Goal: Task Accomplishment & Management: Manage account settings

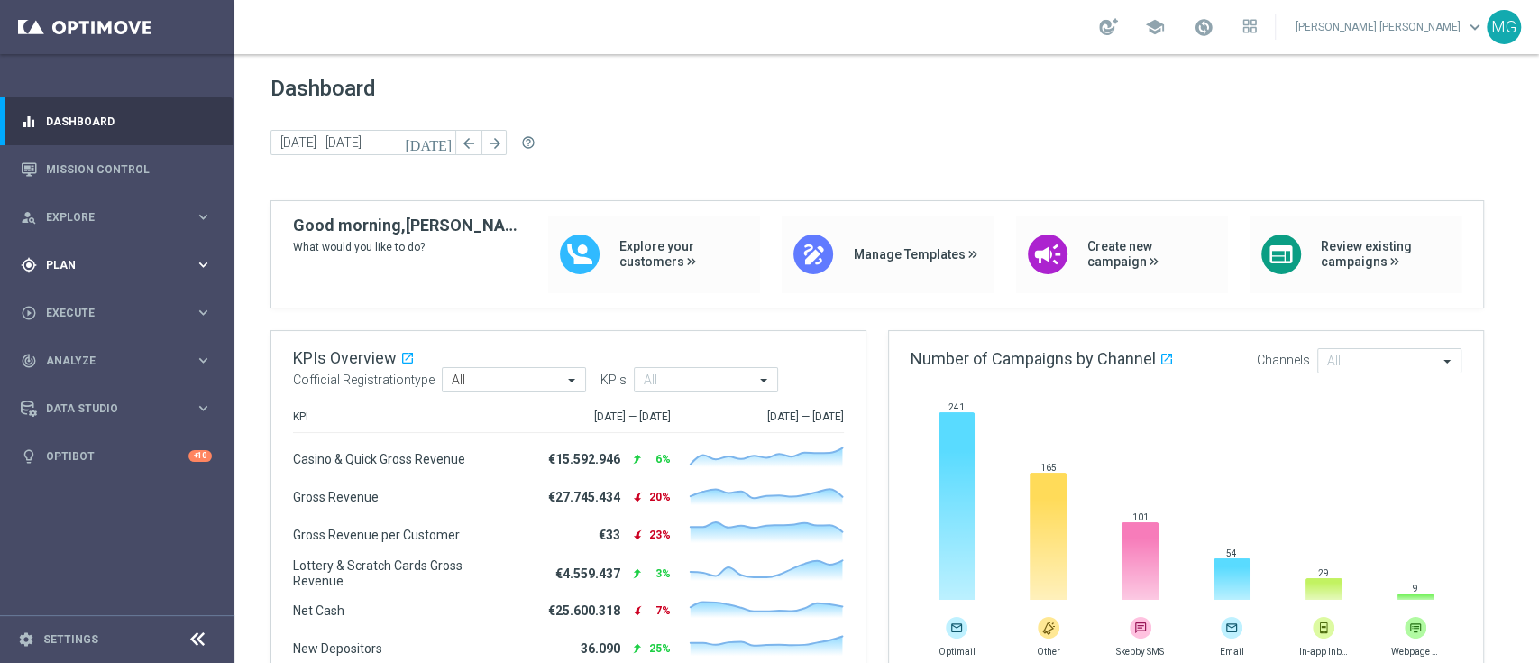
click at [94, 275] on div "gps_fixed Plan keyboard_arrow_right" at bounding box center [116, 265] width 233 height 48
click at [66, 380] on link "Streams" at bounding box center [117, 383] width 141 height 14
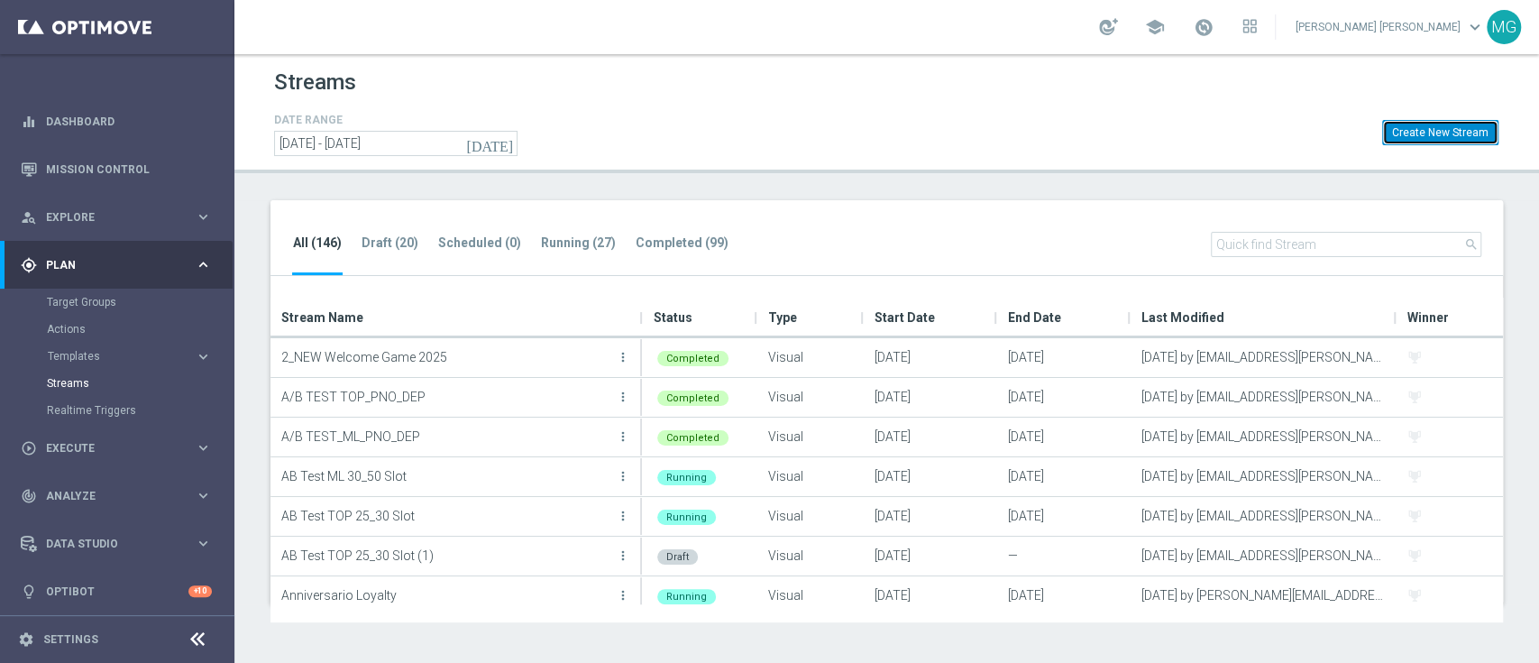
click at [1451, 135] on button "Create New Stream" at bounding box center [1440, 132] width 116 height 25
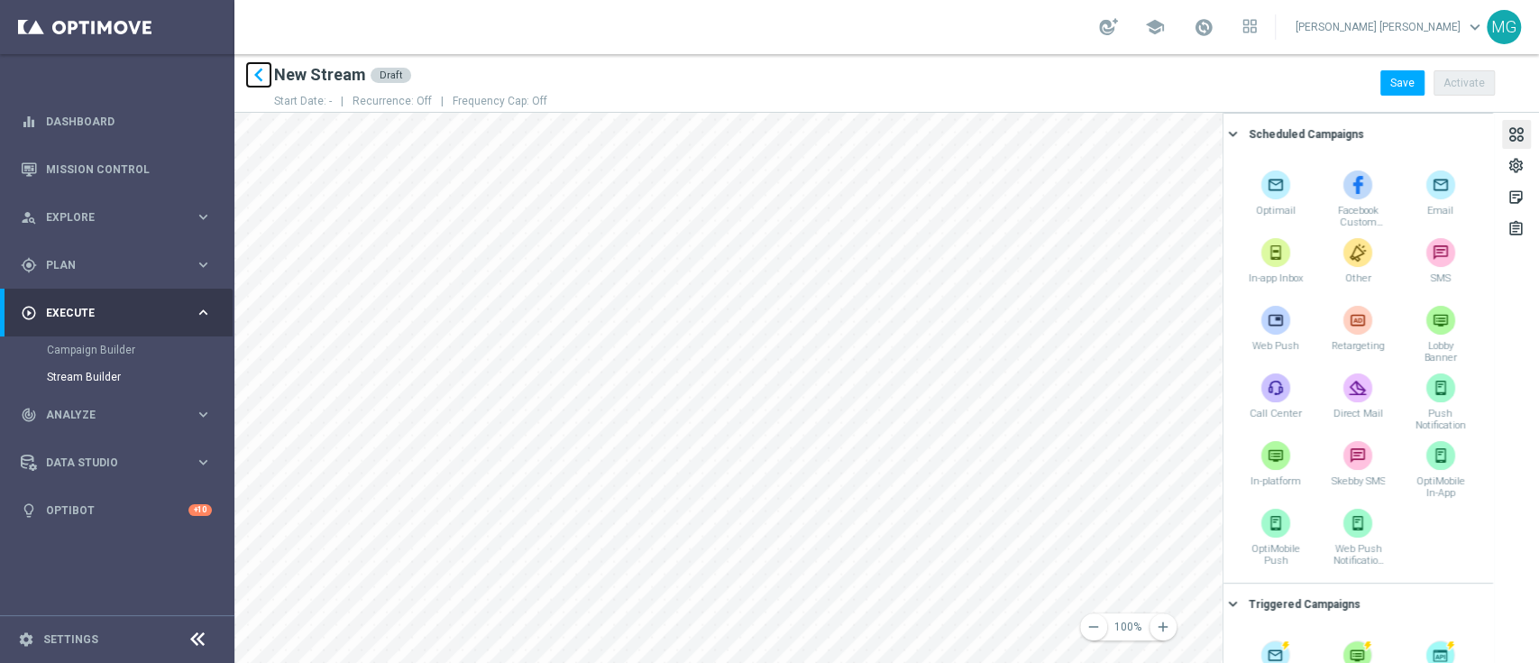
click at [262, 70] on icon "keyboard_arrow_left" at bounding box center [258, 74] width 27 height 27
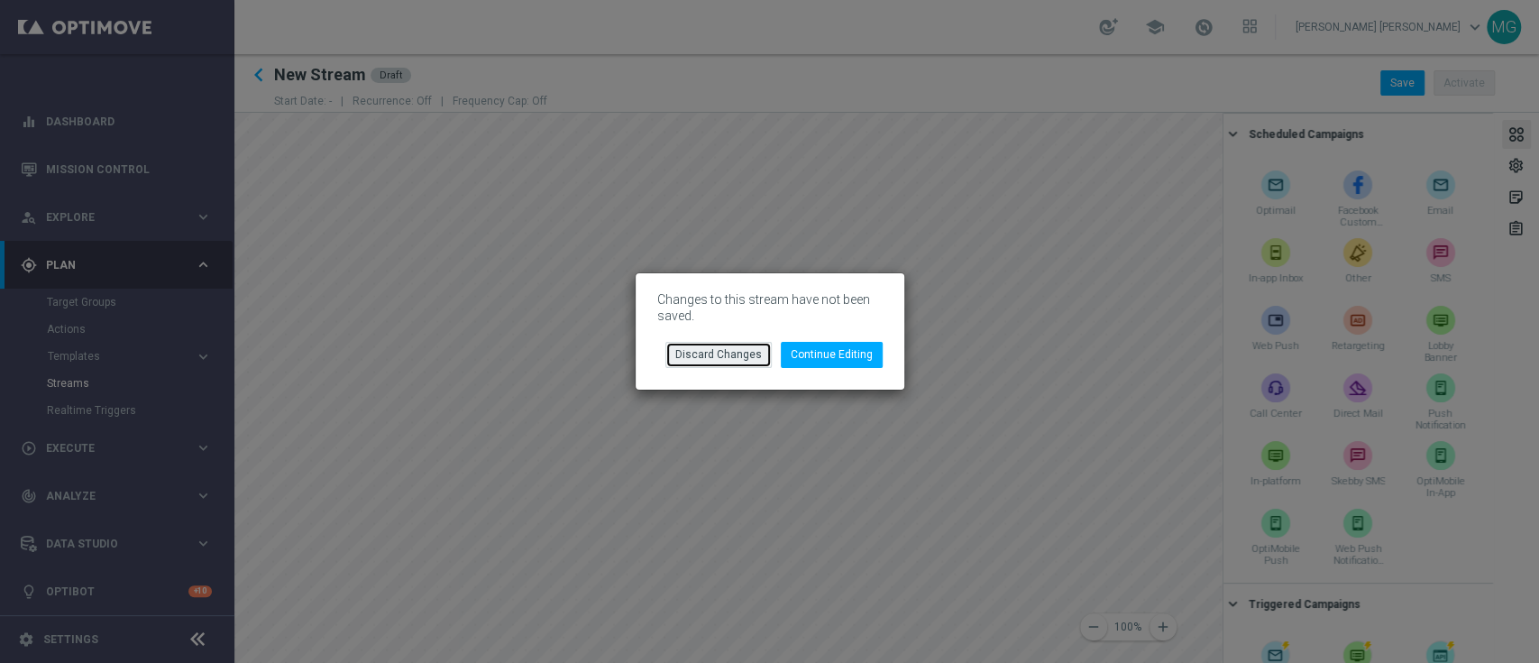
click at [707, 357] on button "Discard Changes" at bounding box center [719, 354] width 106 height 25
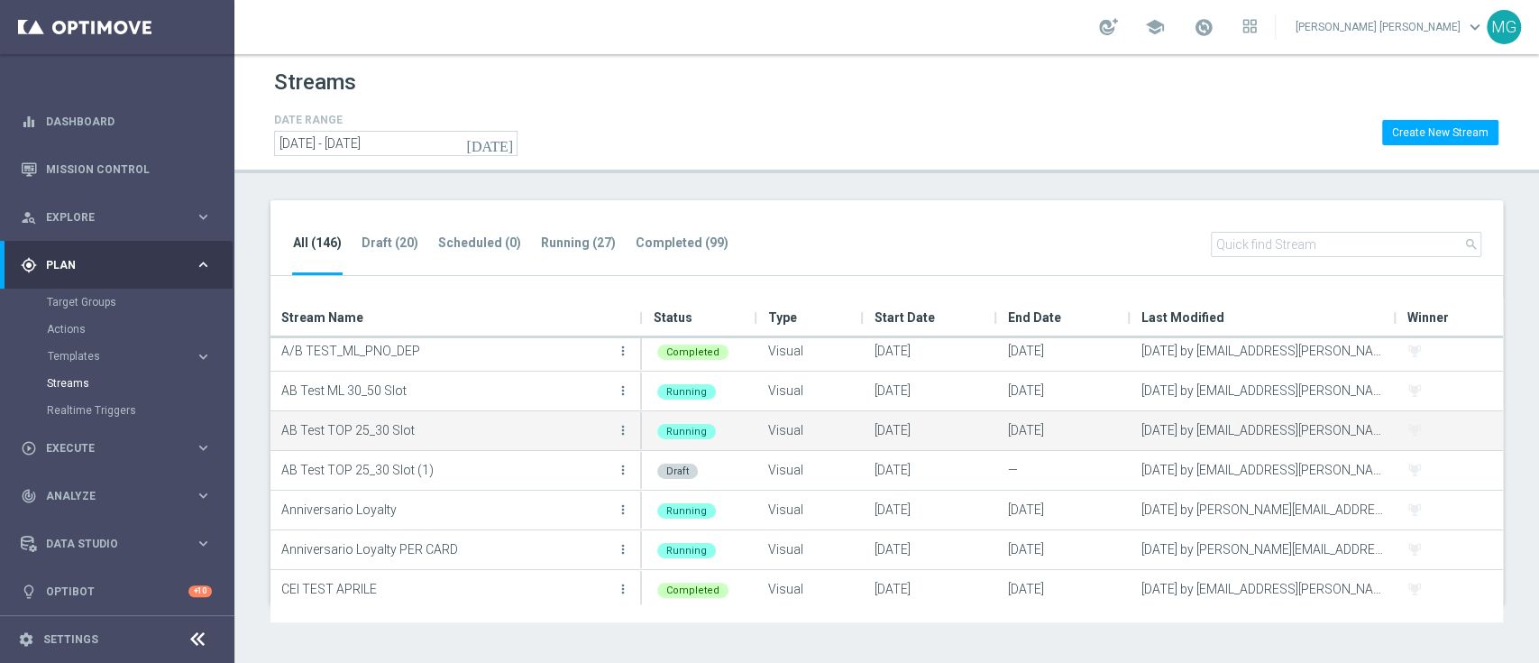
scroll to position [87, 0]
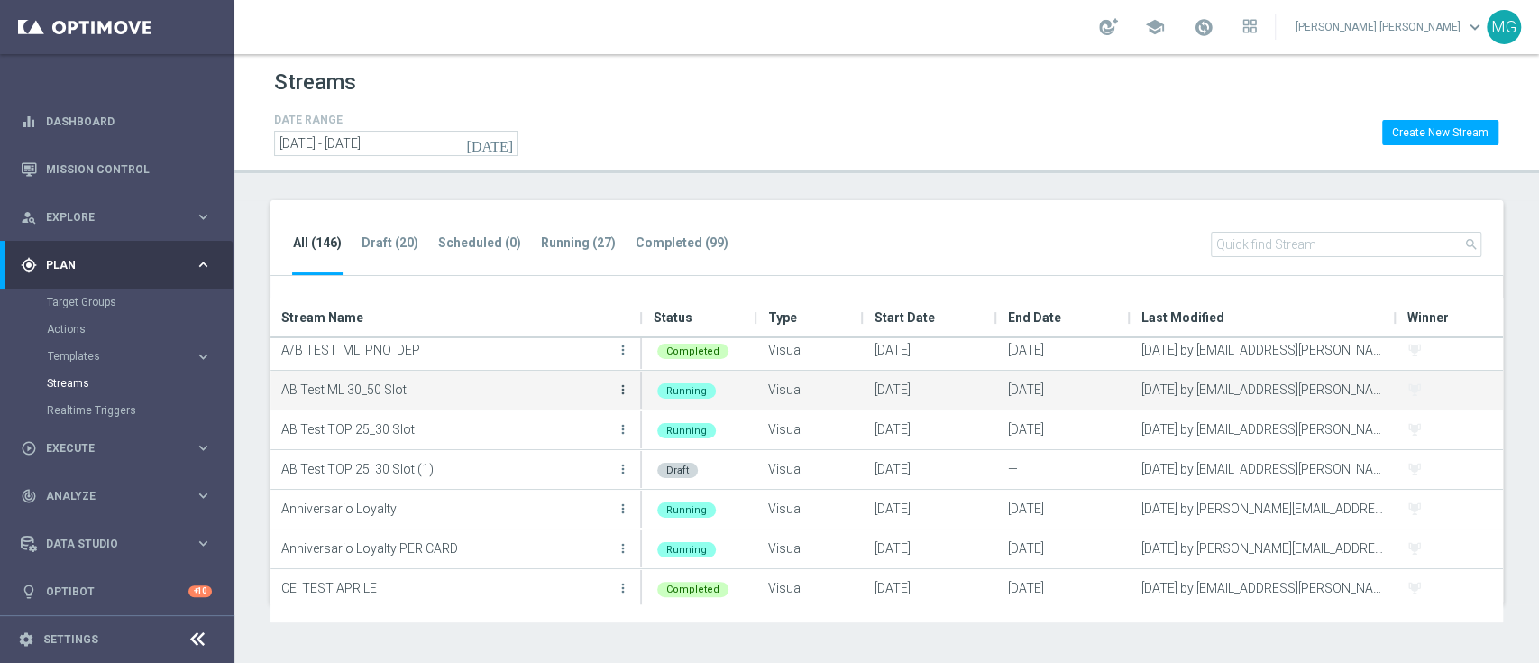
click at [626, 387] on icon "more_vert" at bounding box center [623, 389] width 14 height 14
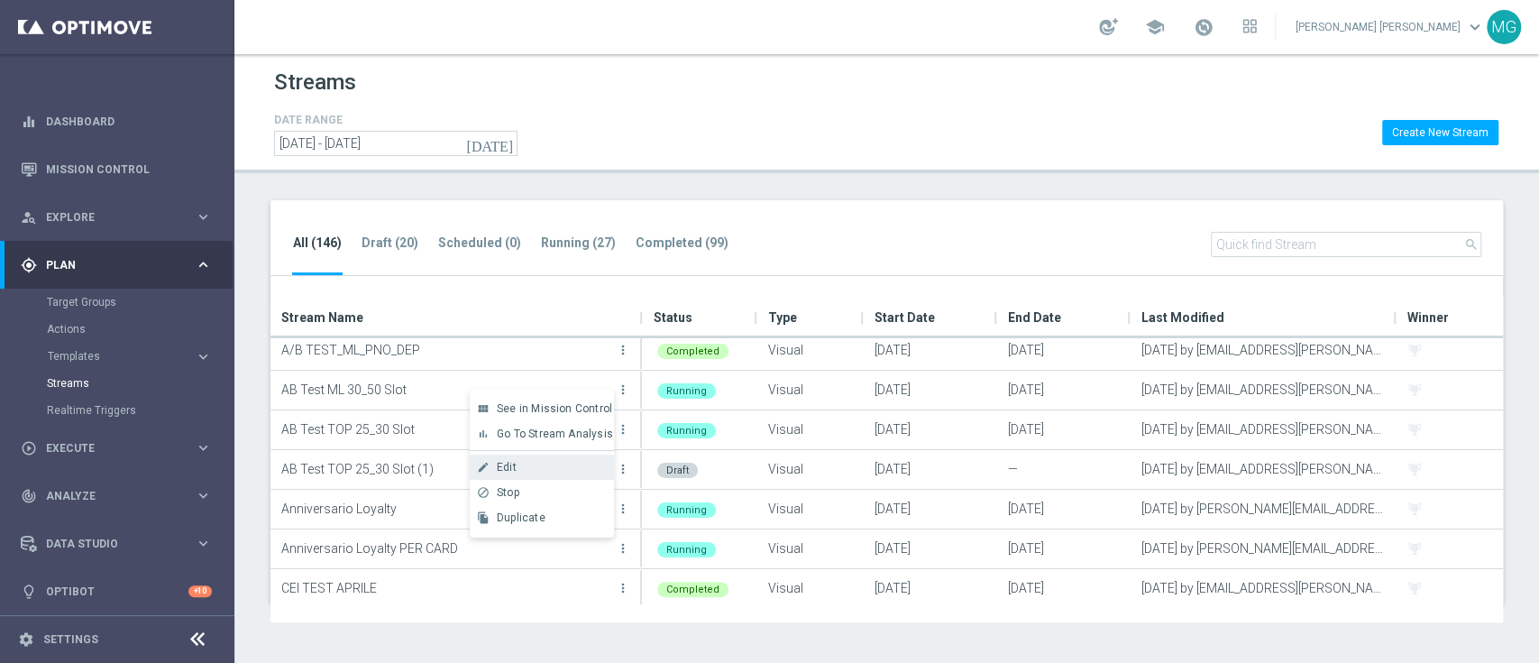
click at [517, 464] on div "Edit" at bounding box center [551, 467] width 109 height 13
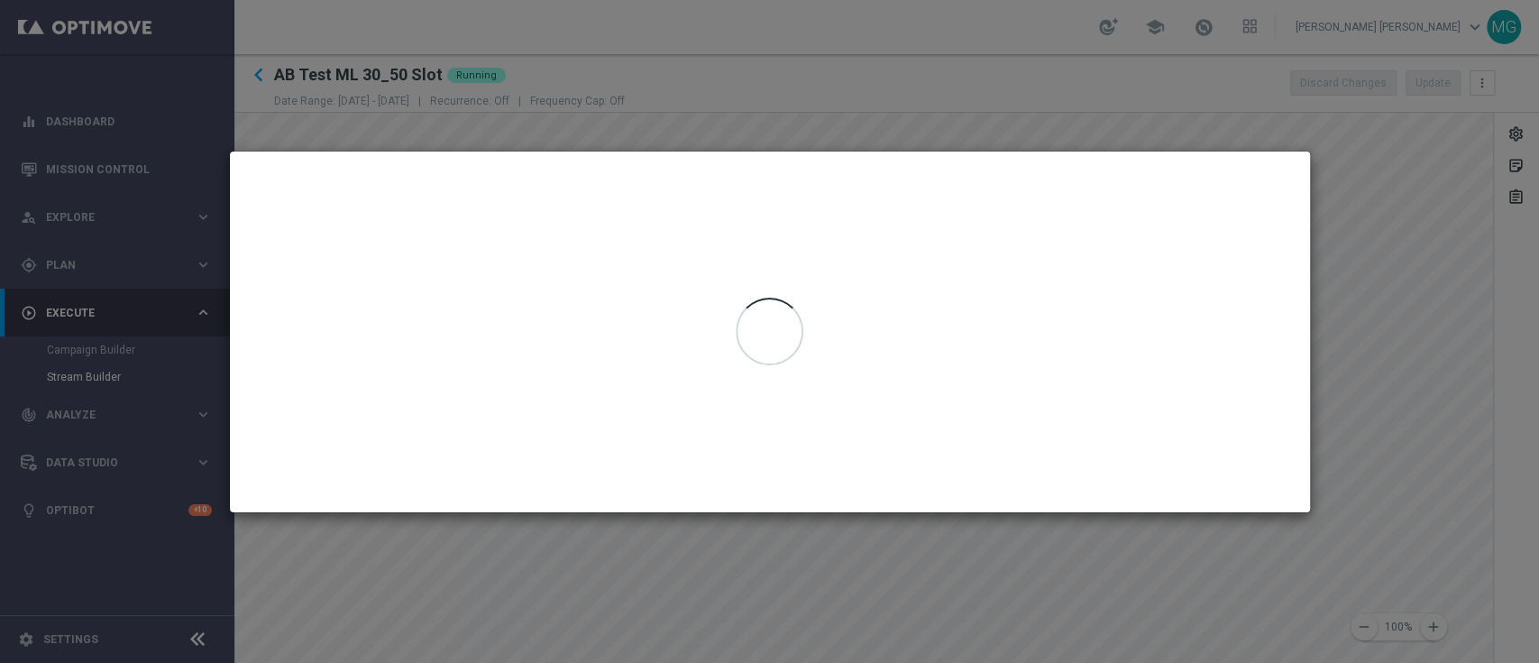
click at [714, 279] on div at bounding box center [770, 332] width 1080 height 361
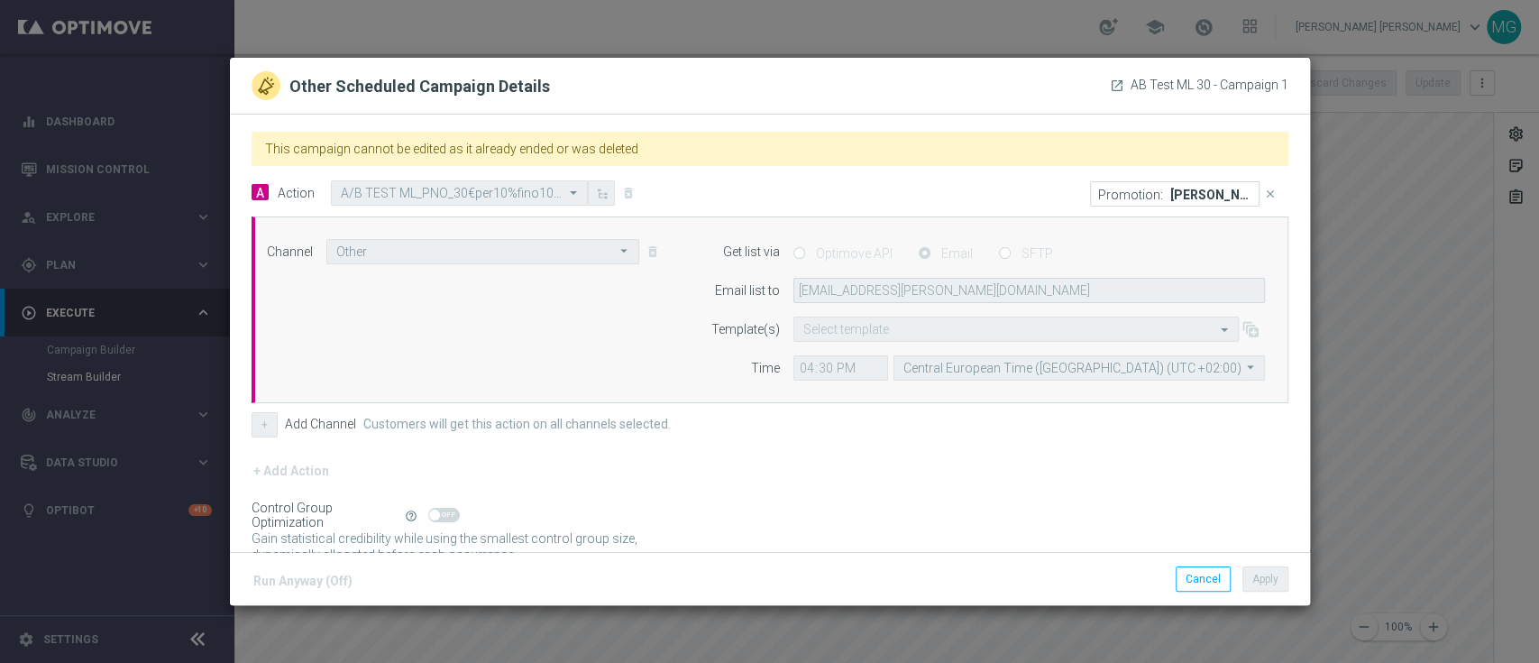
scroll to position [258, 0]
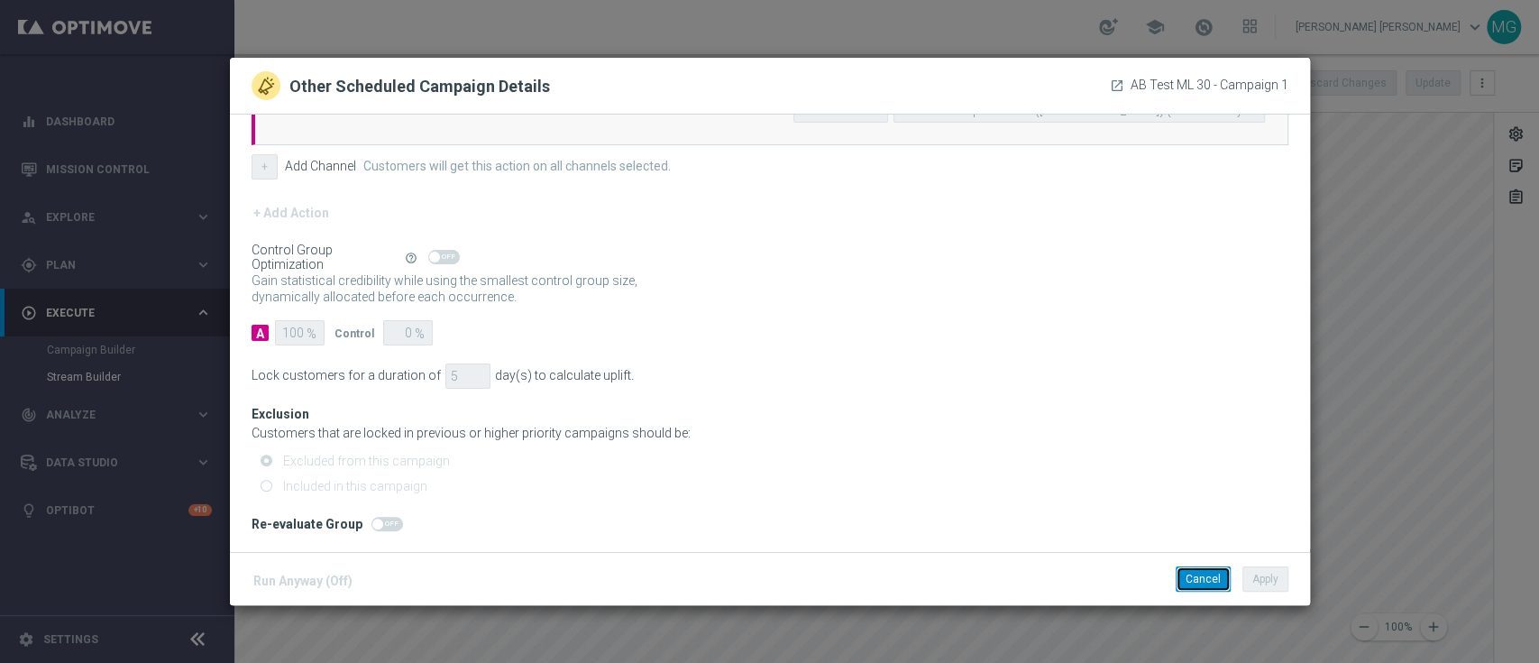
click at [1196, 572] on button "Cancel" at bounding box center [1203, 578] width 55 height 25
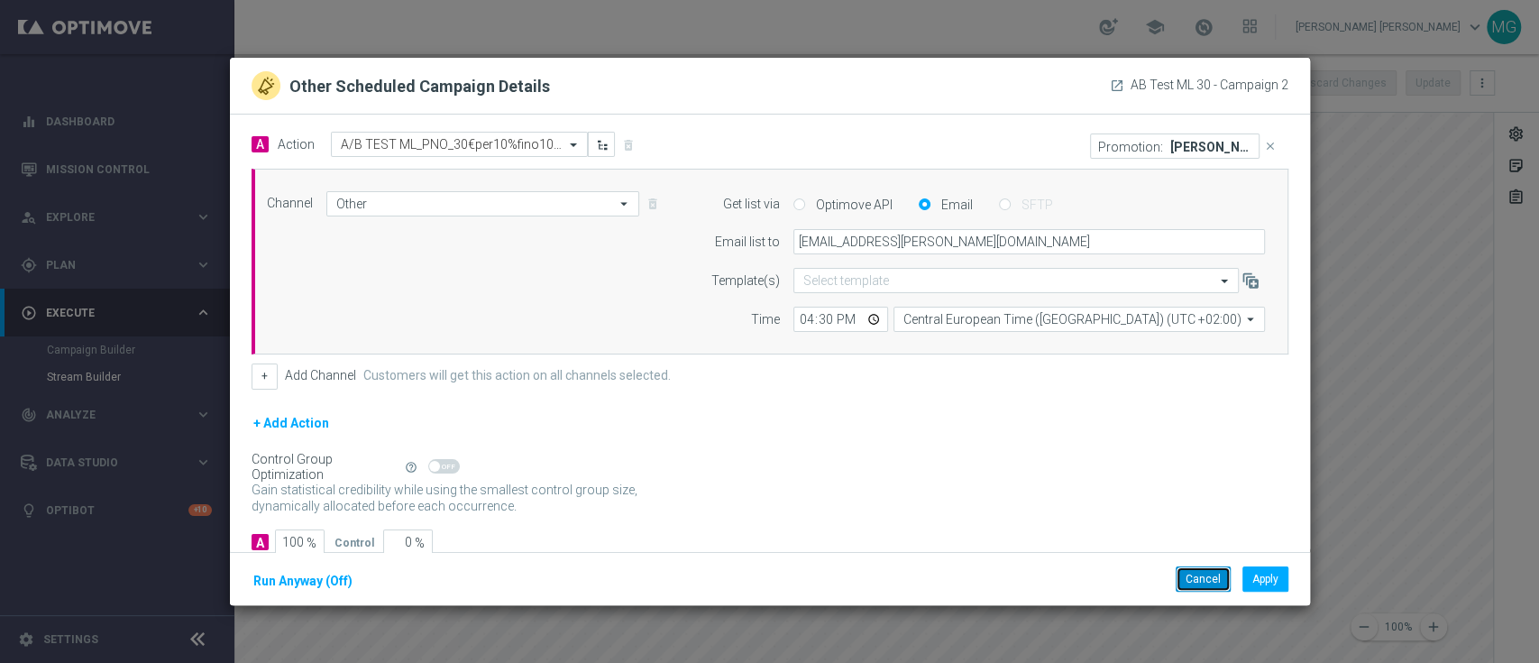
click at [1201, 586] on button "Cancel" at bounding box center [1203, 578] width 55 height 25
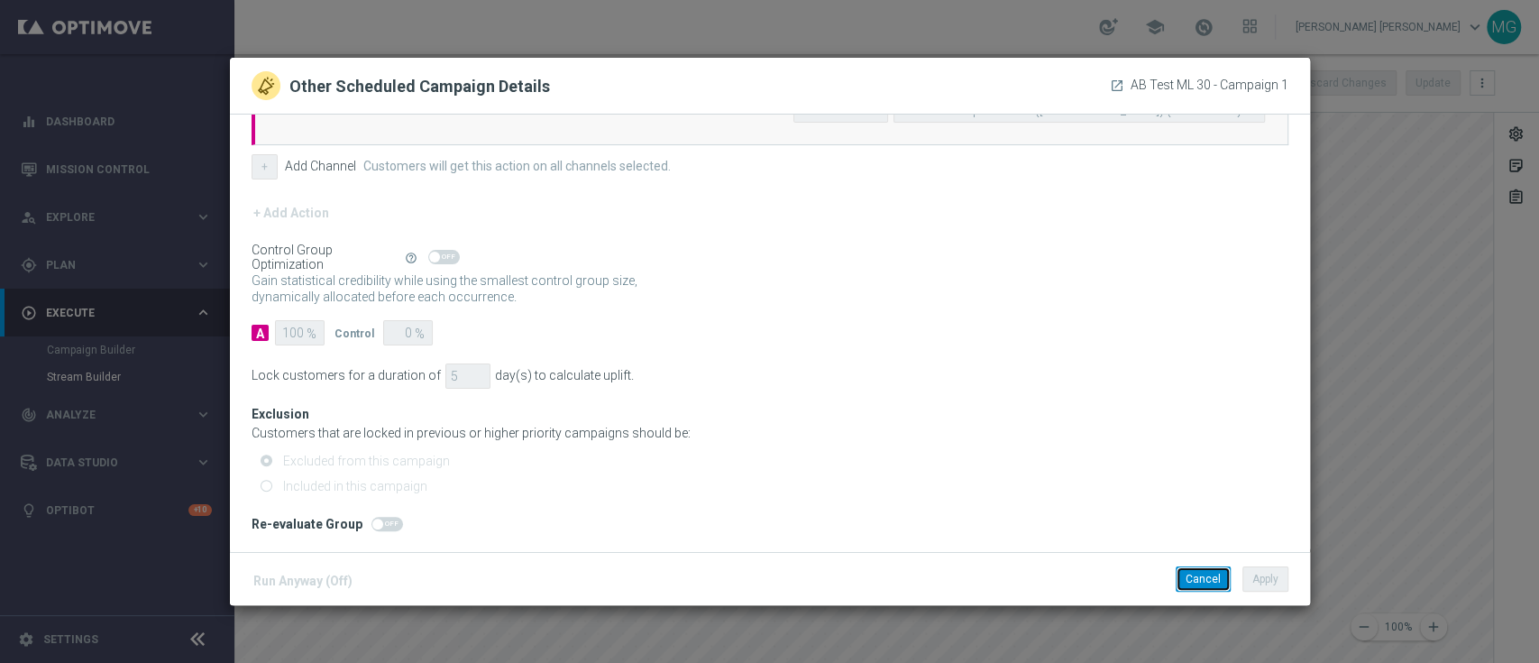
click at [1192, 574] on button "Cancel" at bounding box center [1203, 578] width 55 height 25
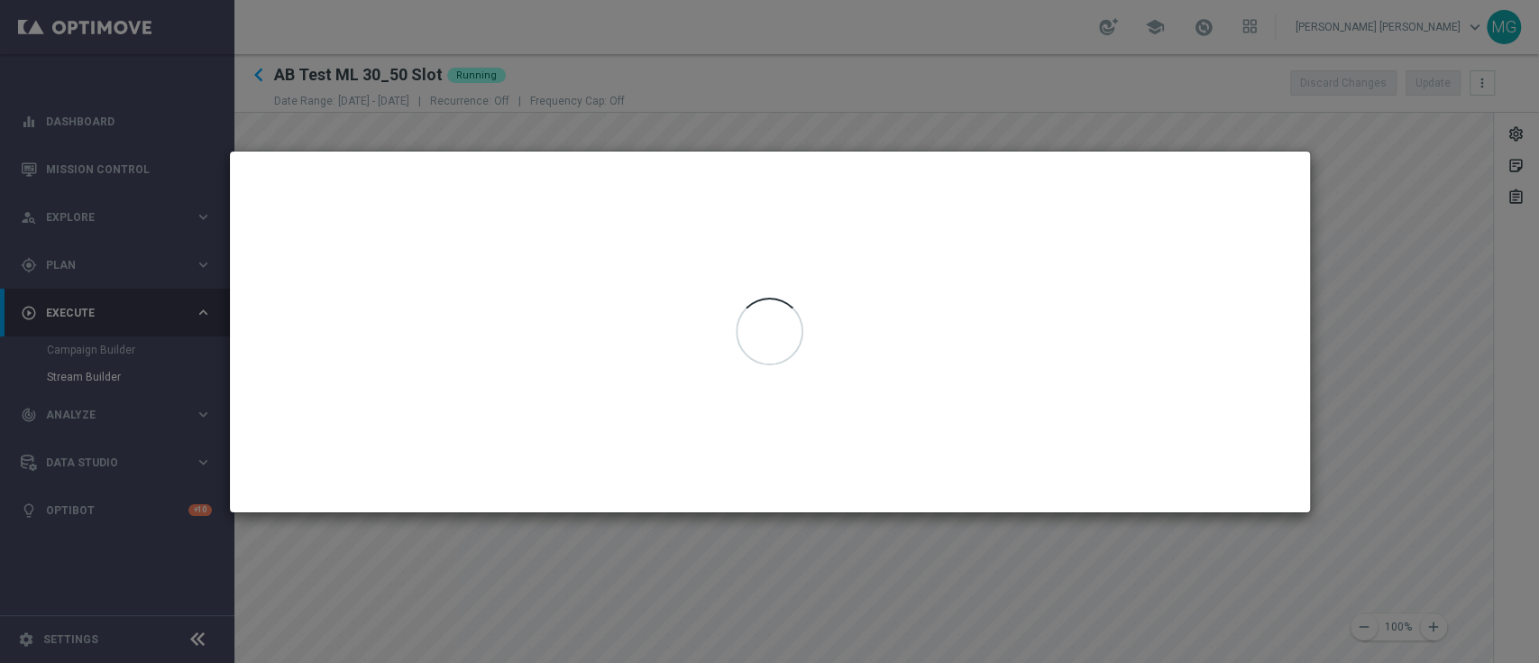
click at [815, 274] on div at bounding box center [770, 332] width 1080 height 361
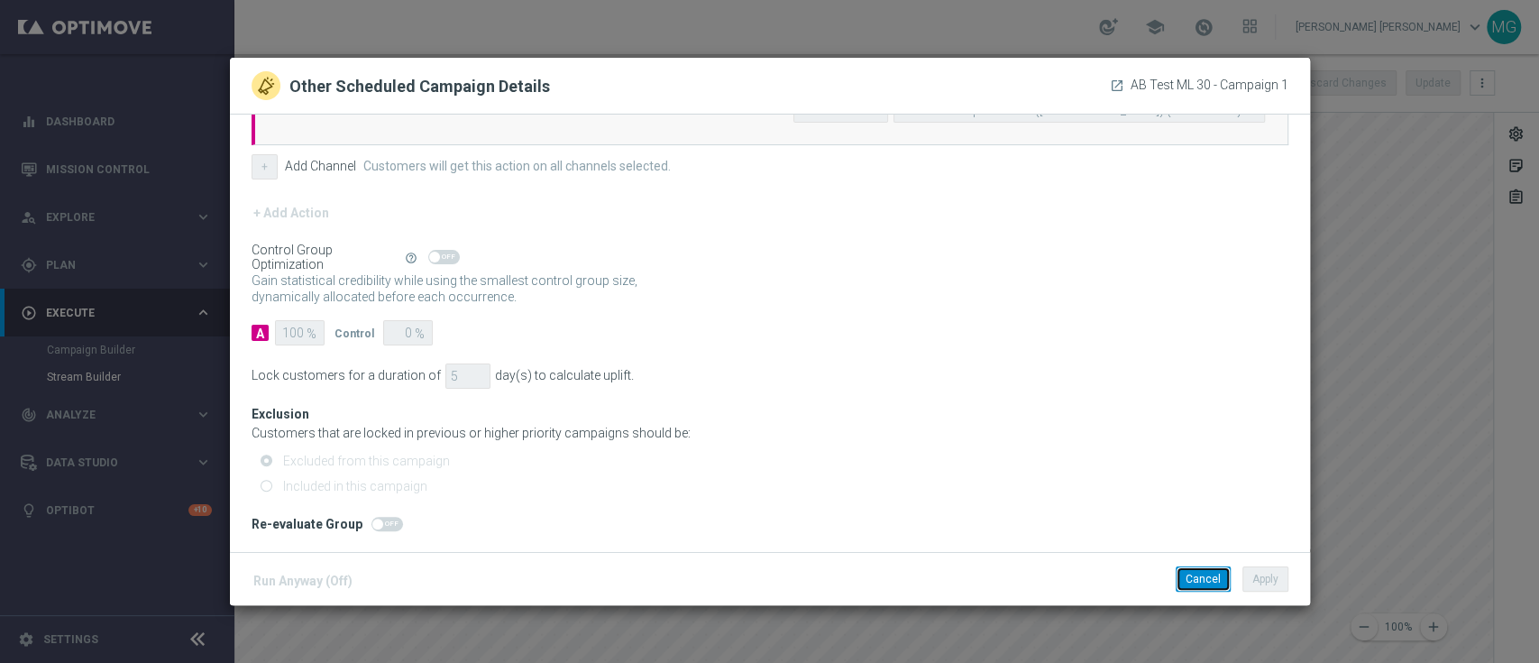
click at [1185, 572] on button "Cancel" at bounding box center [1203, 578] width 55 height 25
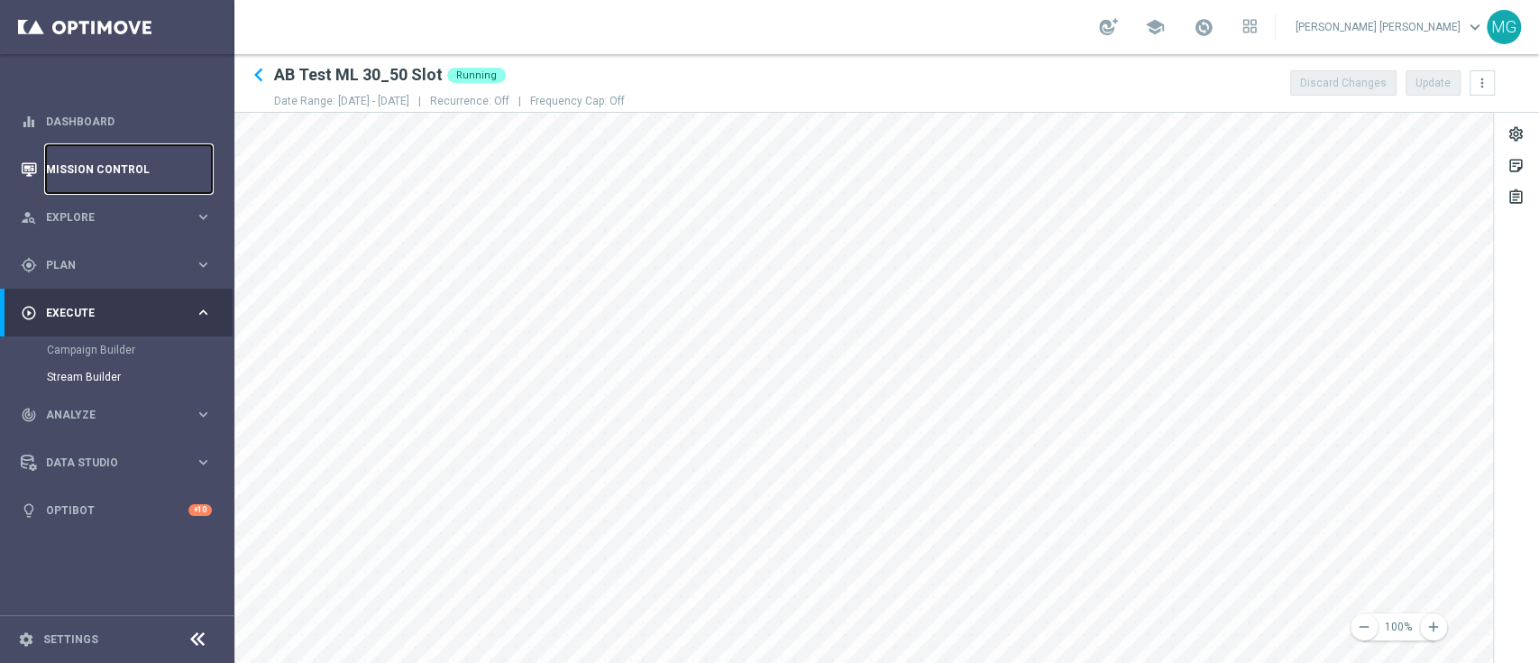
click at [132, 181] on link "Mission Control" at bounding box center [129, 169] width 166 height 48
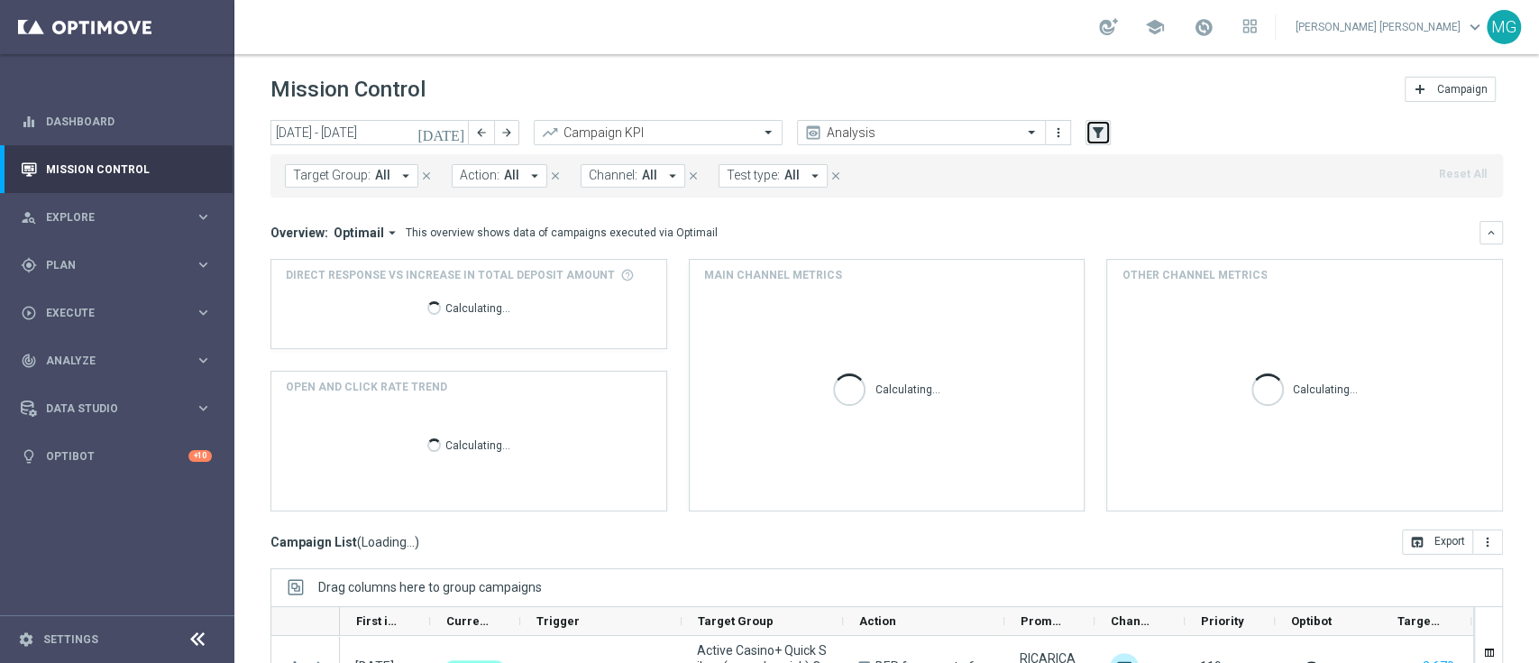
click at [1103, 135] on icon "filter_alt" at bounding box center [1098, 132] width 16 height 16
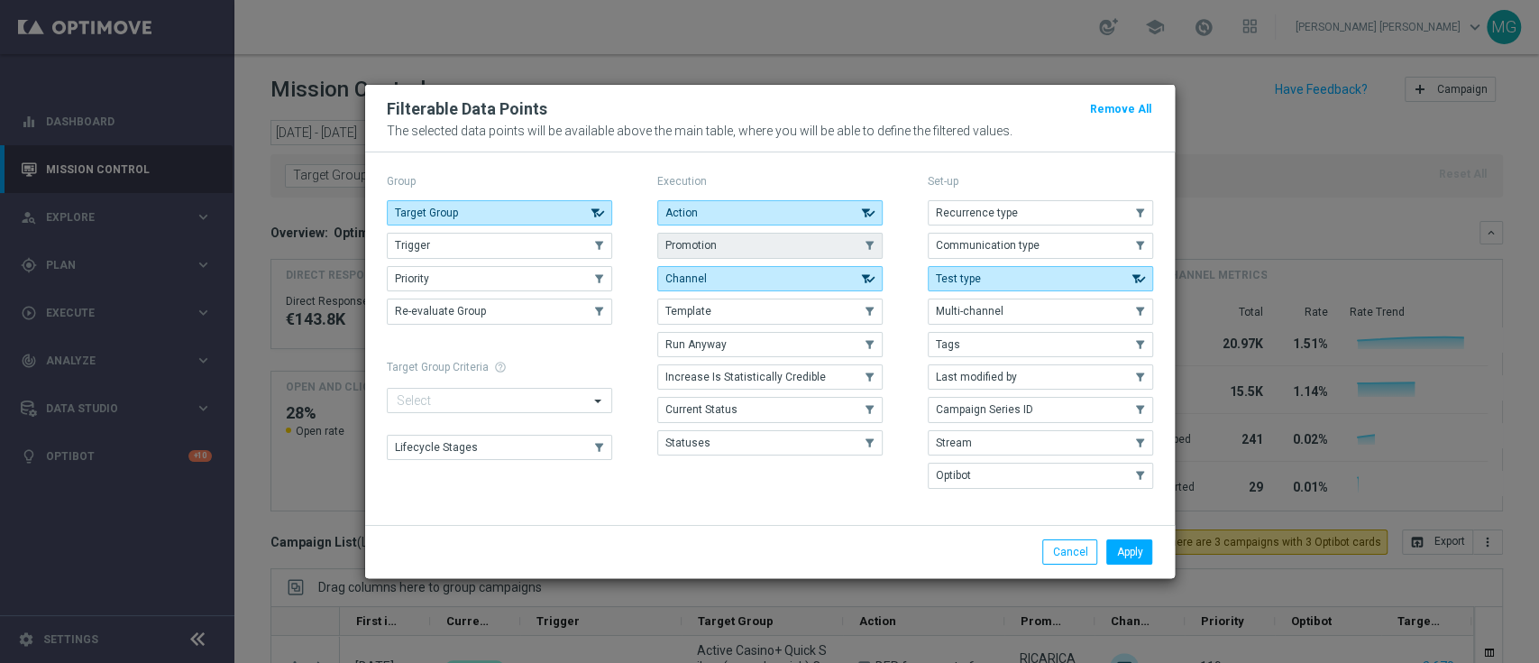
click at [722, 247] on button "Promotion" at bounding box center [769, 245] width 225 height 25
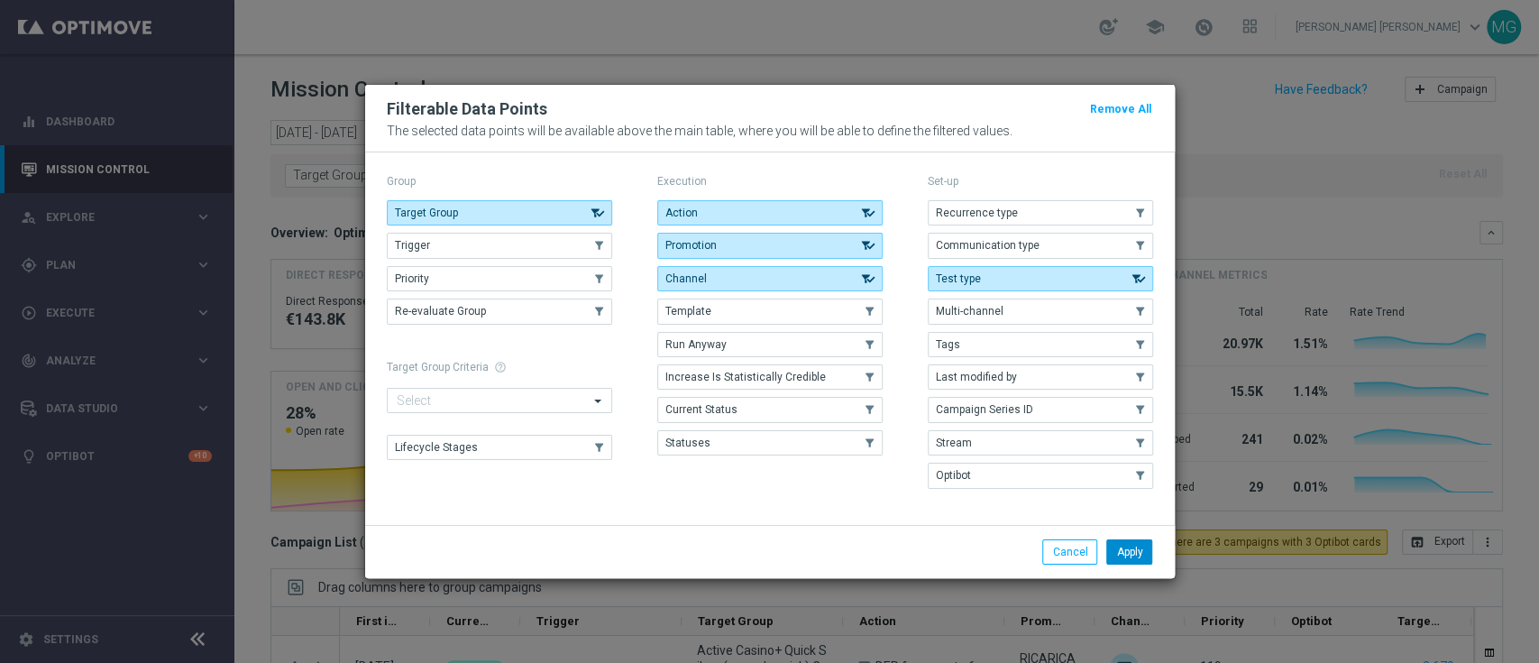
click at [1128, 548] on button "Apply" at bounding box center [1130, 551] width 46 height 25
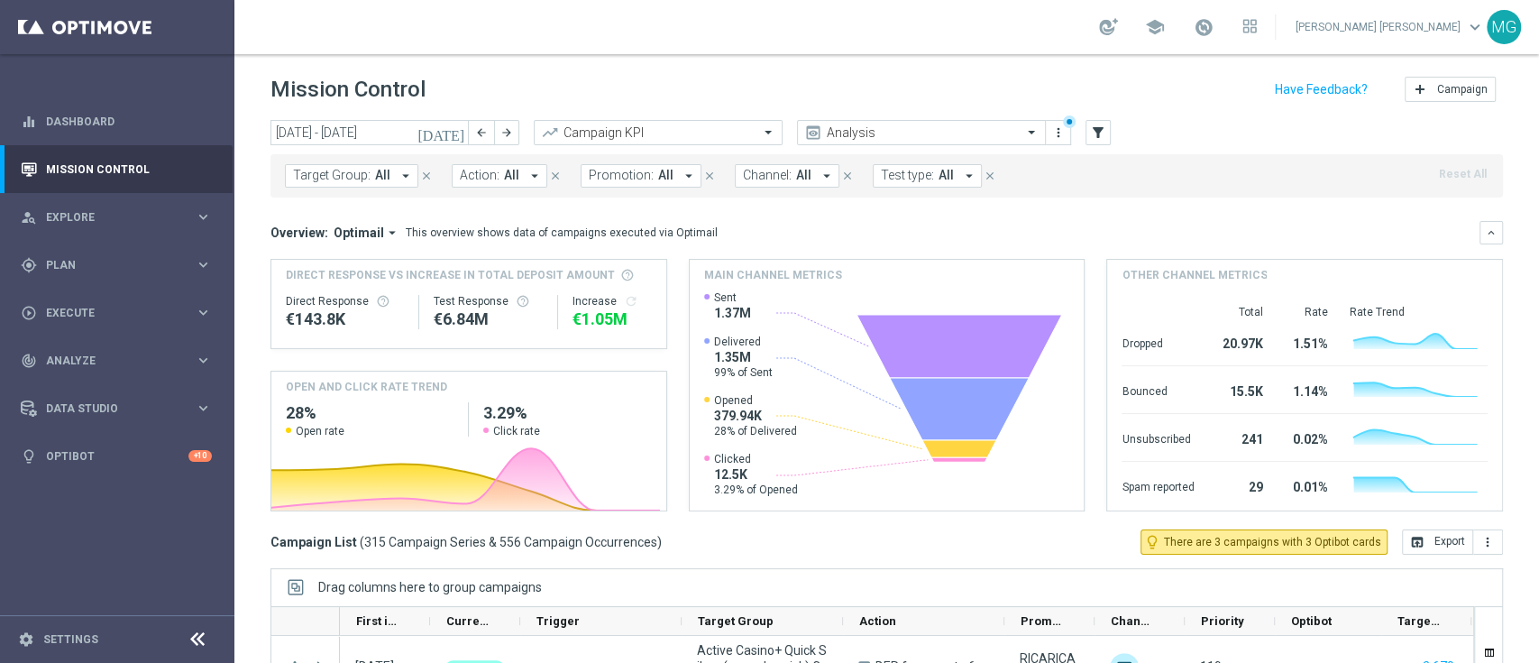
click at [629, 180] on span "Promotion:" at bounding box center [621, 175] width 65 height 15
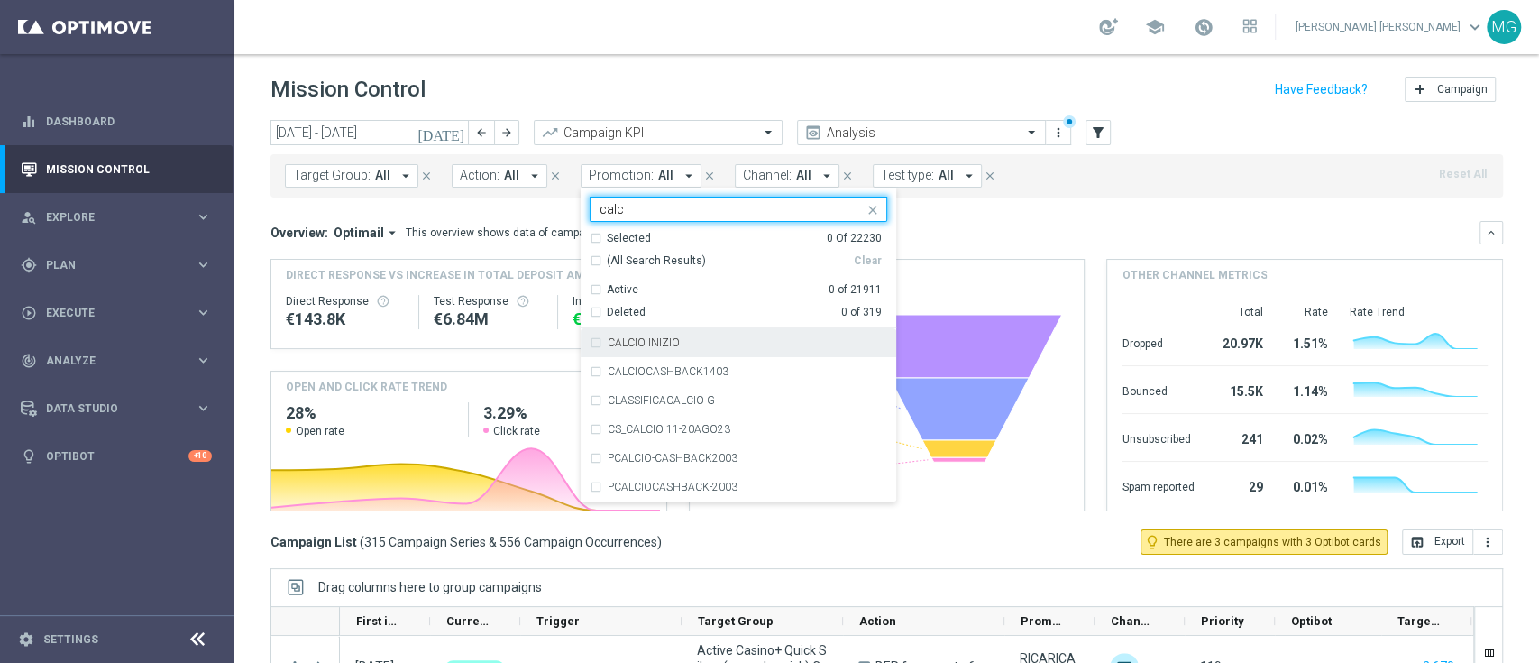
click at [635, 351] on div "CALCIO INIZIO" at bounding box center [739, 342] width 298 height 29
type input "calc"
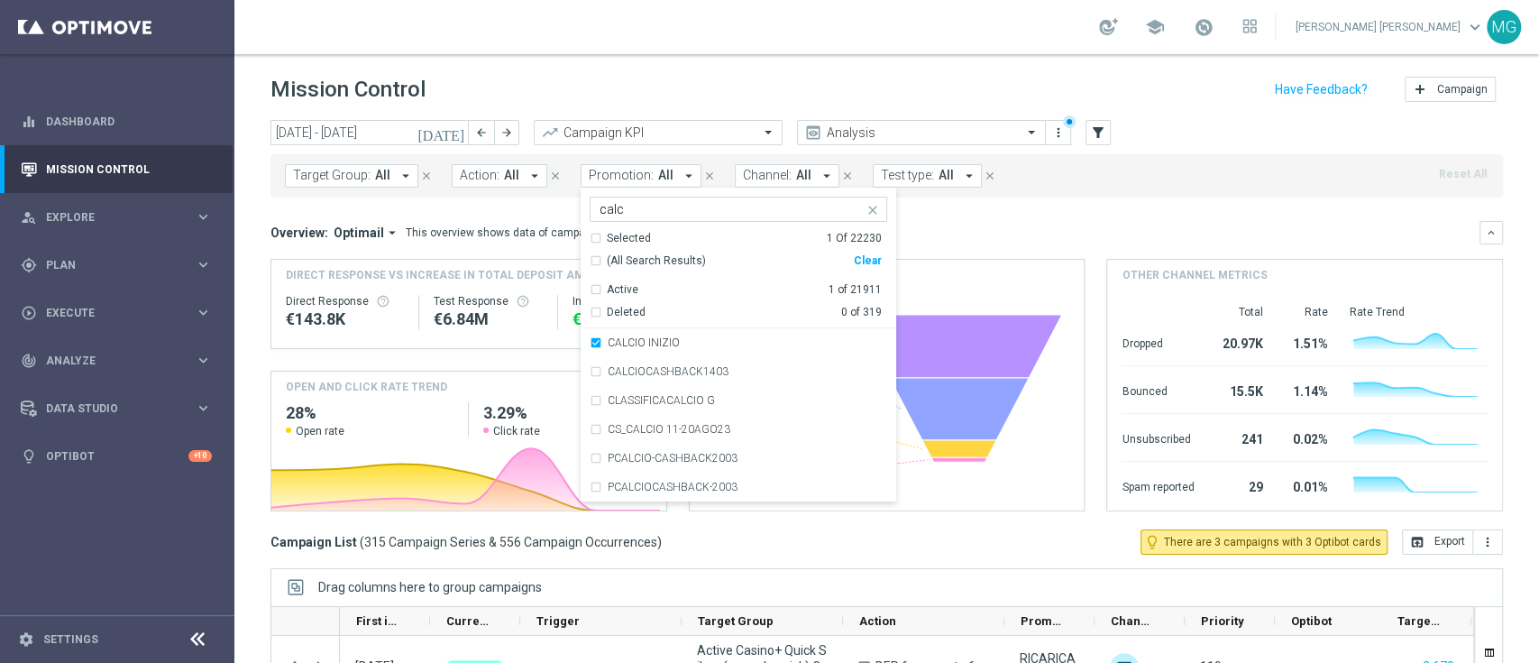
click at [1055, 229] on div "Overview: Optimail arrow_drop_down This overview shows data of campaigns execut…" at bounding box center [875, 233] width 1209 height 16
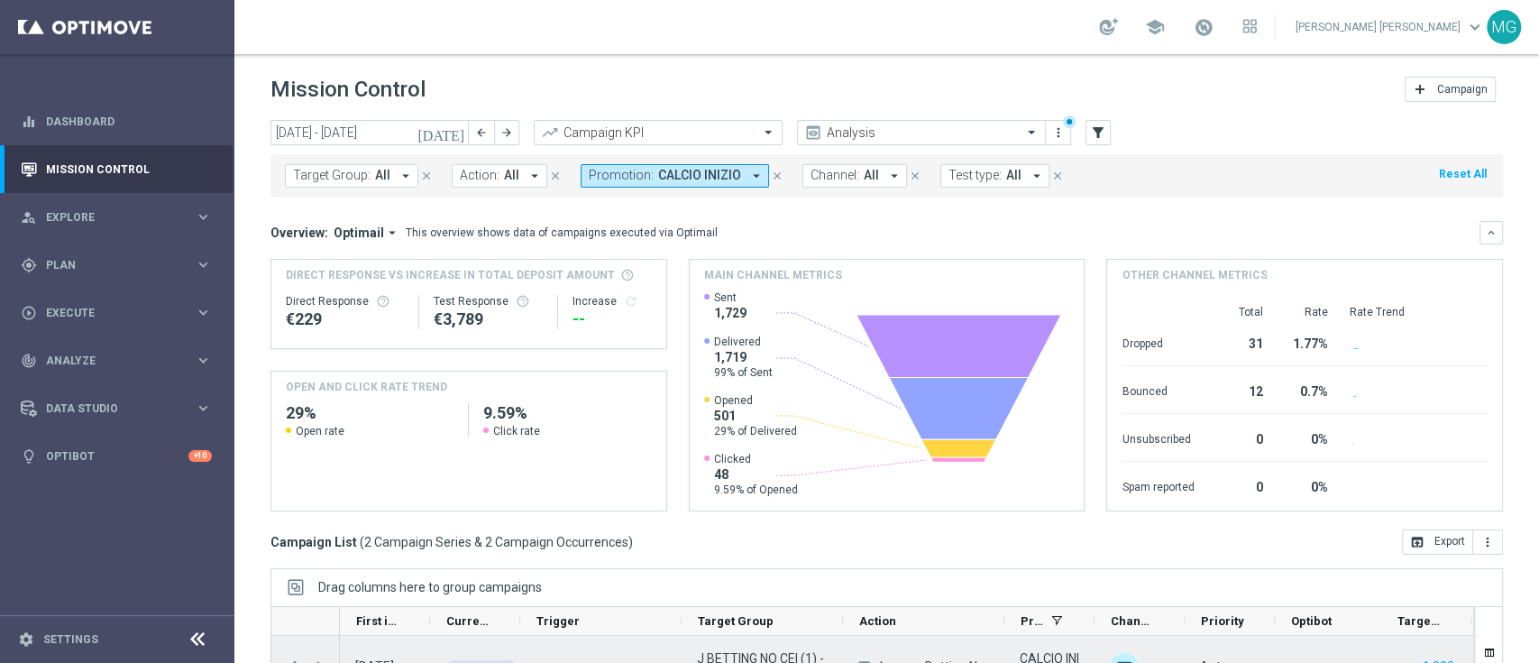
scroll to position [238, 0]
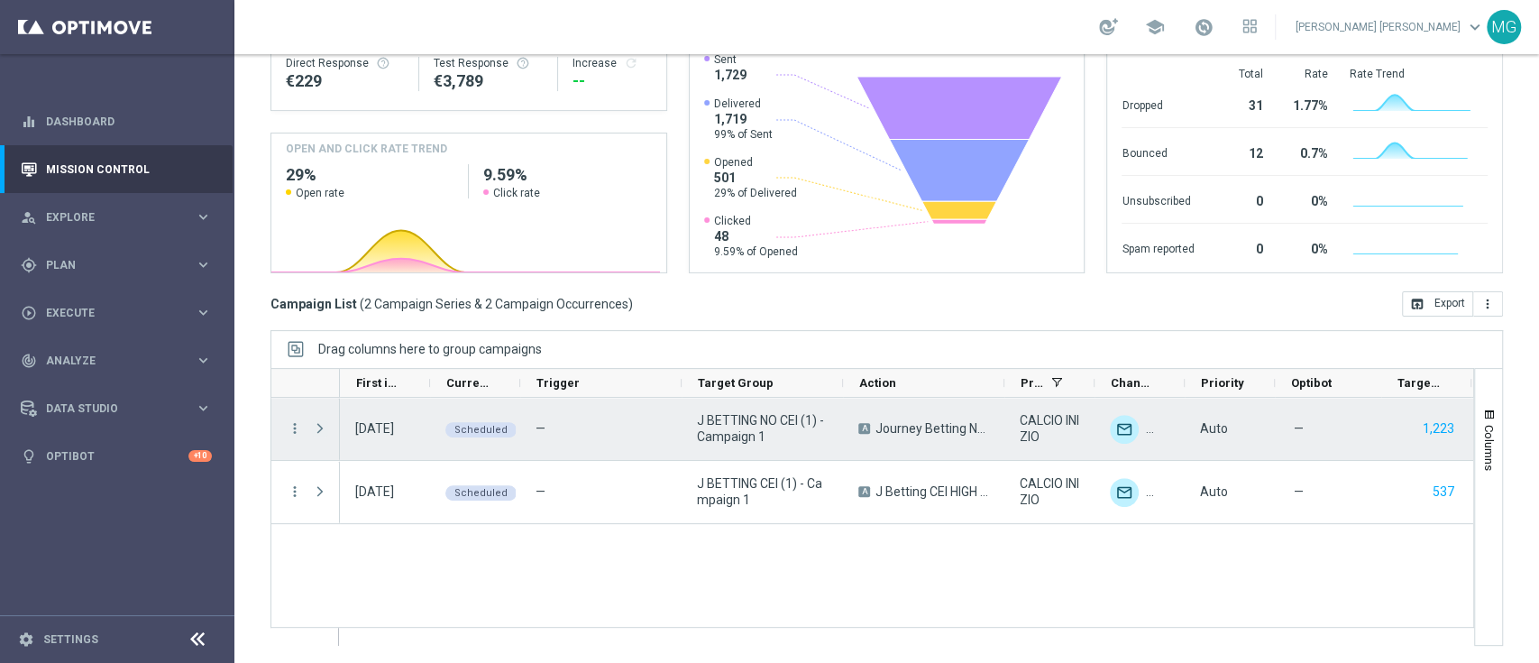
click at [318, 429] on span at bounding box center [320, 428] width 16 height 14
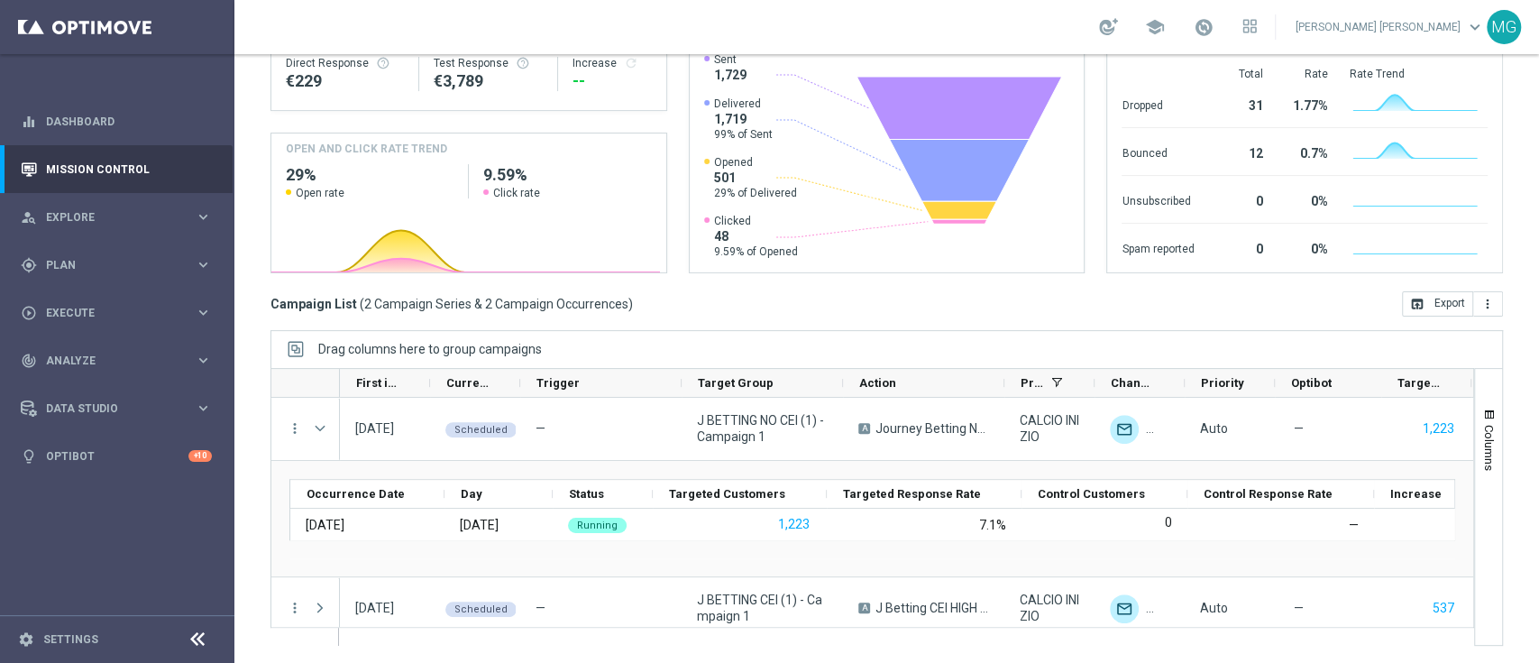
scroll to position [0, 0]
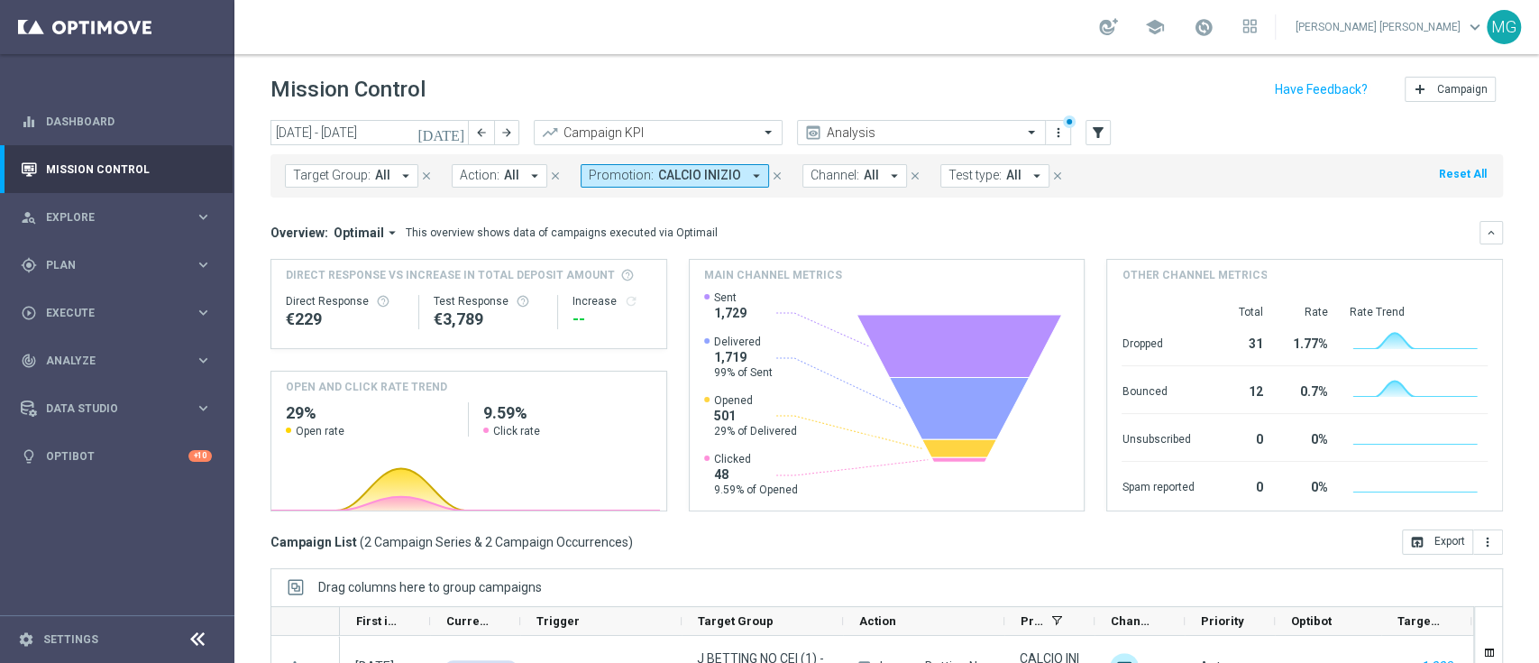
click at [462, 126] on icon "[DATE]" at bounding box center [442, 132] width 49 height 16
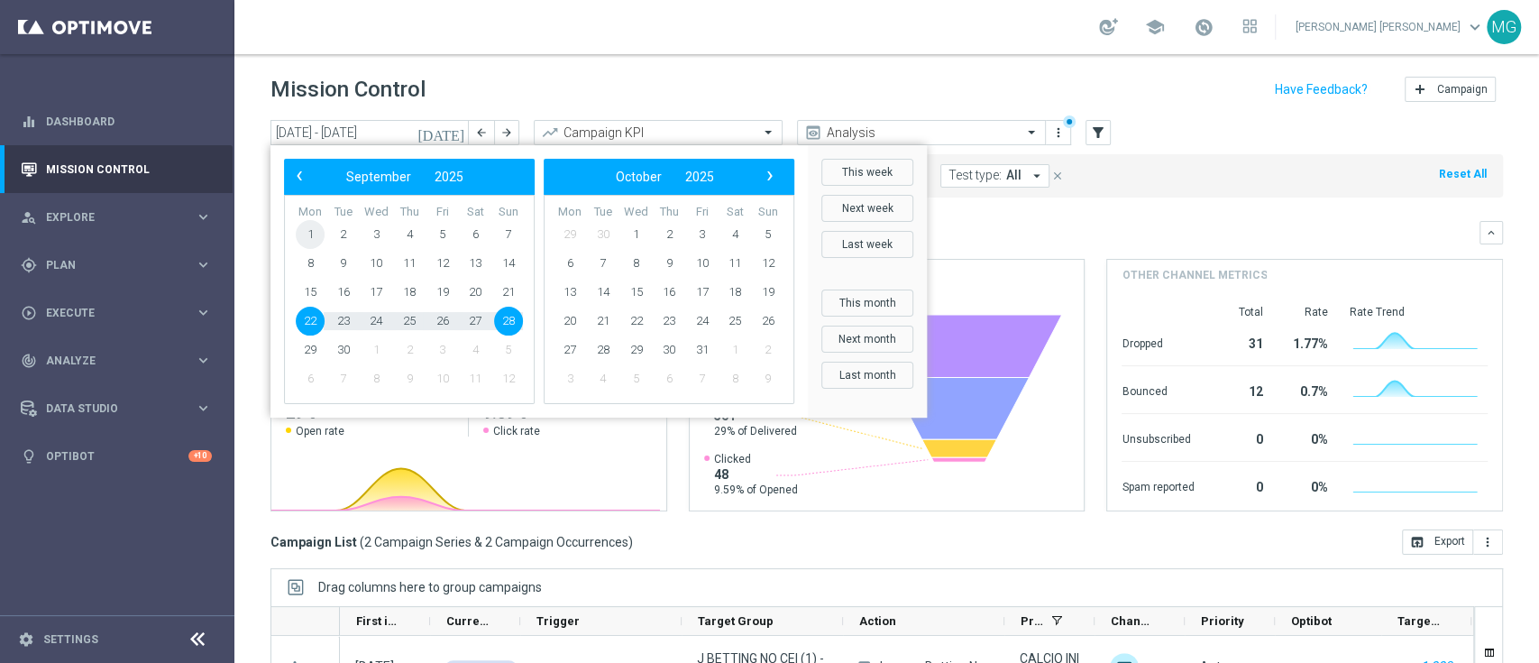
click at [309, 242] on span "1" at bounding box center [310, 234] width 29 height 29
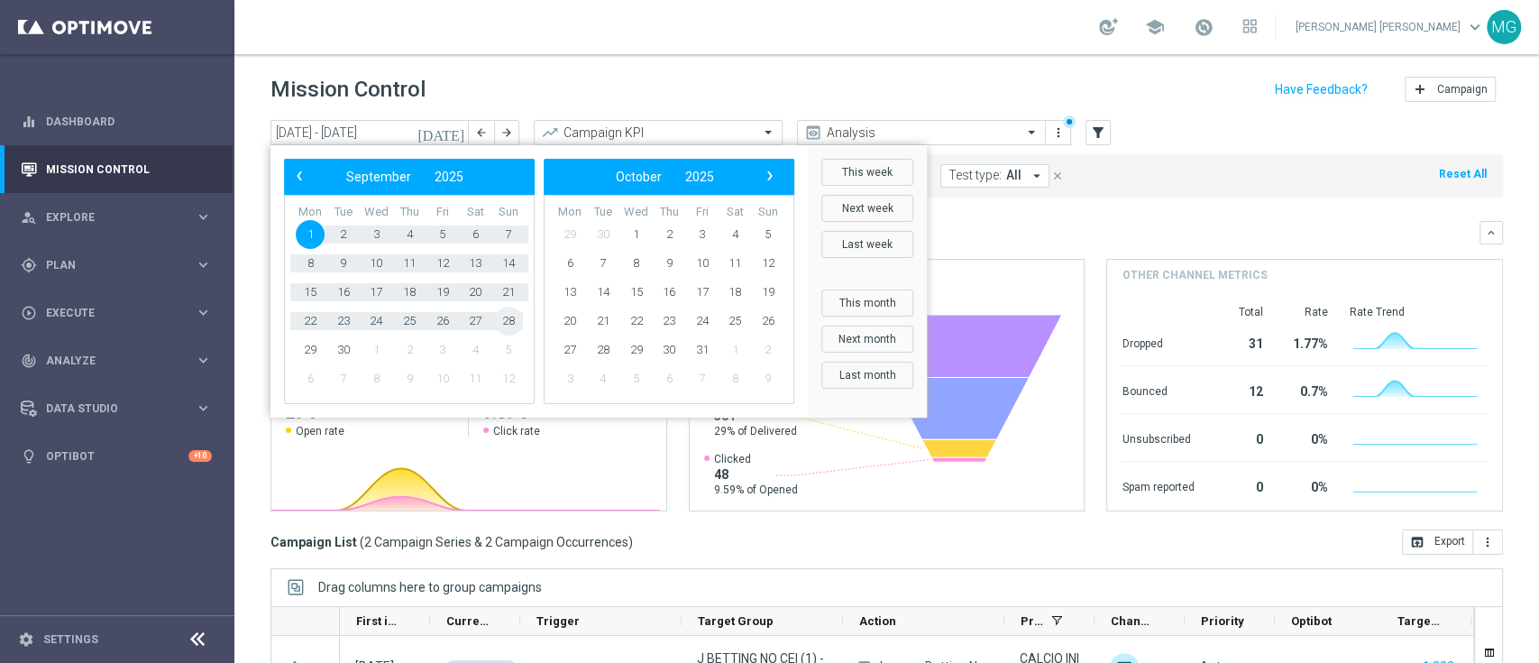
click at [511, 315] on span "28" at bounding box center [508, 321] width 29 height 29
type input "[DATE] - [DATE]"
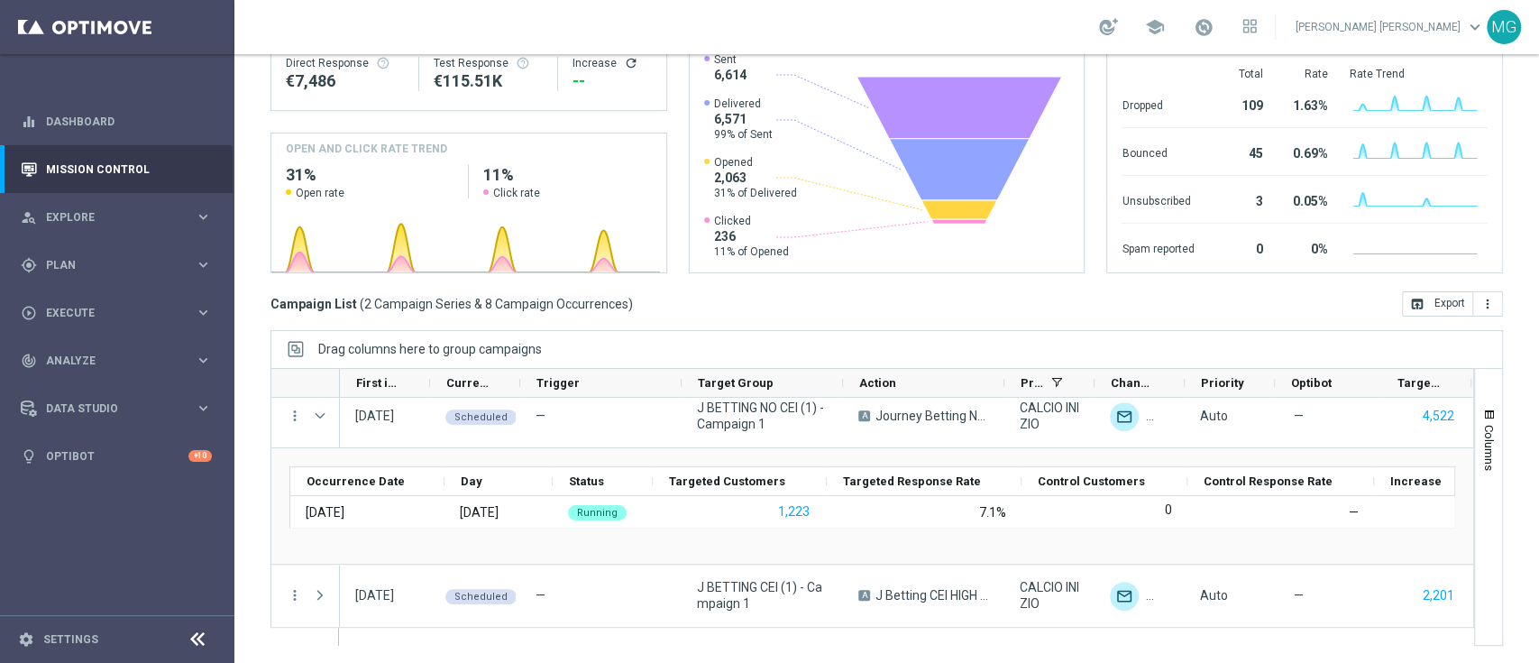
scroll to position [226, 0]
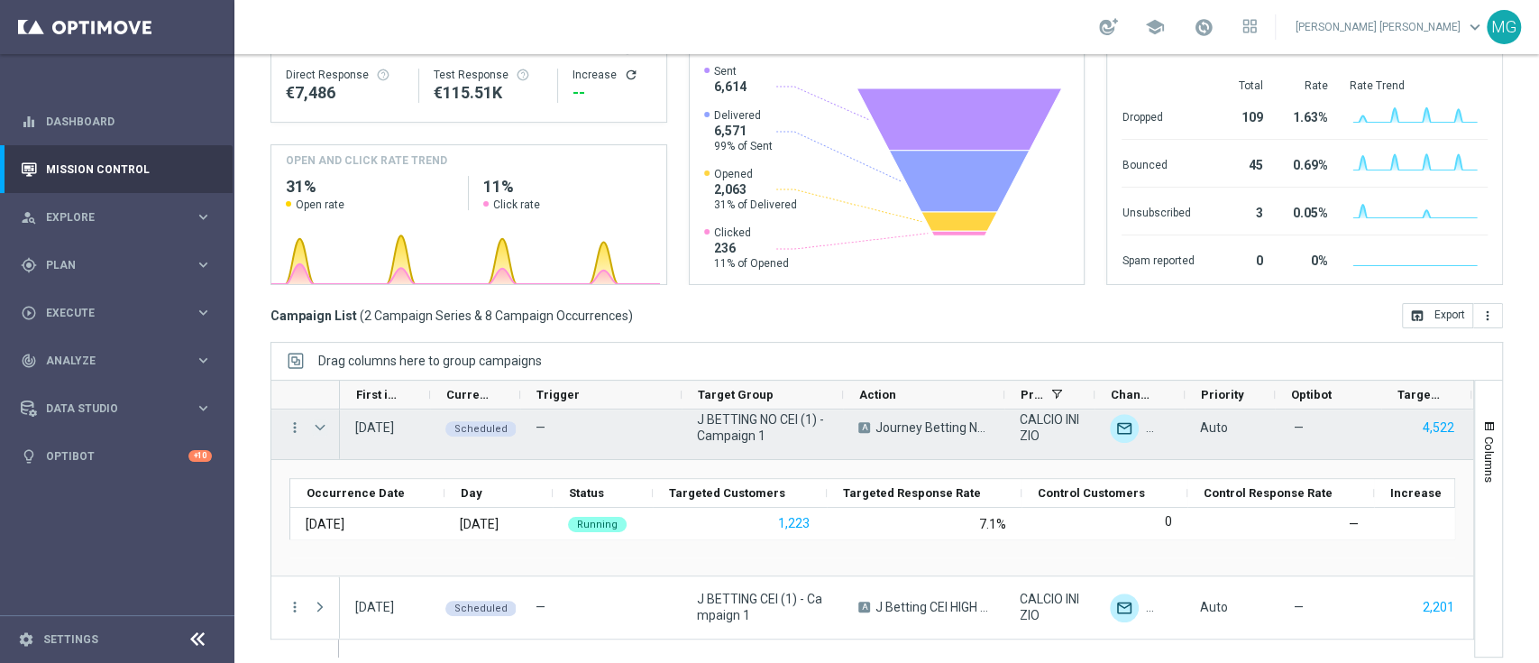
click at [325, 428] on span "Press SPACE to select this row." at bounding box center [320, 427] width 16 height 14
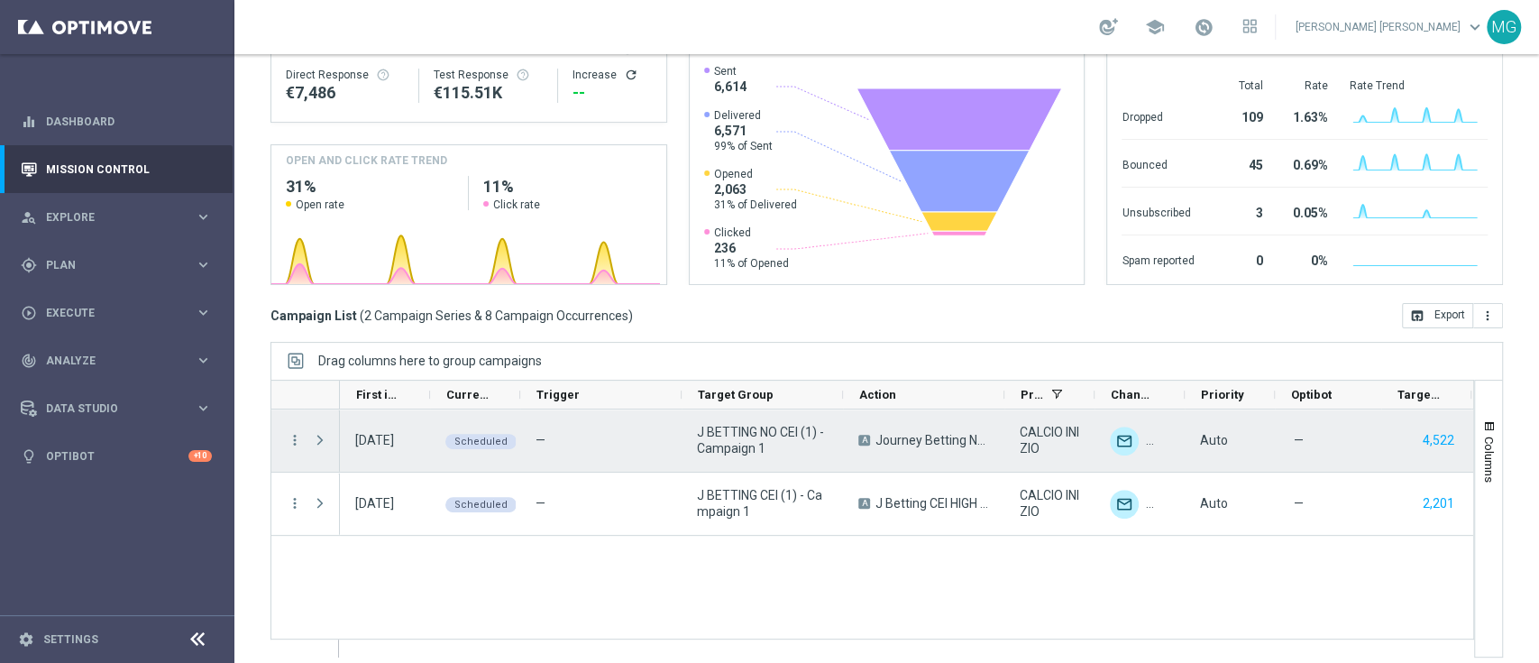
click at [317, 444] on span "Press SPACE to select this row." at bounding box center [320, 440] width 16 height 14
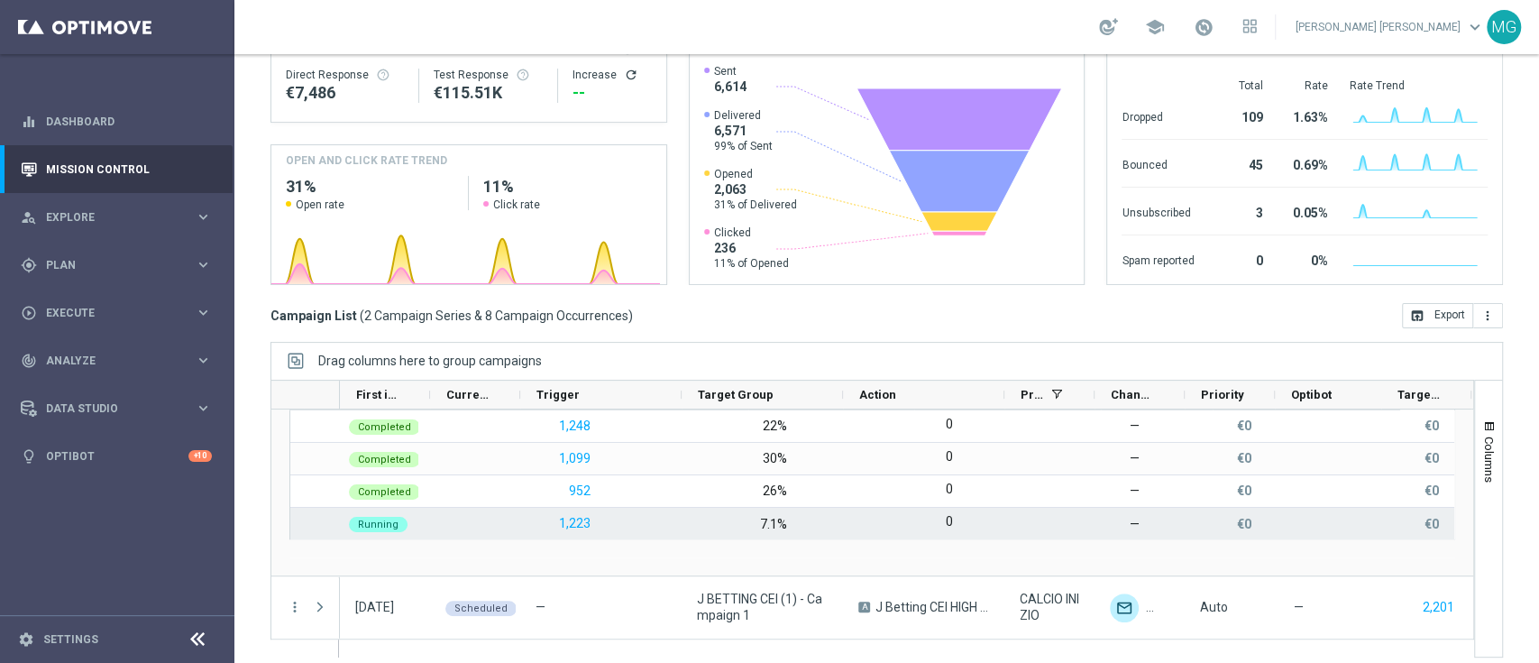
scroll to position [0, 273]
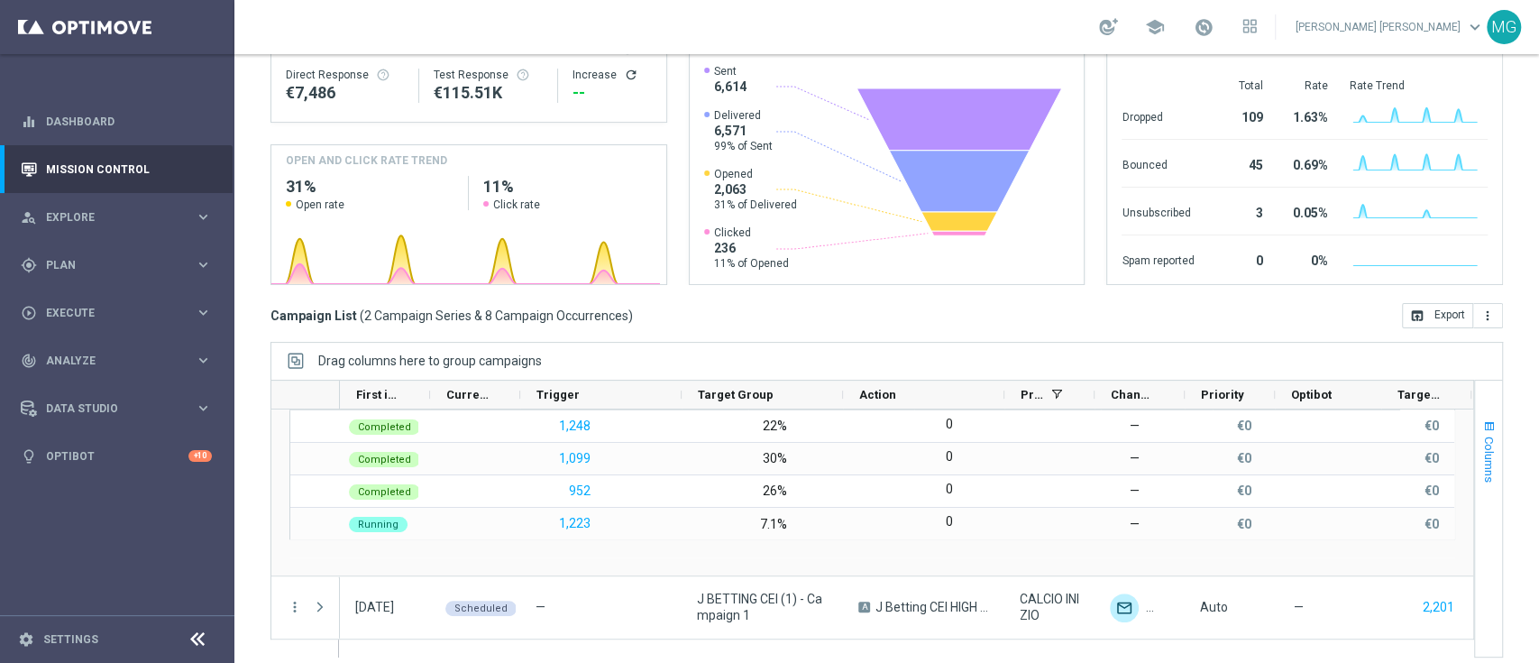
click at [1483, 421] on span "button" at bounding box center [1490, 426] width 14 height 14
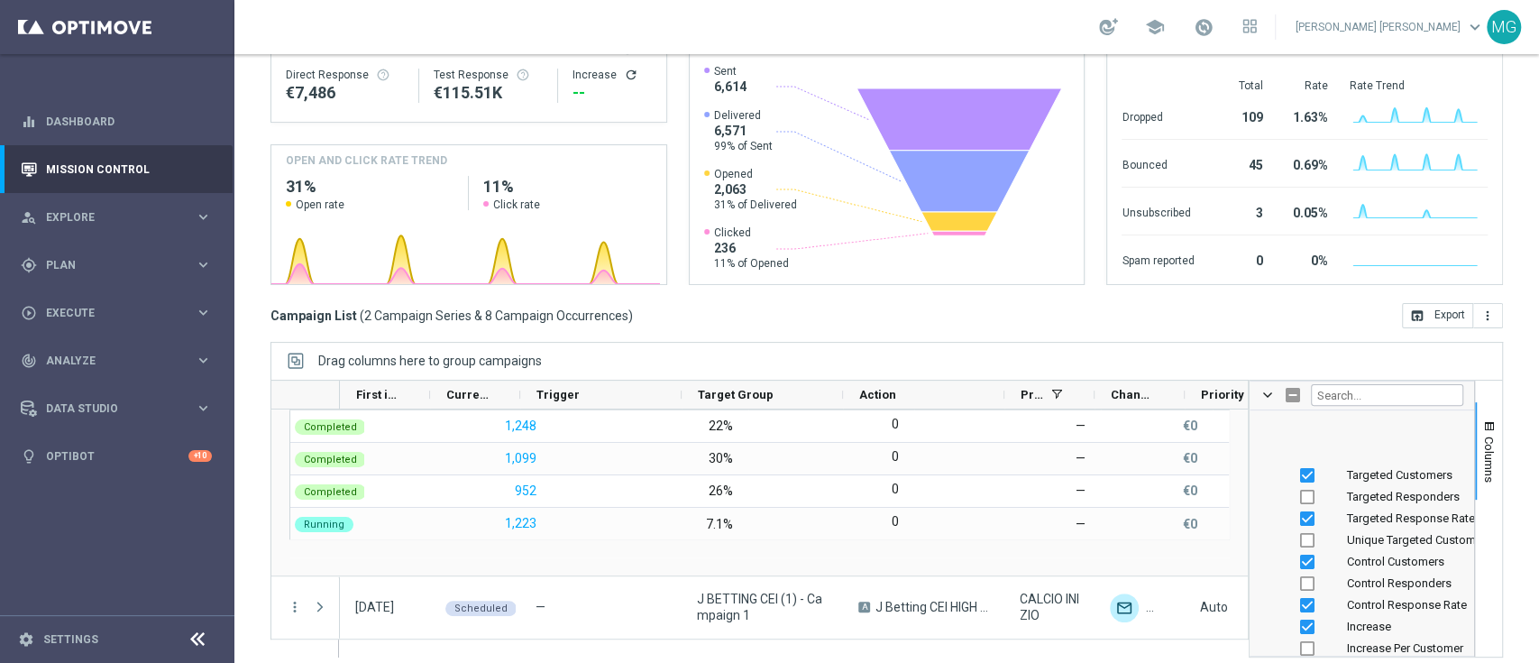
scroll to position [666, 0]
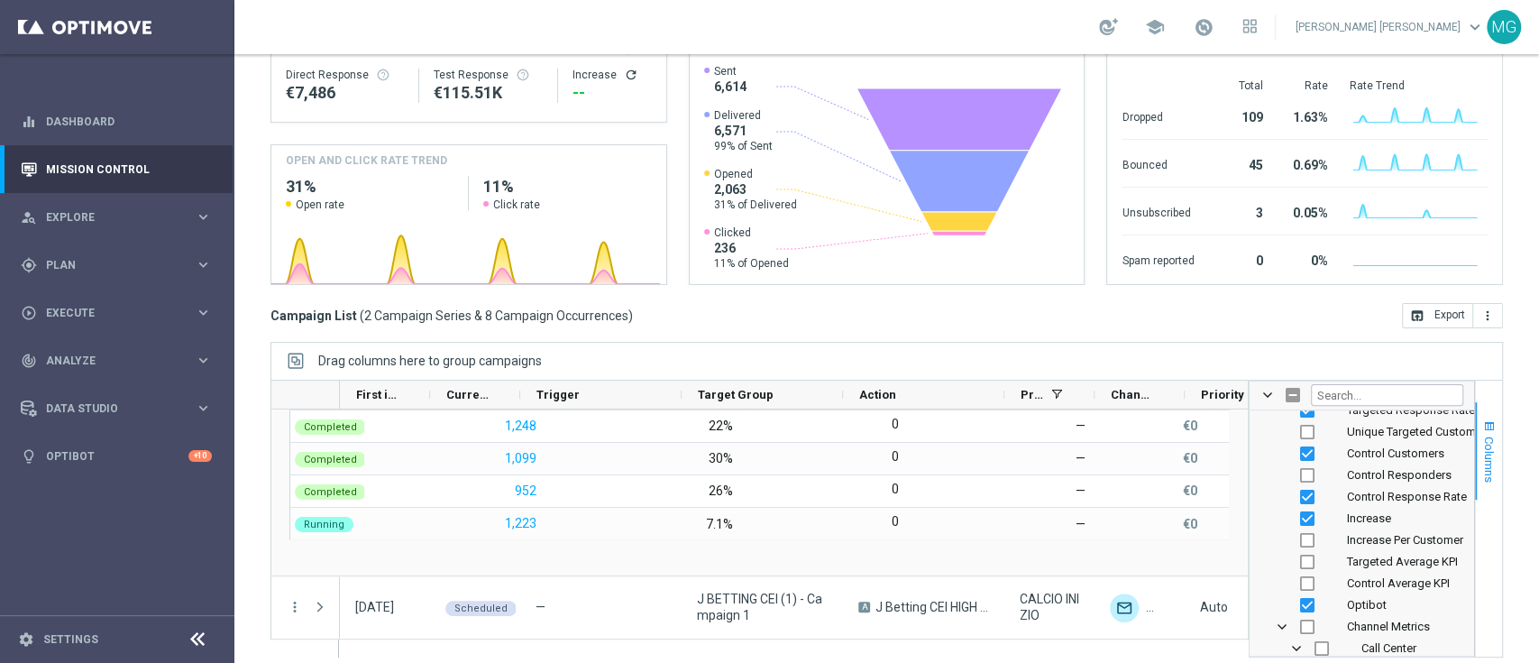
click at [1483, 422] on span "button" at bounding box center [1490, 426] width 14 height 14
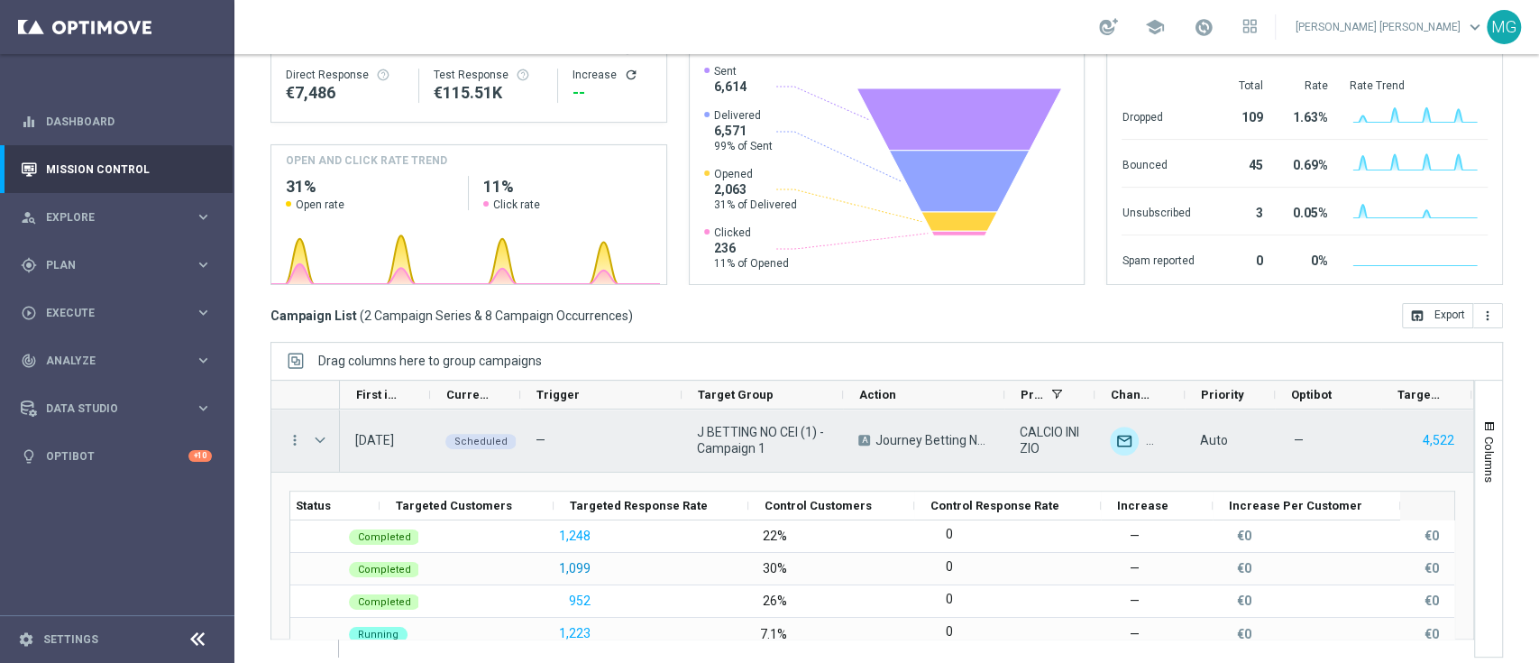
scroll to position [0, 0]
click at [292, 440] on icon "more_vert" at bounding box center [295, 440] width 16 height 16
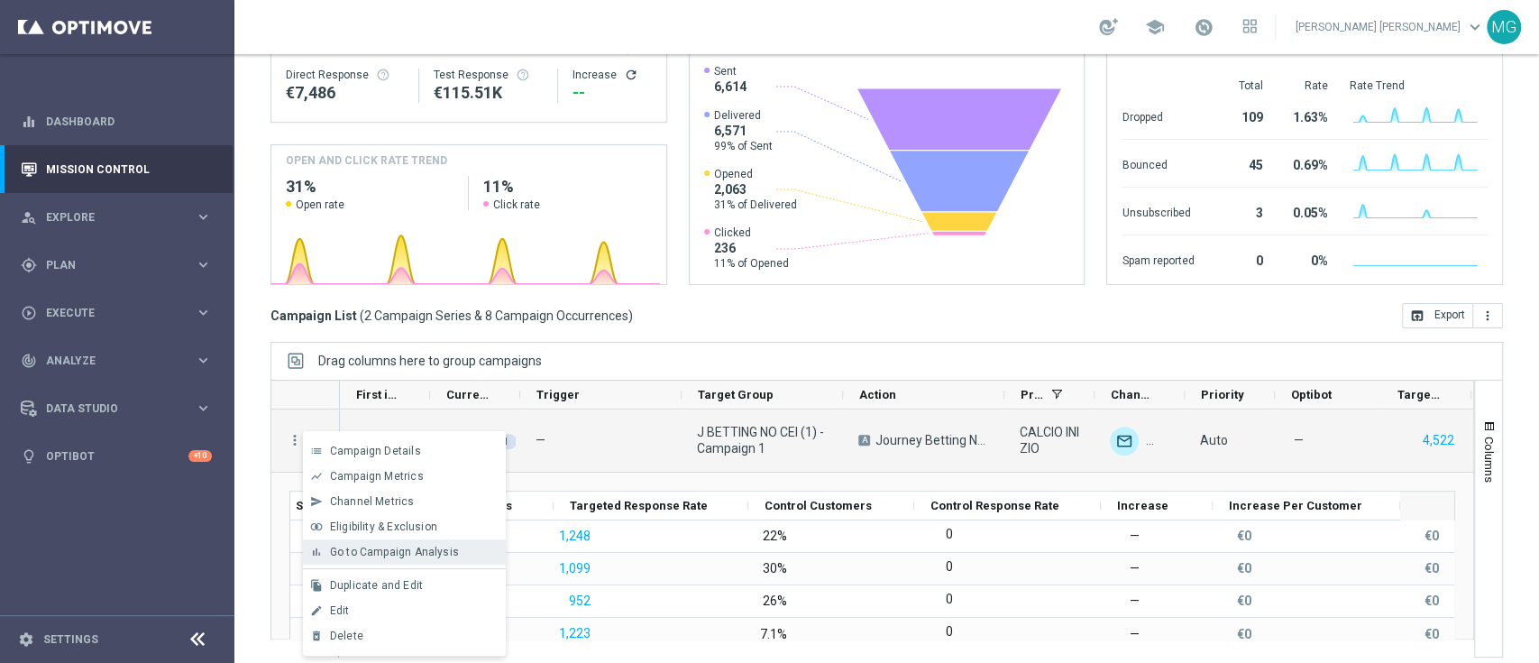
click at [397, 550] on span "Go to Campaign Analysis" at bounding box center [394, 552] width 129 height 13
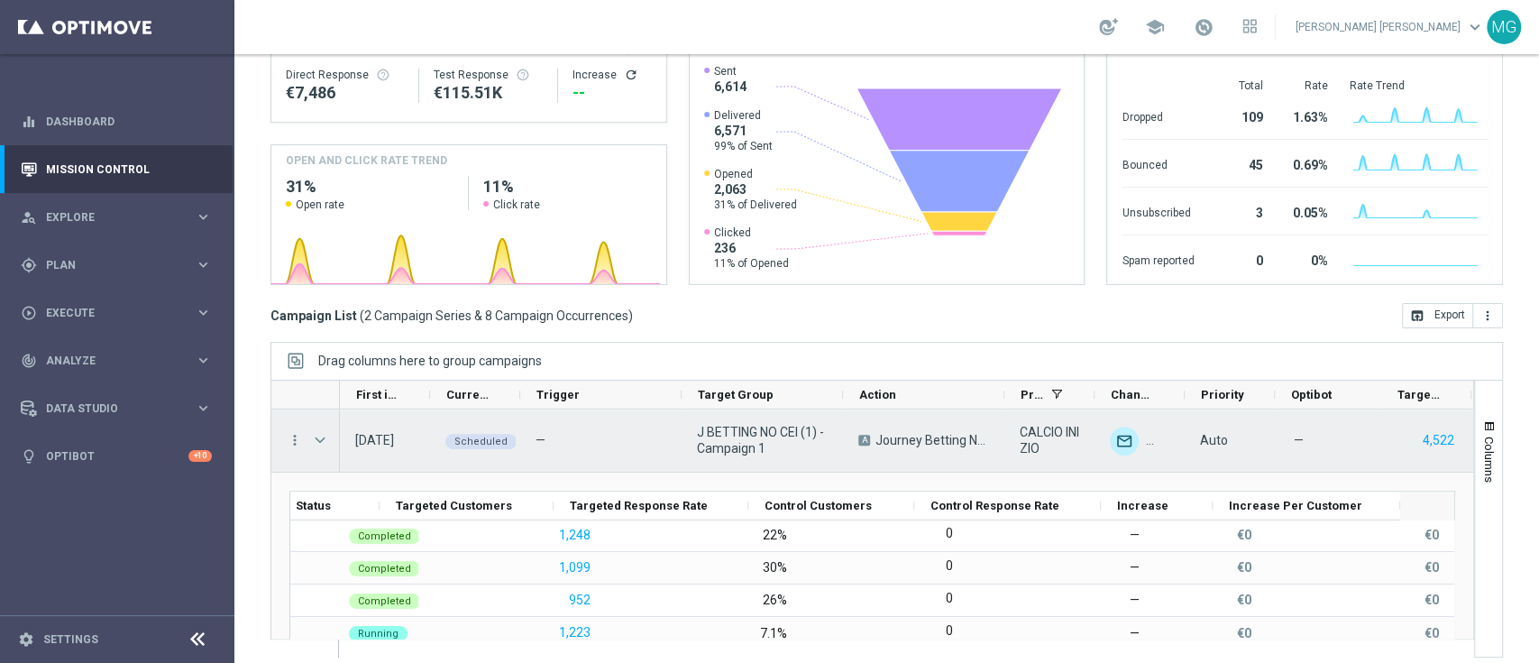
scroll to position [101, 0]
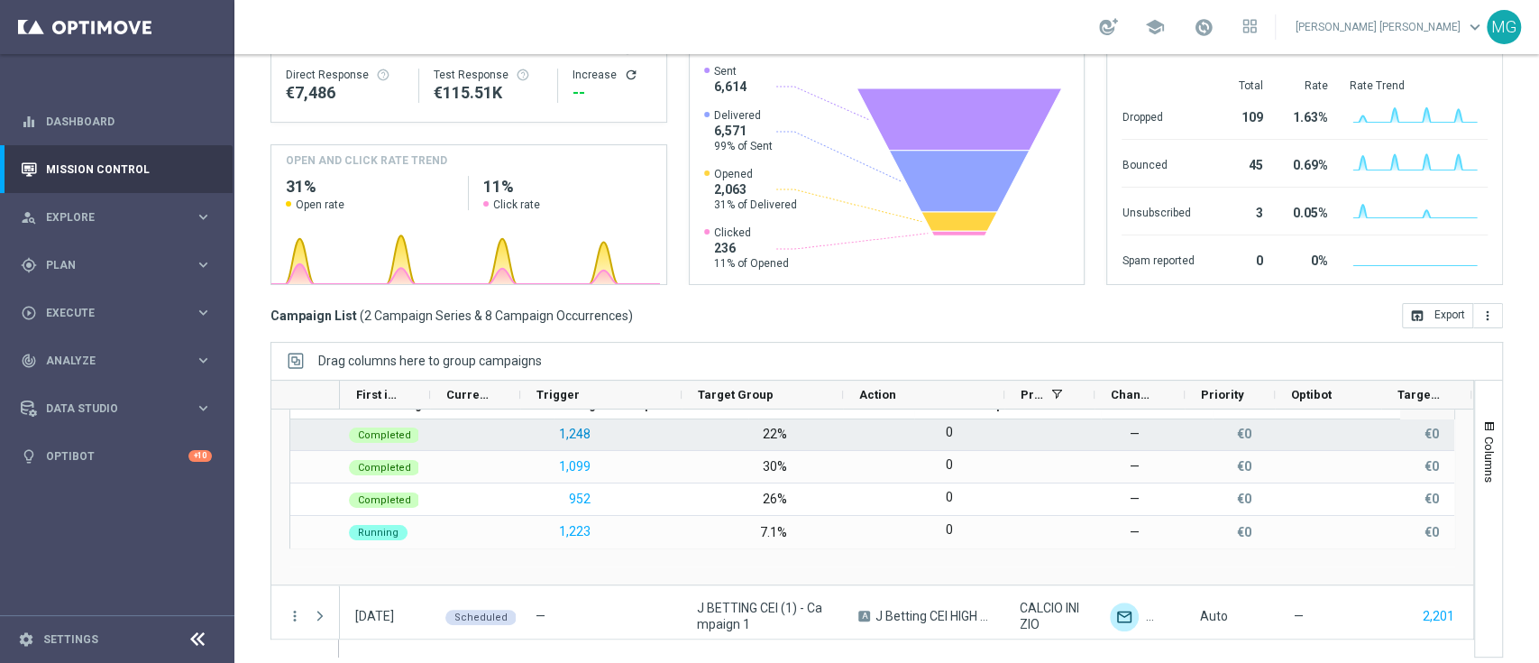
click at [557, 436] on button "1,248" at bounding box center [574, 434] width 35 height 23
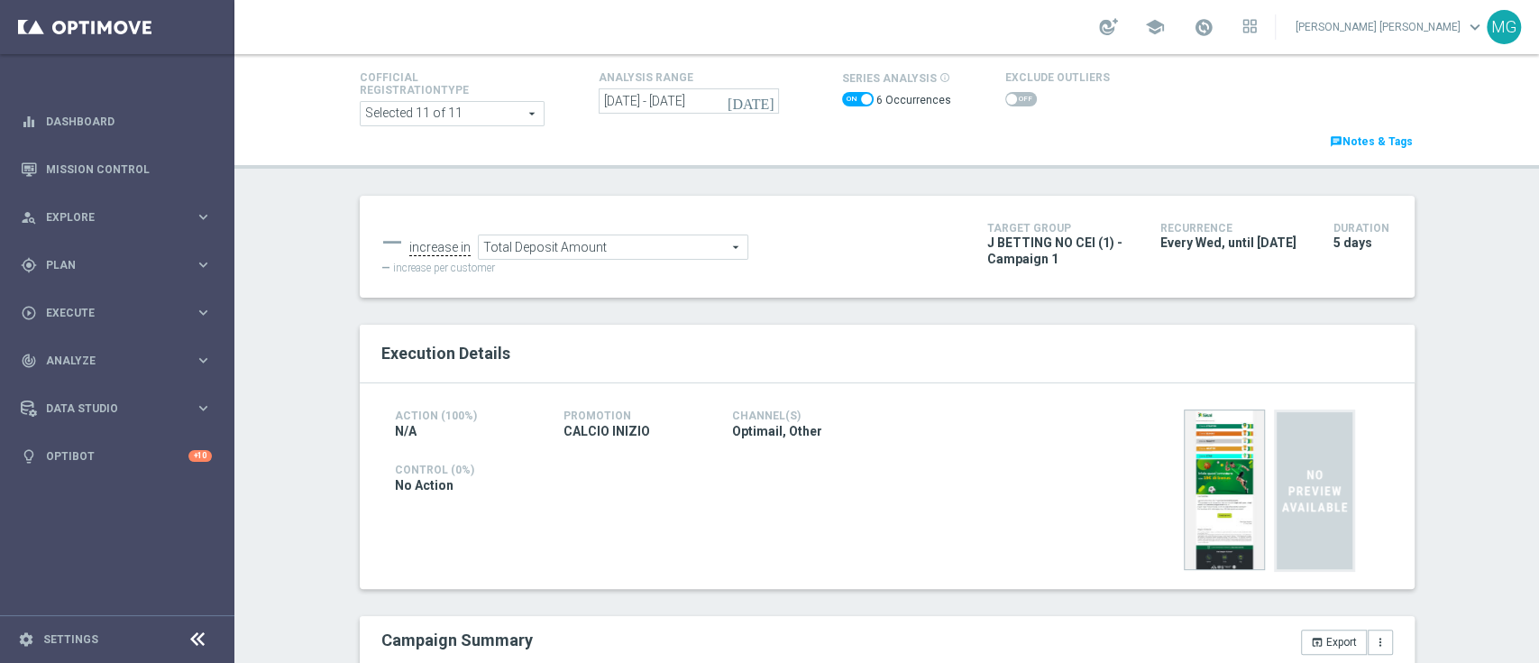
scroll to position [132, 0]
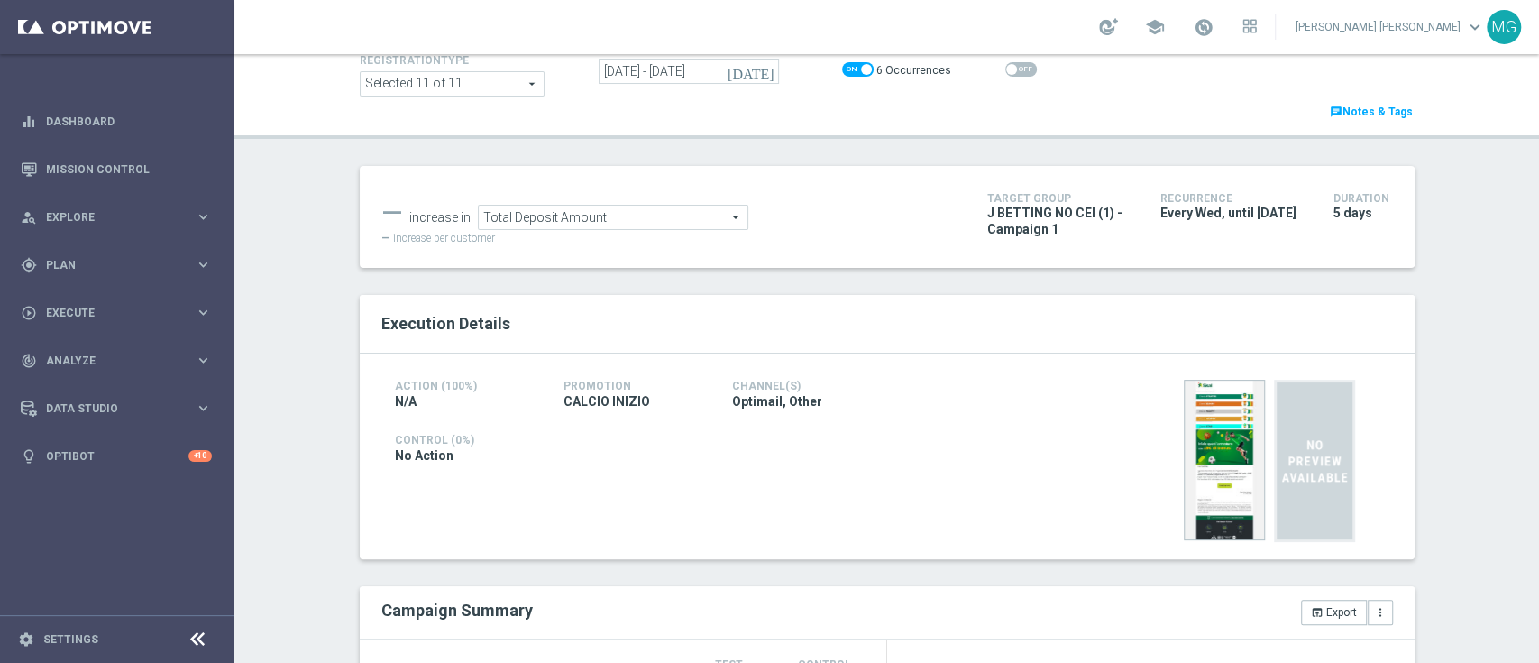
click at [613, 219] on span "Total Deposit Amount" at bounding box center [613, 217] width 269 height 23
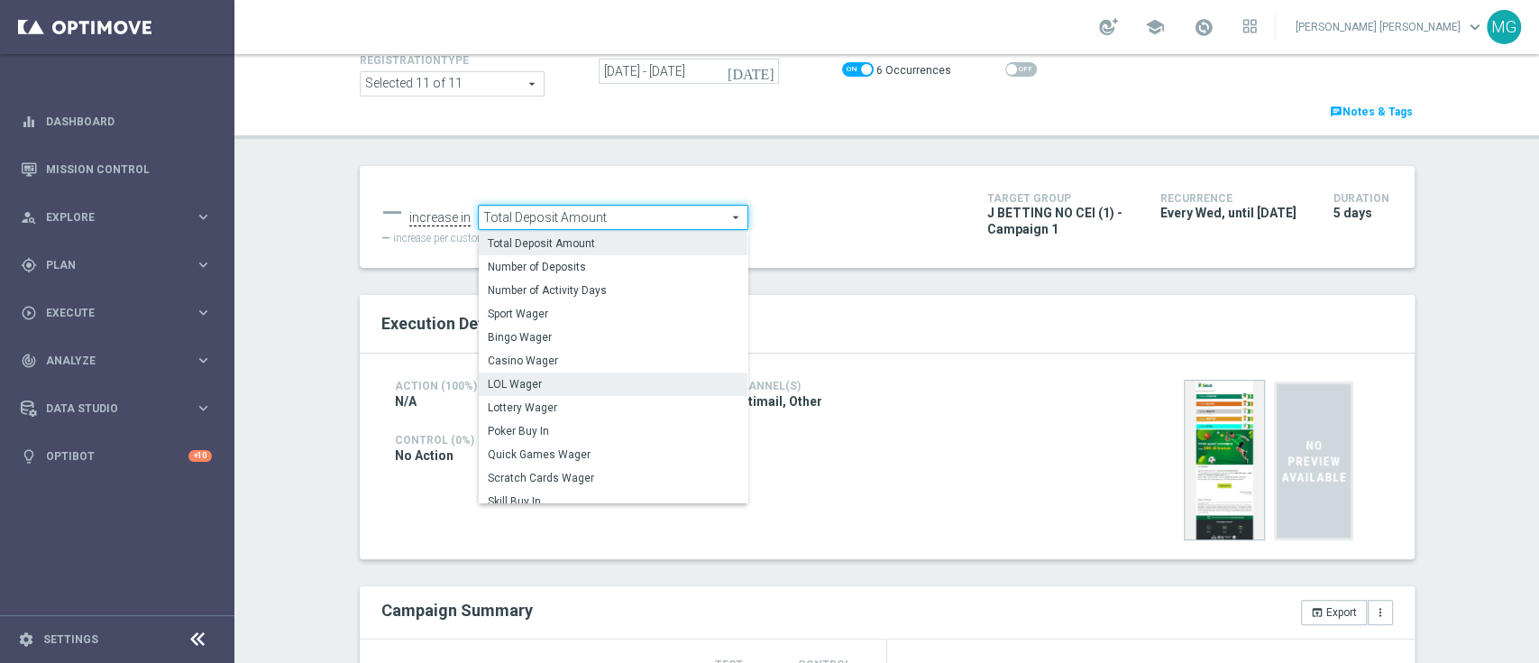
click at [595, 378] on span "LOL Wager" at bounding box center [613, 384] width 251 height 14
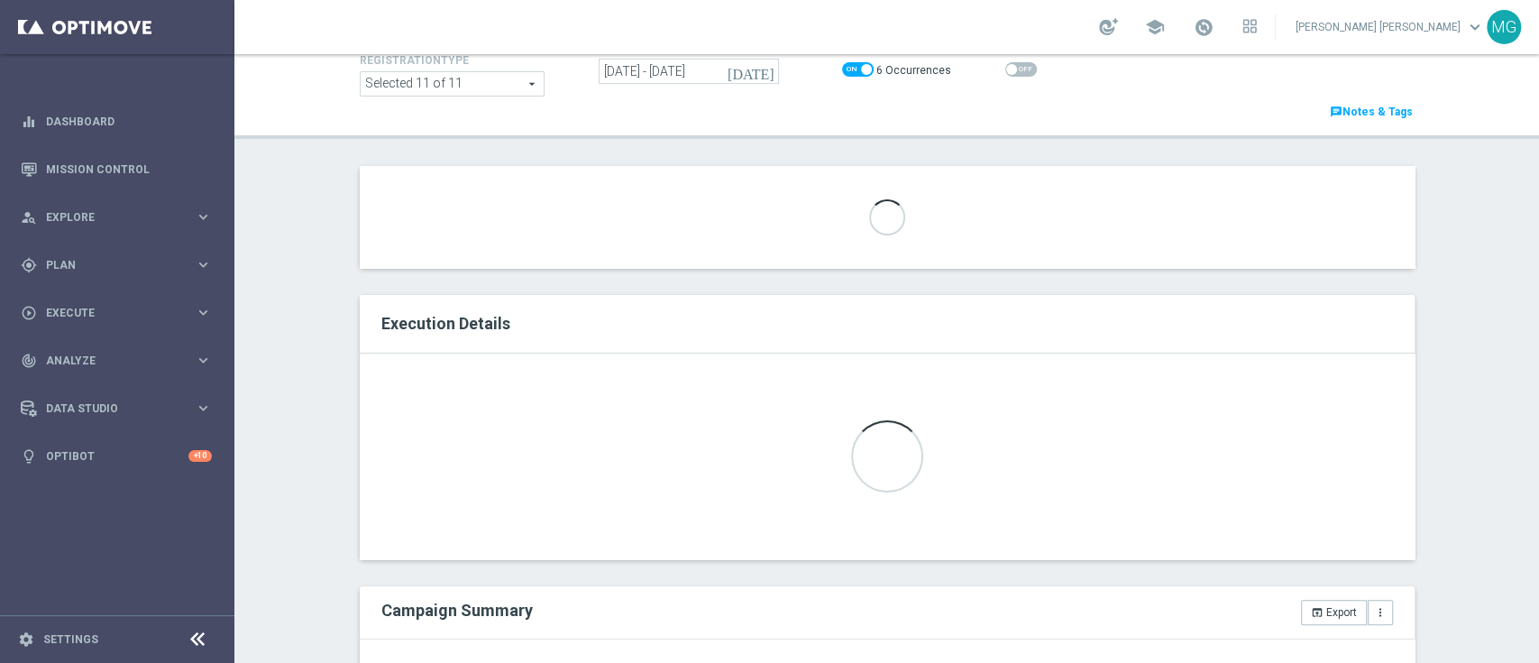
type input "LOL Wager"
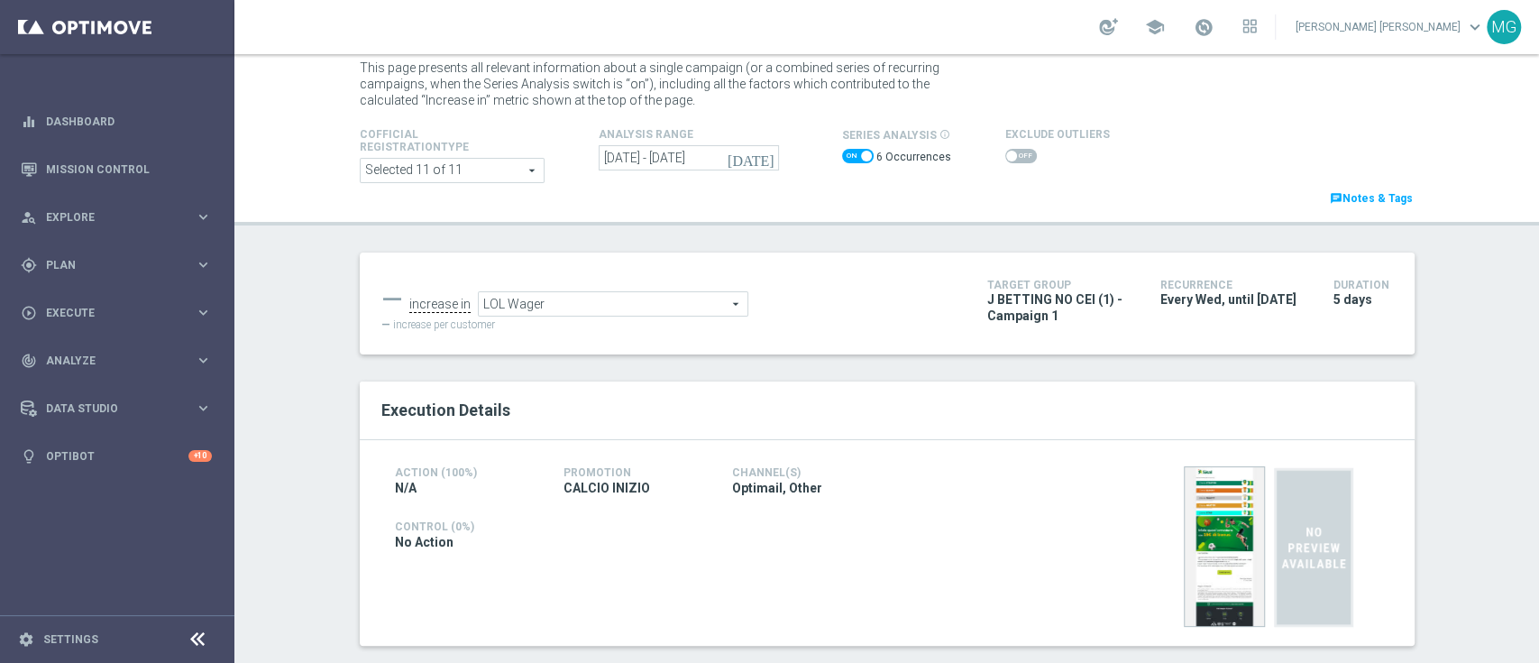
scroll to position [51, 0]
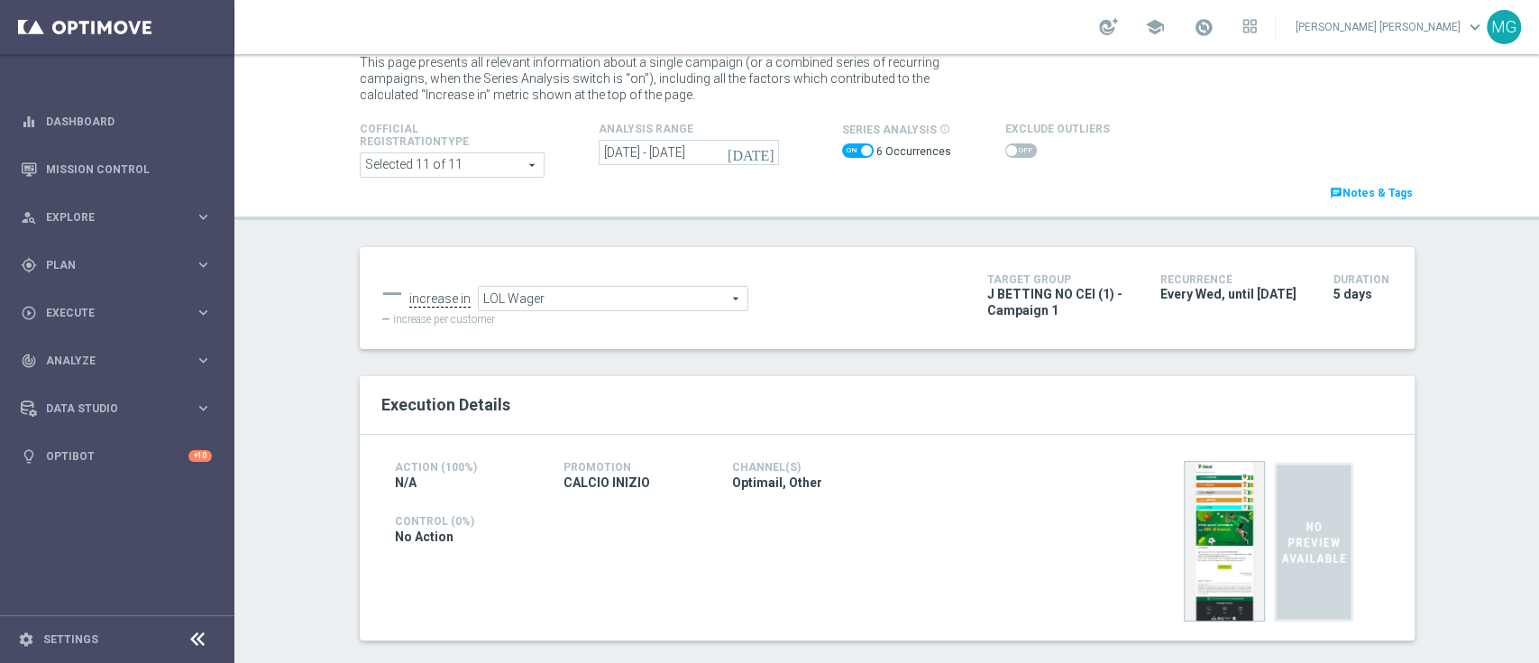
click at [517, 163] on span at bounding box center [452, 164] width 183 height 23
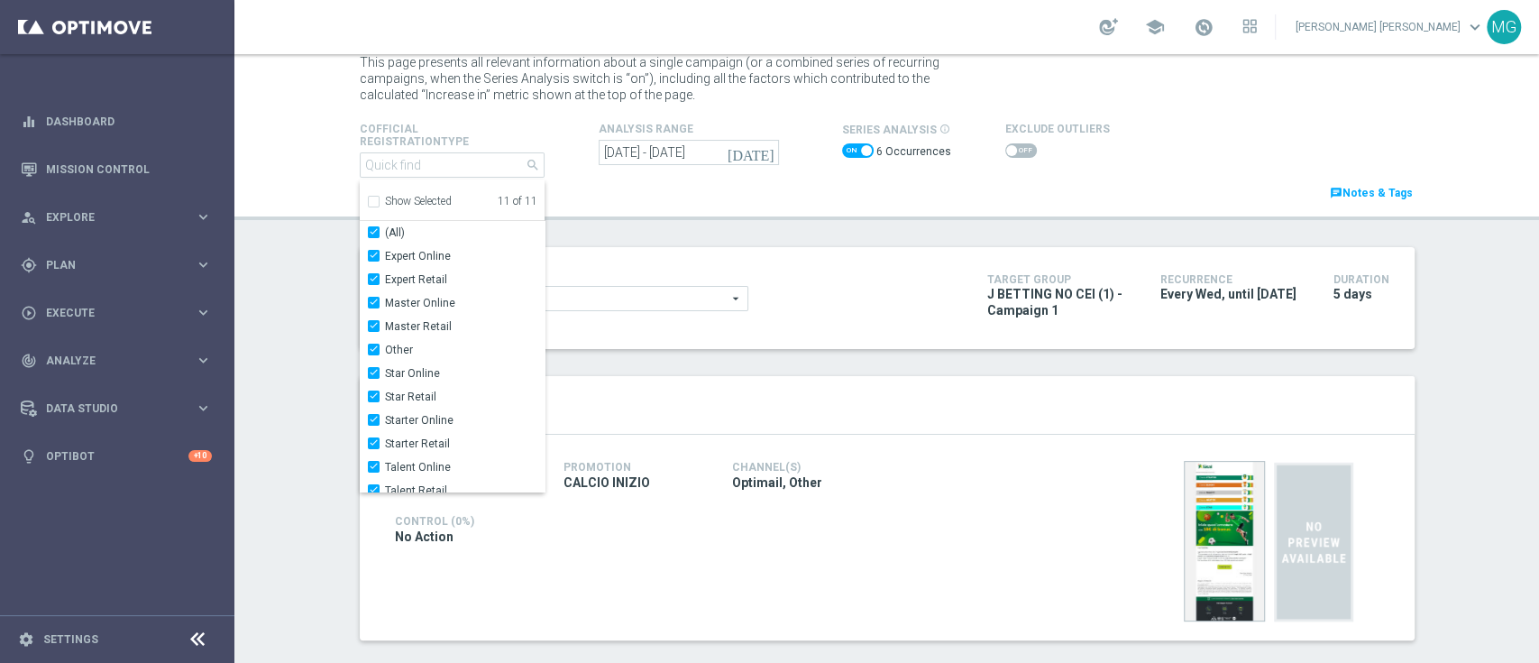
click at [526, 163] on span "search" at bounding box center [533, 165] width 14 height 14
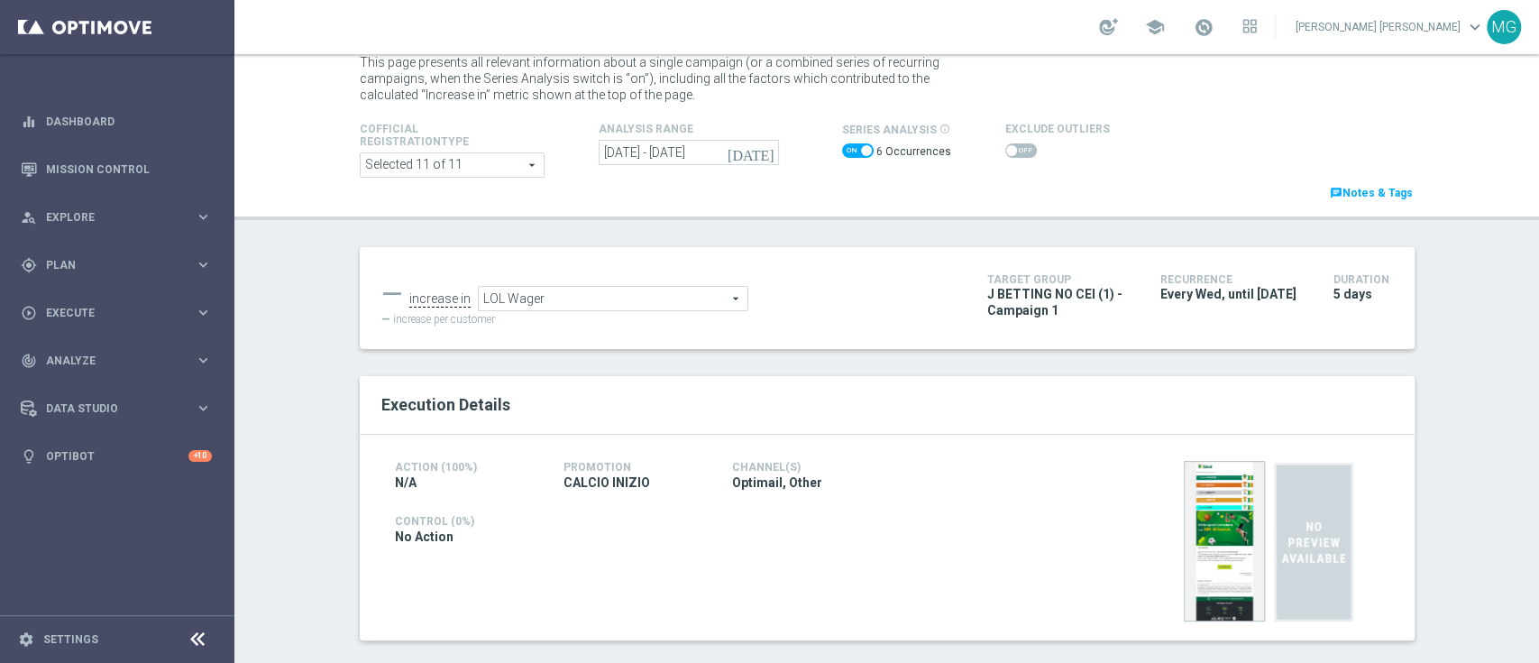
click at [848, 152] on span at bounding box center [858, 150] width 32 height 14
click at [848, 152] on input "checkbox" at bounding box center [858, 150] width 32 height 14
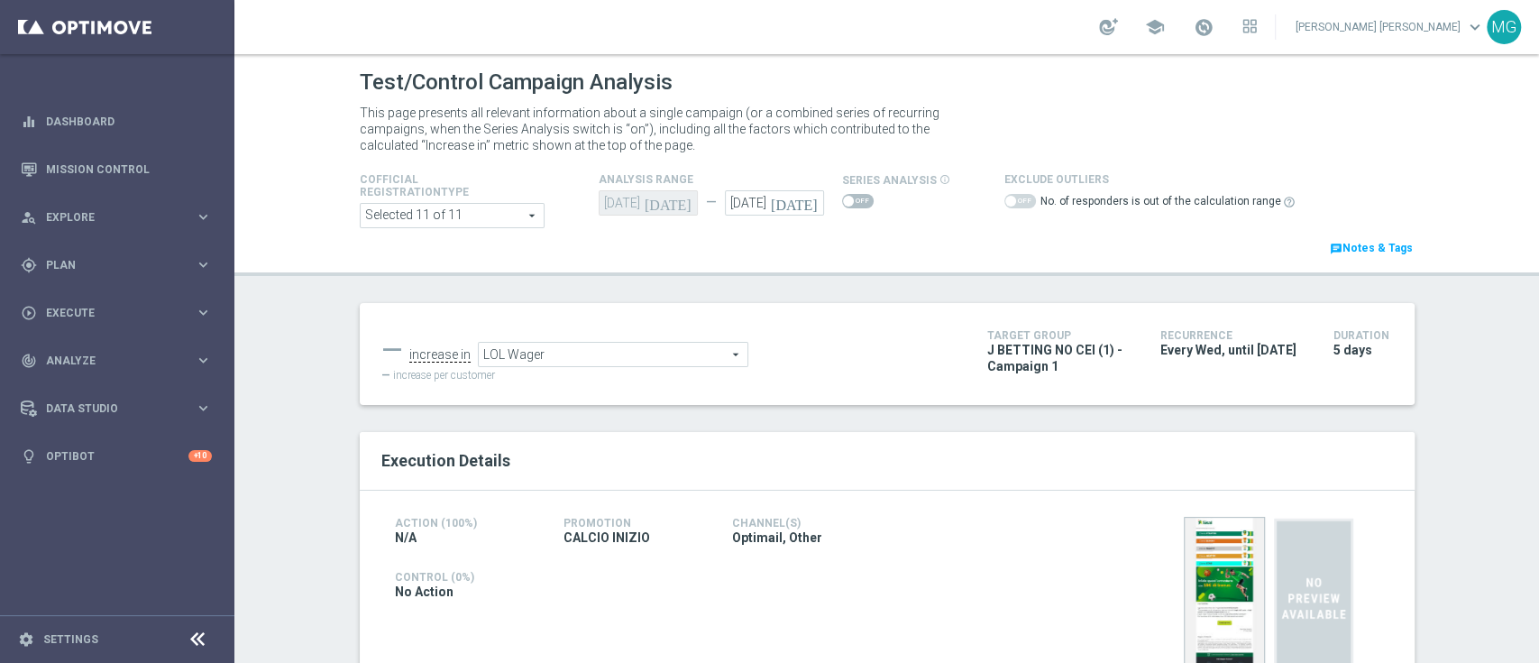
click at [850, 203] on span at bounding box center [858, 201] width 32 height 14
click at [850, 203] on input "checkbox" at bounding box center [858, 201] width 32 height 14
checkbox input "true"
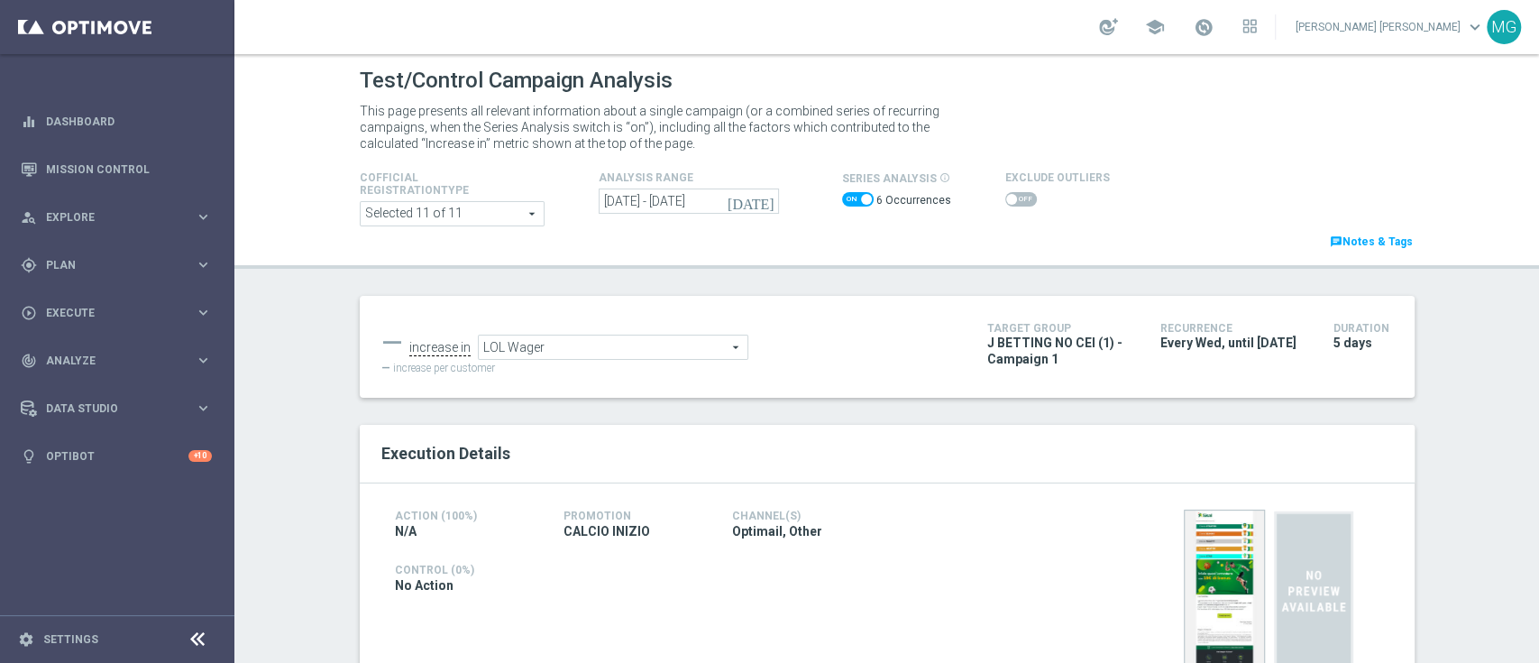
scroll to position [1, 0]
click at [69, 270] on span "Plan" at bounding box center [120, 265] width 149 height 11
click at [69, 382] on link "Streams" at bounding box center [117, 383] width 141 height 14
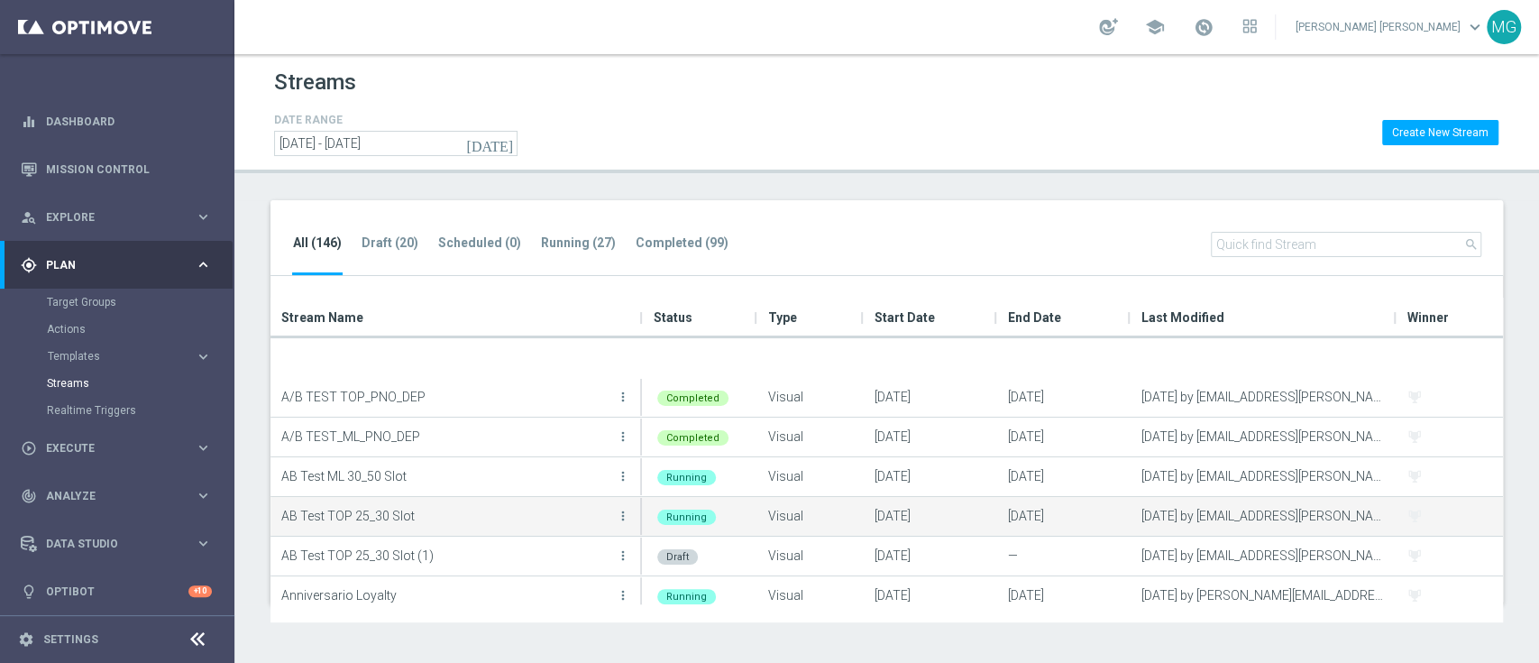
scroll to position [62, 0]
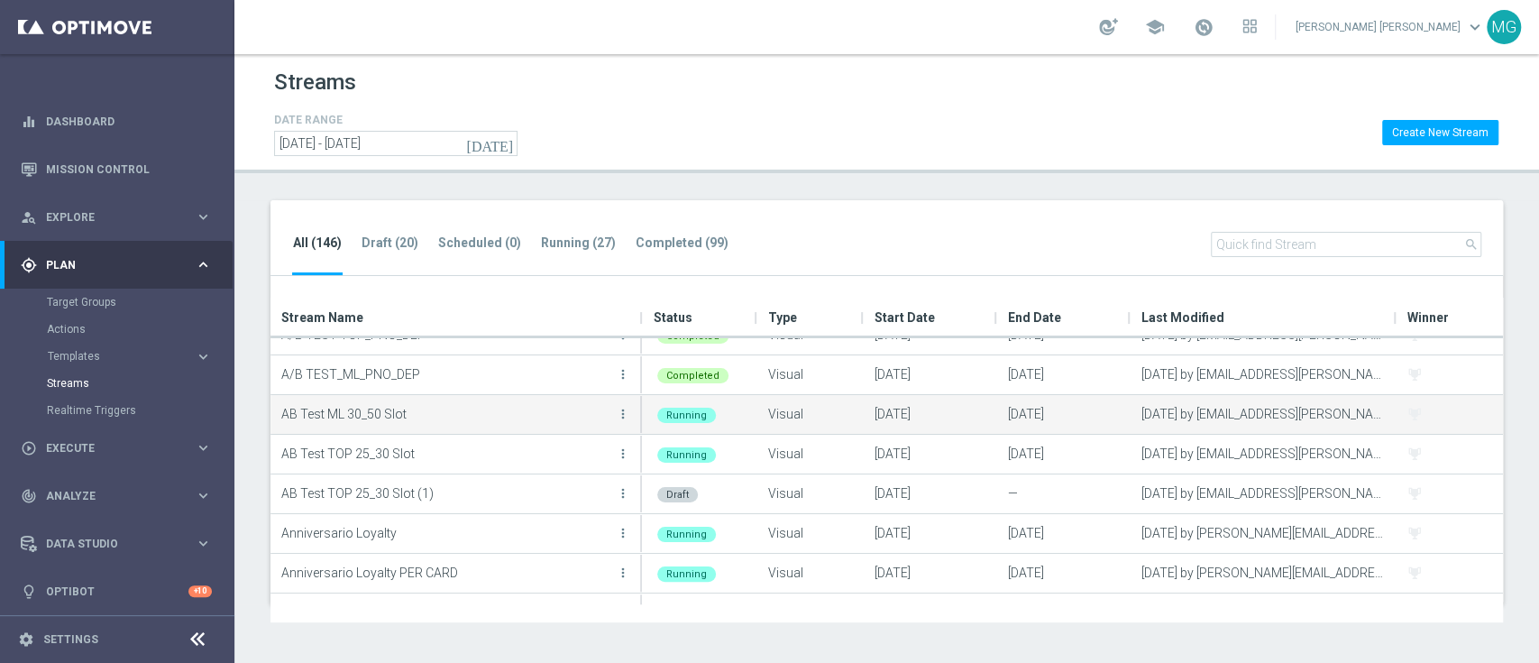
click at [628, 420] on button "more_vert" at bounding box center [623, 414] width 18 height 36
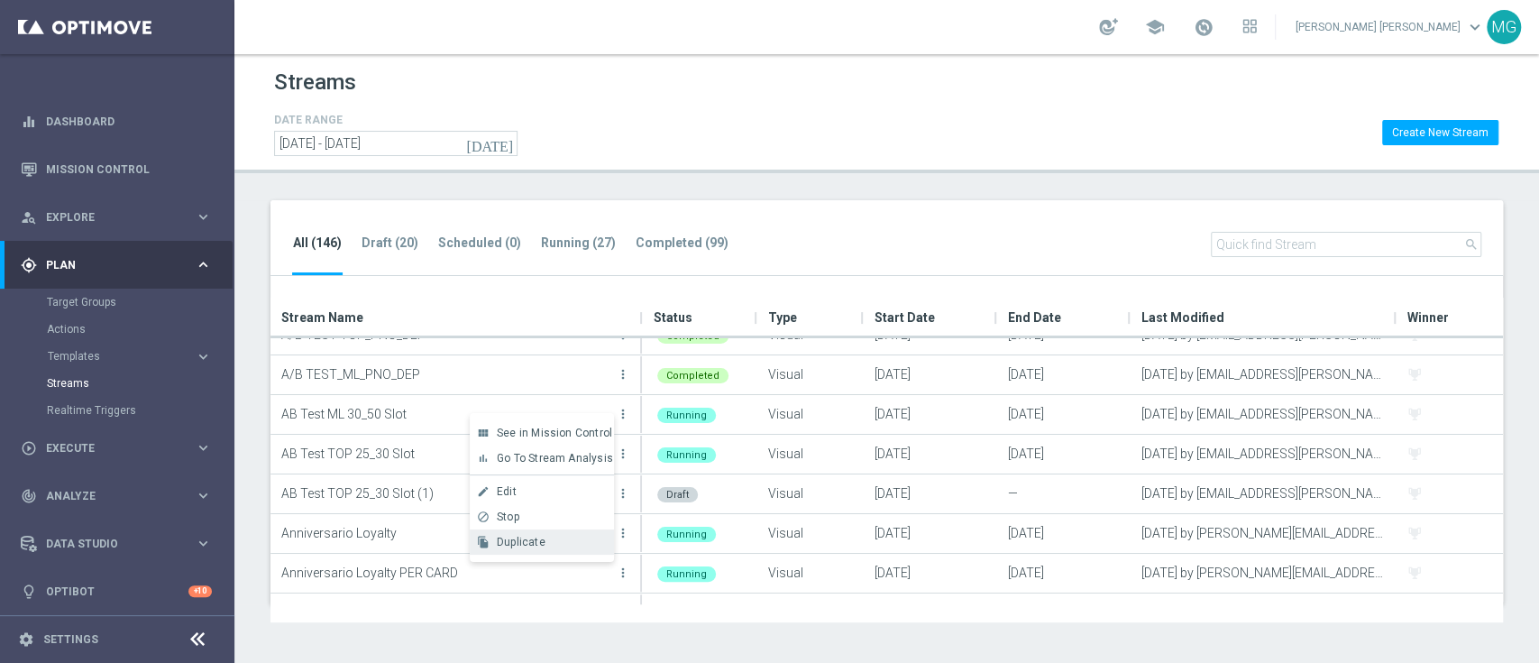
click at [565, 541] on div "Duplicate" at bounding box center [551, 542] width 109 height 13
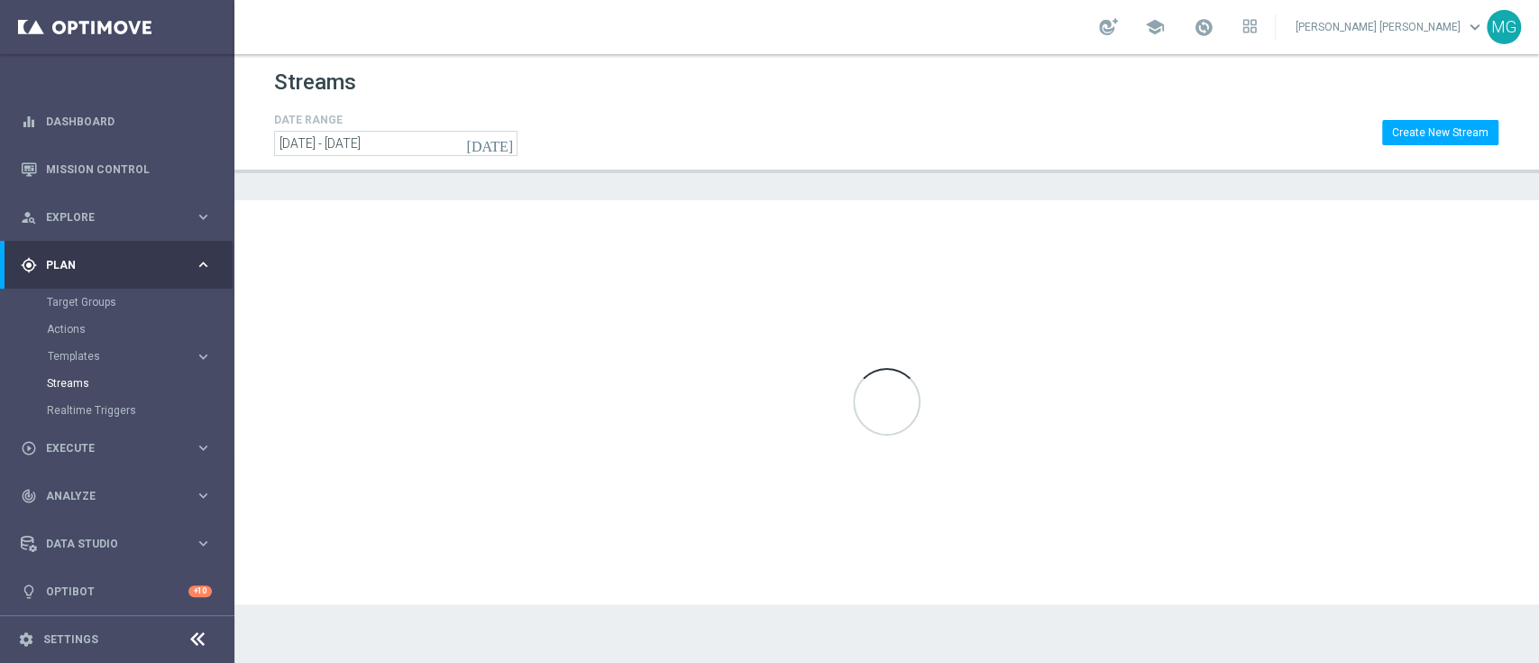
scroll to position [0, 0]
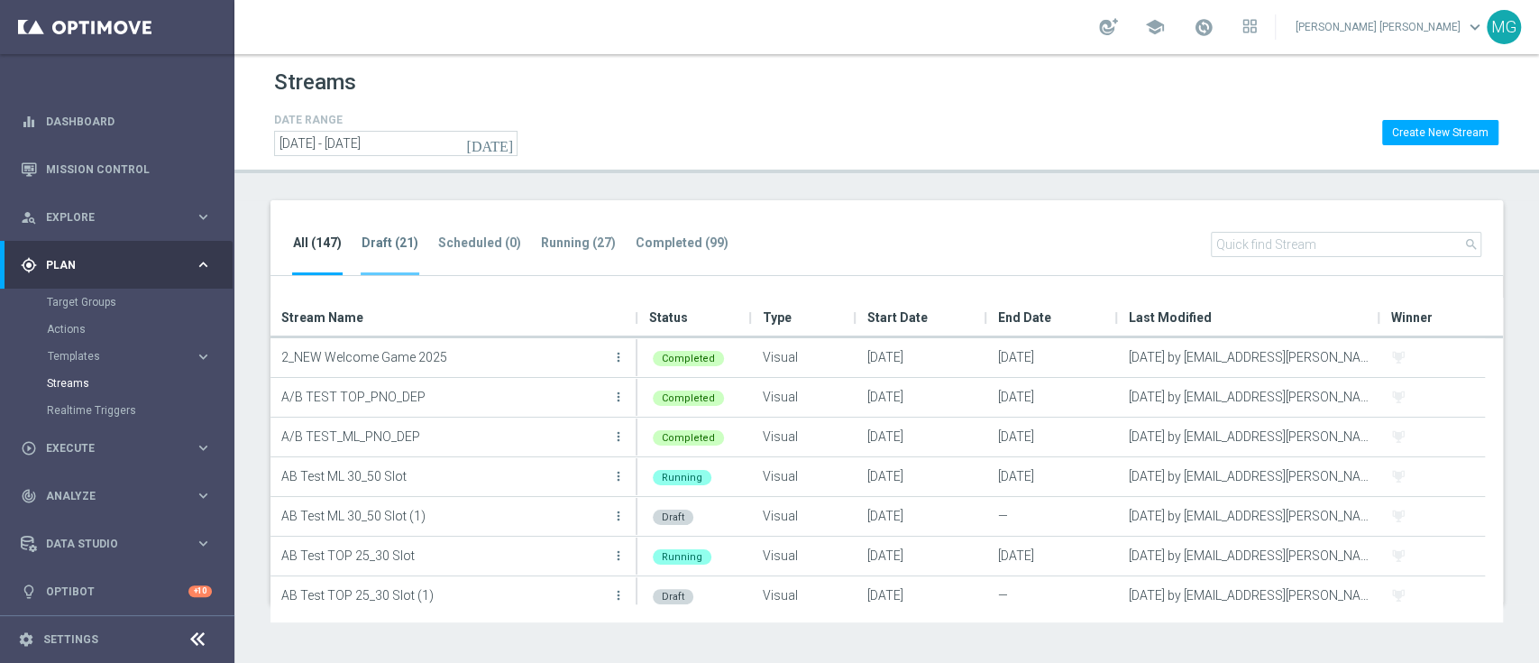
click at [401, 249] on tab-header "Draft (21)" at bounding box center [390, 242] width 57 height 15
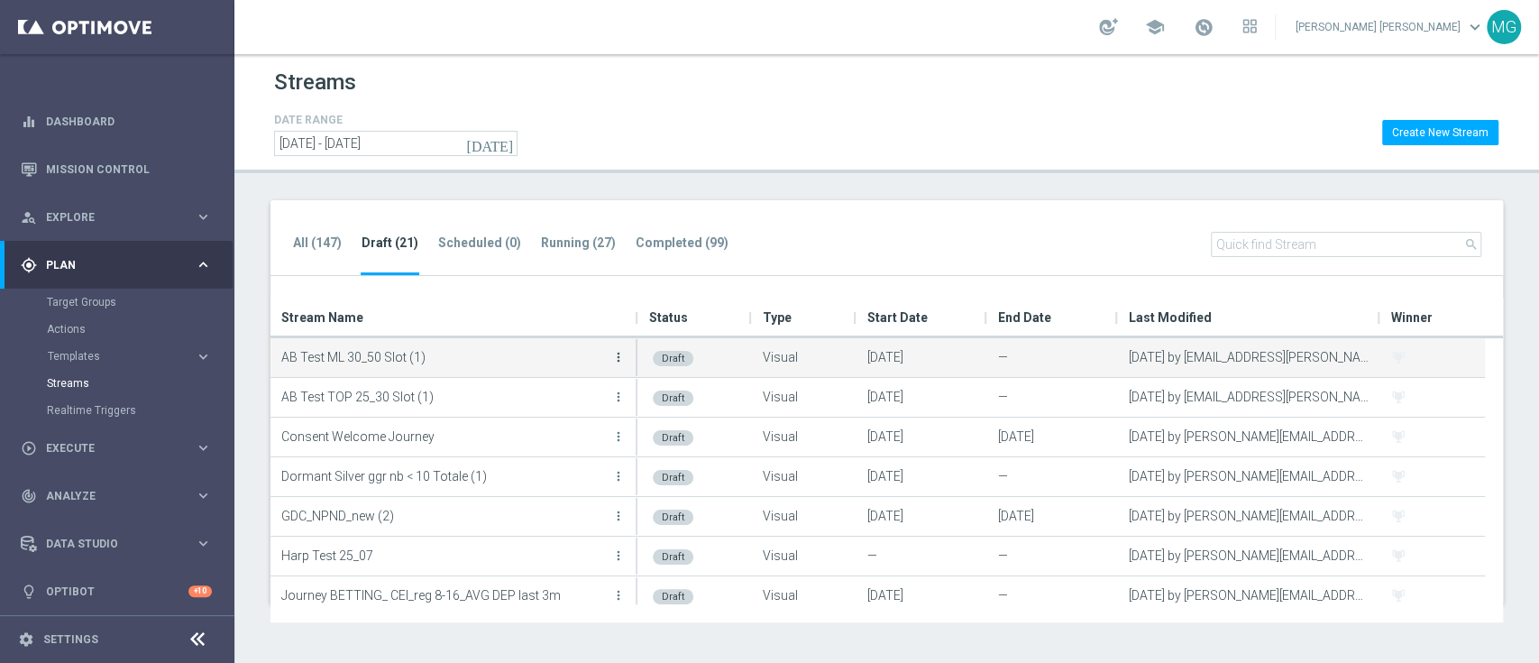
click at [620, 358] on icon "more_vert" at bounding box center [618, 357] width 14 height 14
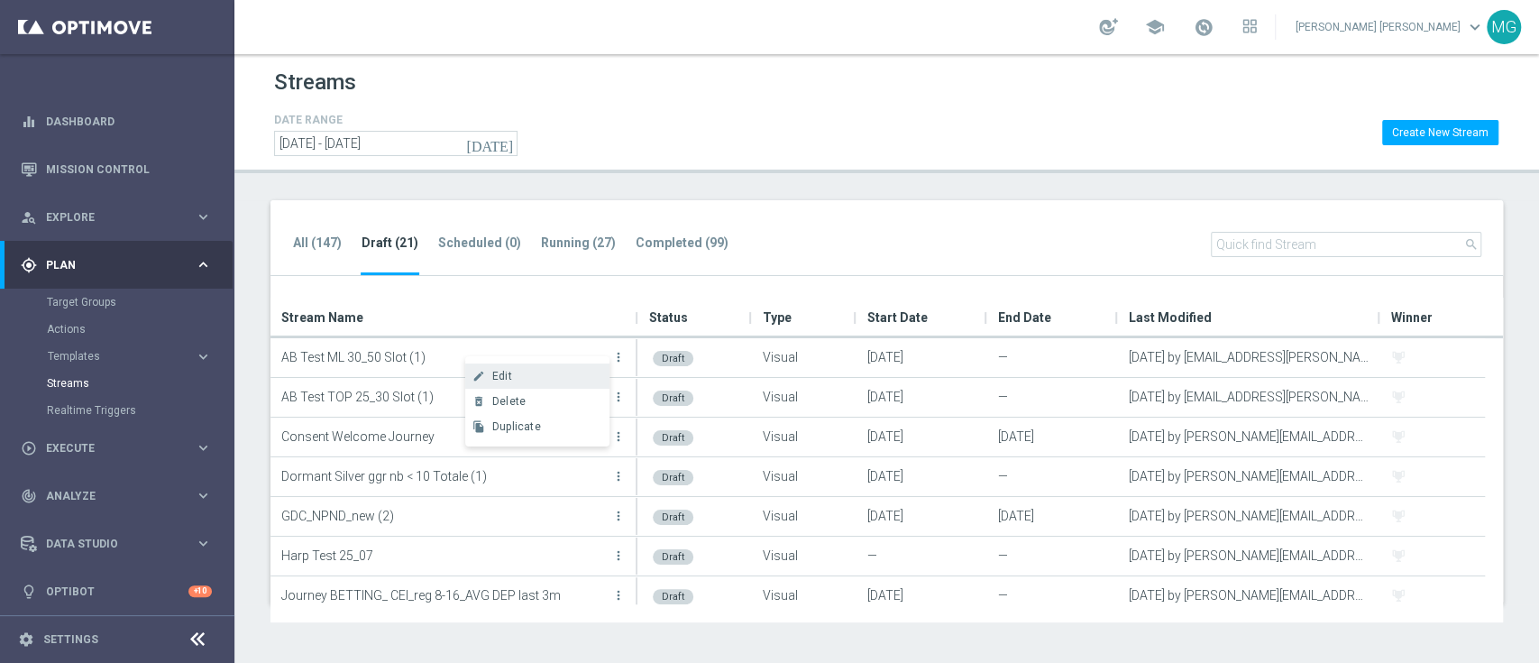
click at [537, 370] on div "Edit" at bounding box center [546, 376] width 109 height 13
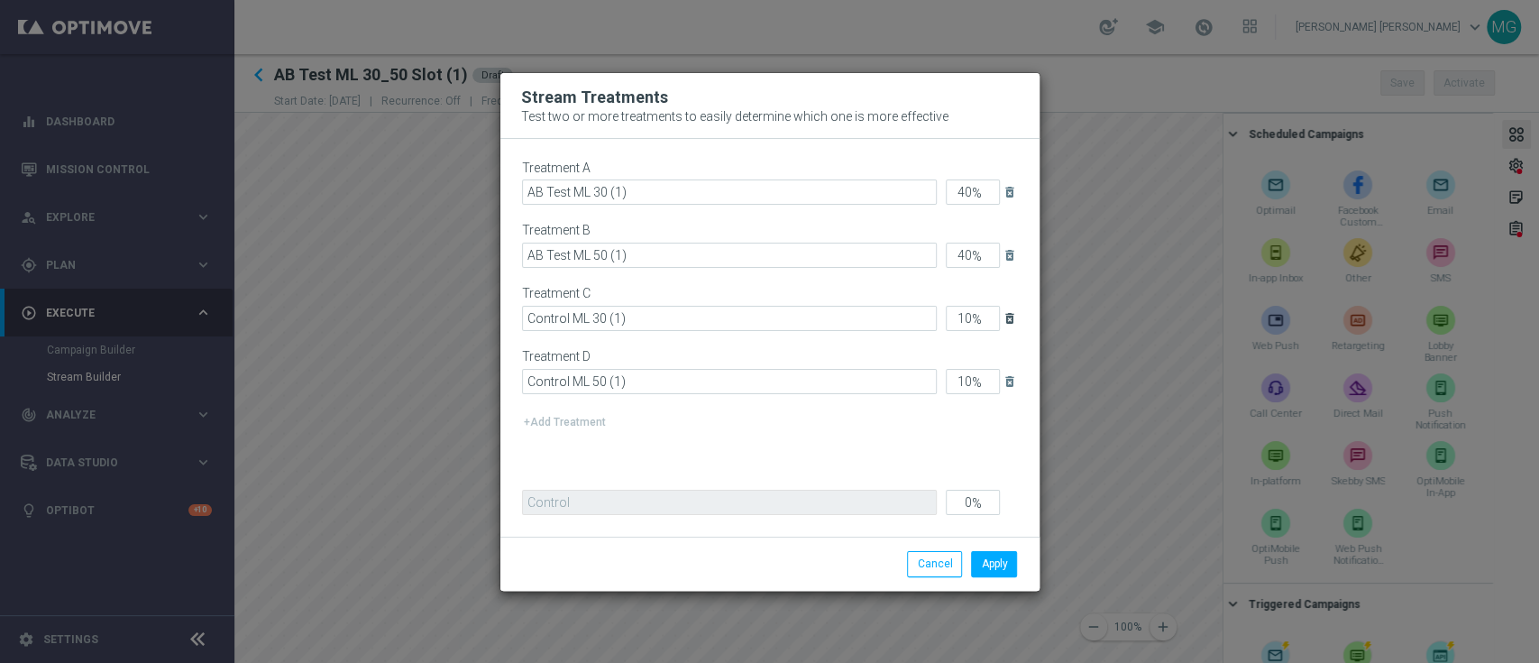
click at [1010, 320] on icon "delete_forever" at bounding box center [1010, 318] width 14 height 14
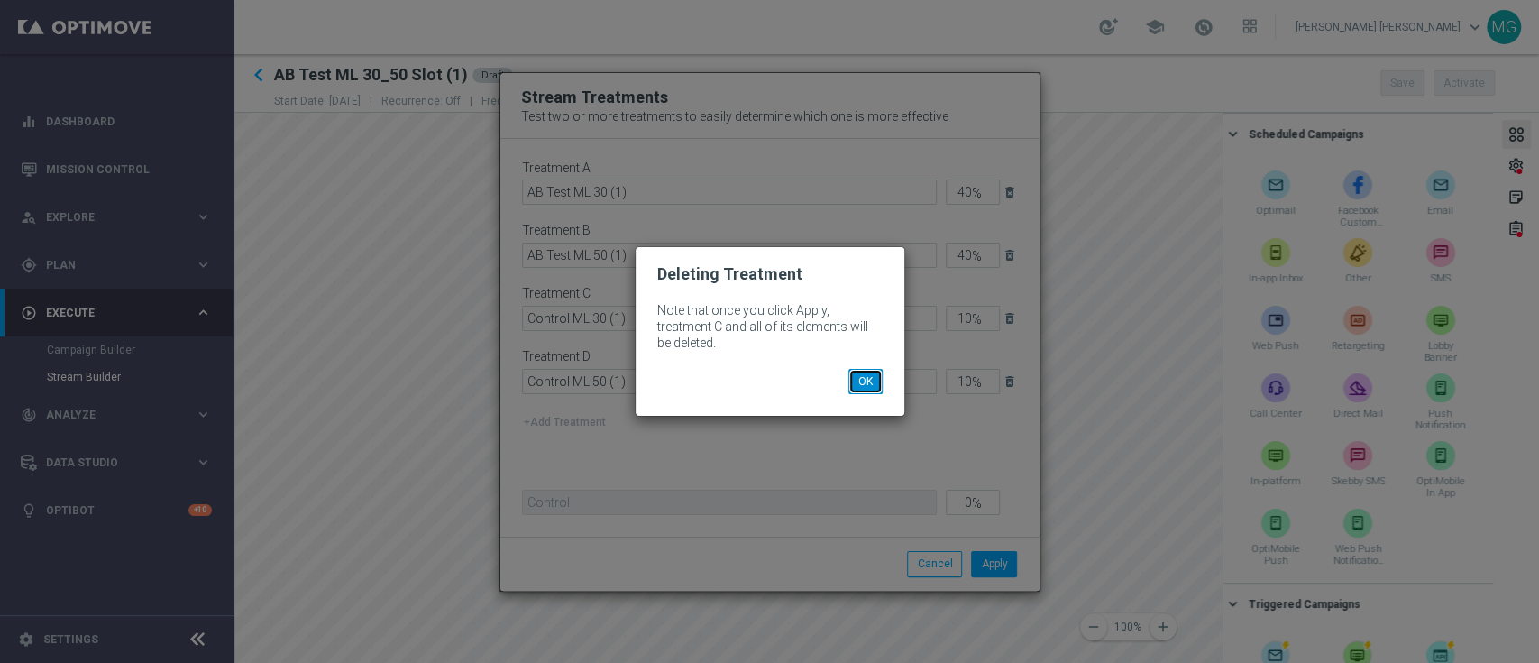
click at [859, 370] on button "OK" at bounding box center [866, 381] width 34 height 25
type input "34"
type input "33"
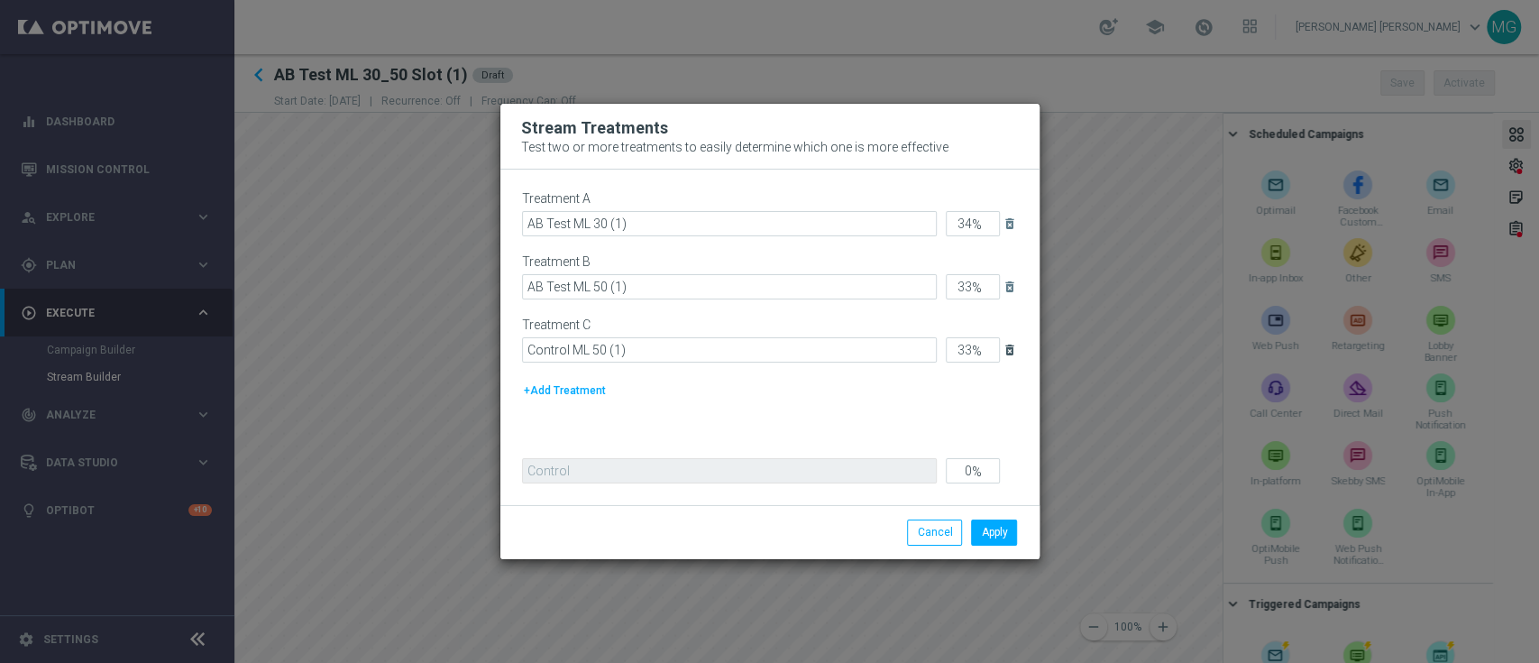
click at [1006, 345] on icon "delete_forever" at bounding box center [1010, 350] width 14 height 14
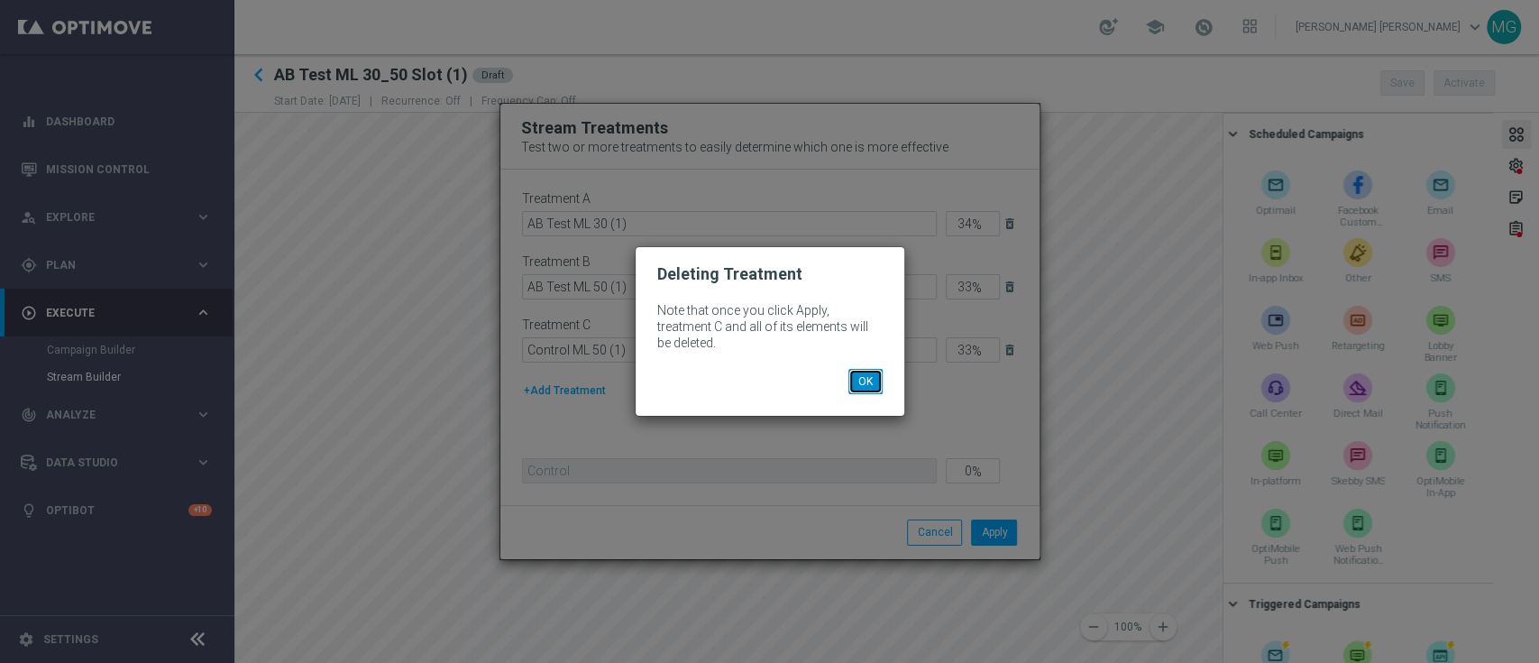
click at [864, 369] on button "OK" at bounding box center [866, 381] width 34 height 25
type input "50"
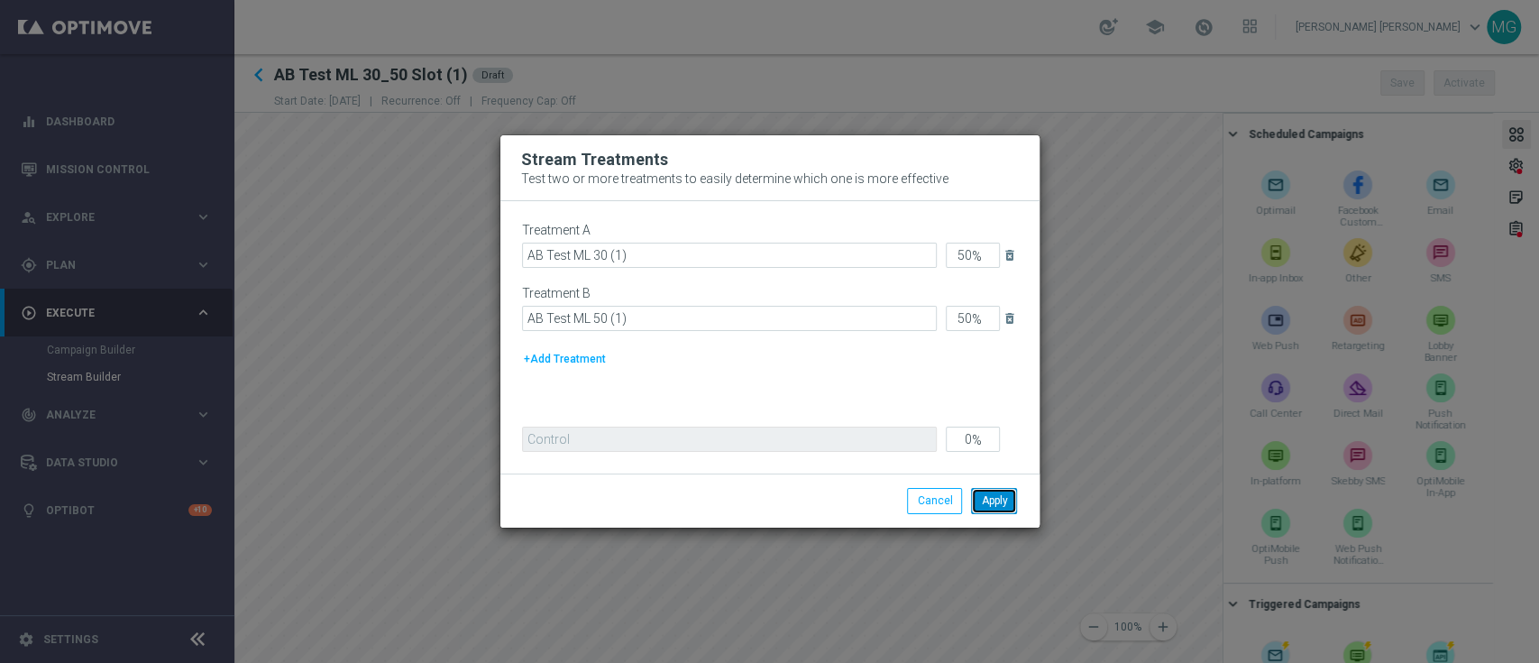
click at [997, 497] on button "Apply" at bounding box center [994, 500] width 46 height 25
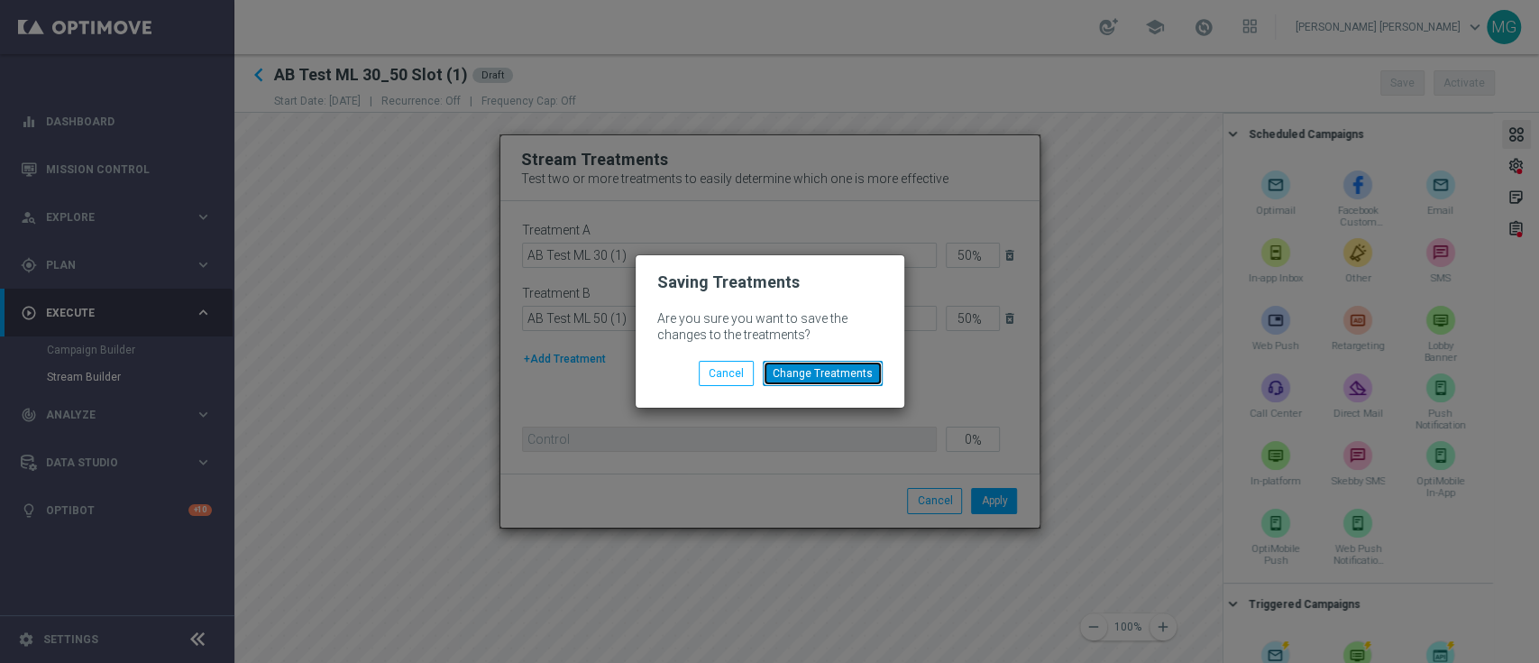
click at [823, 378] on button "Change Treatments" at bounding box center [823, 373] width 120 height 25
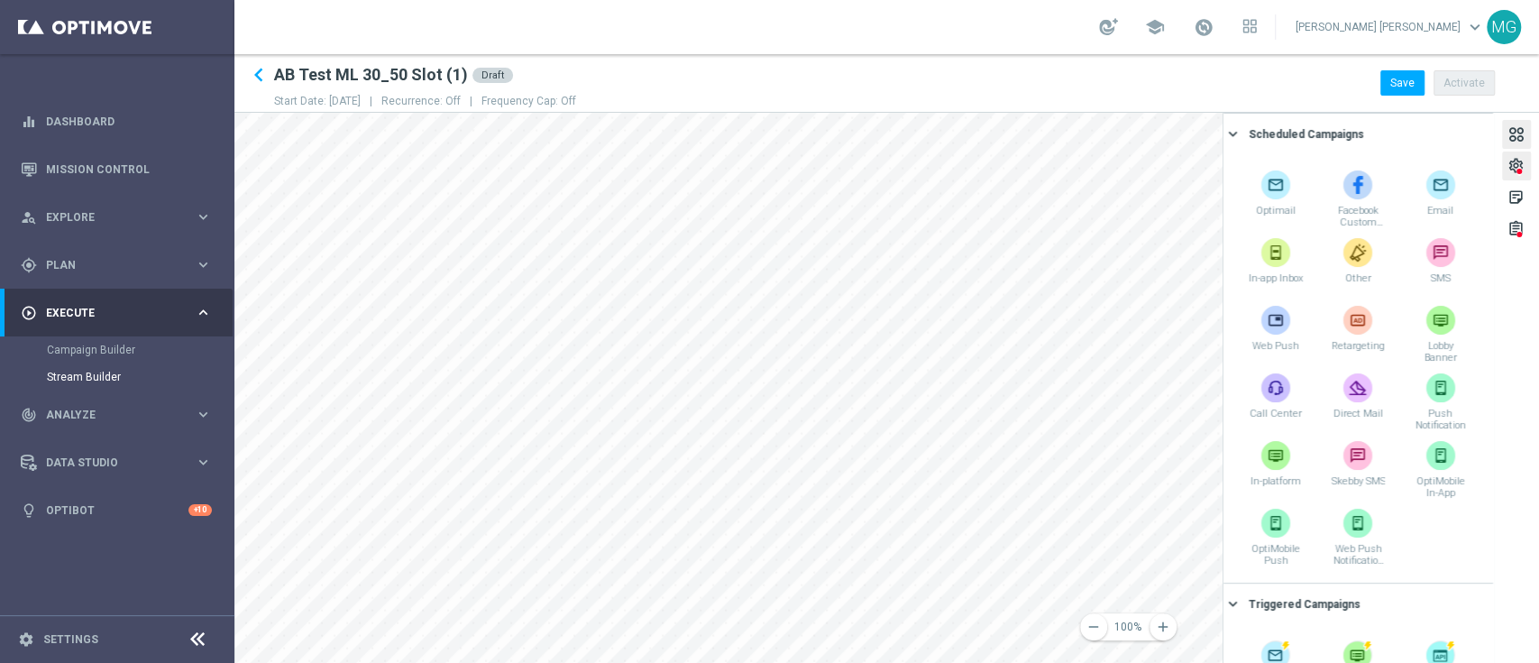
click at [1513, 172] on div "settings" at bounding box center [1516, 168] width 17 height 23
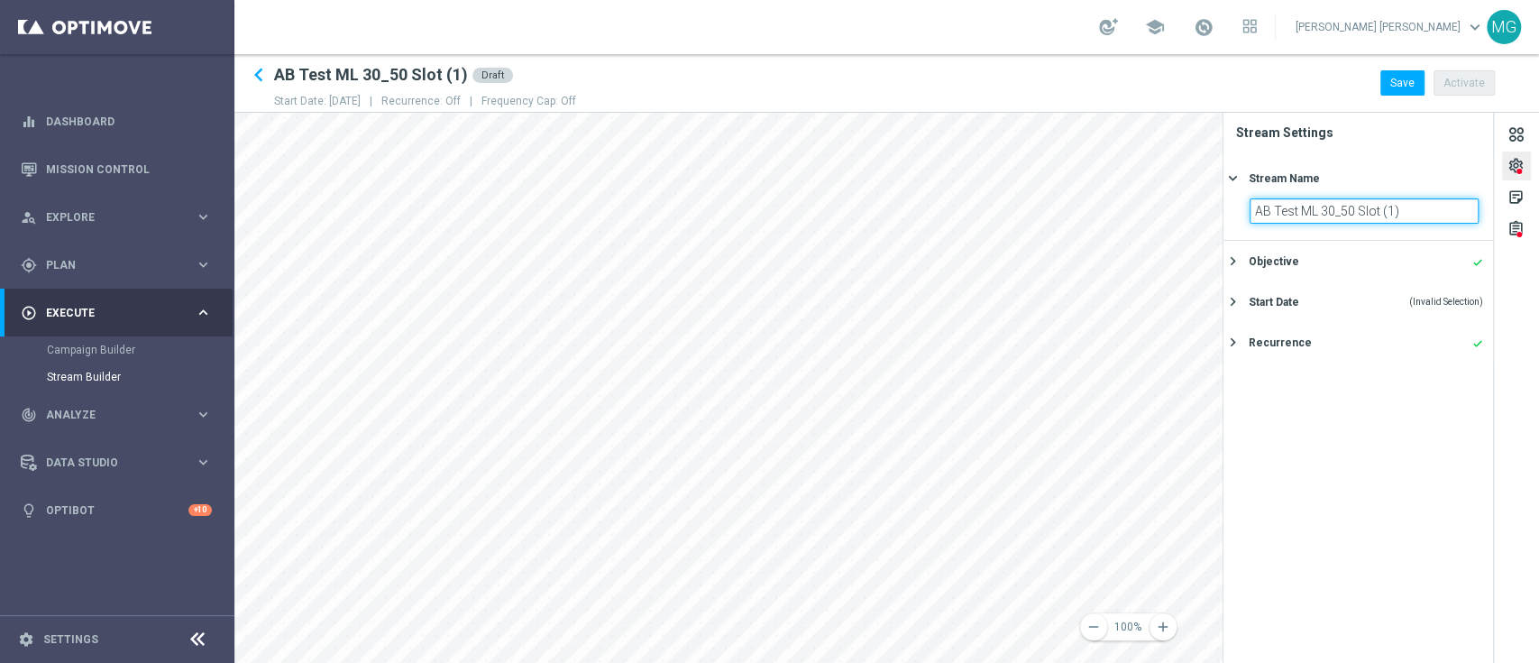
drag, startPoint x: 1426, startPoint y: 207, endPoint x: 1225, endPoint y: 209, distance: 201.1
click at [1225, 209] on section "AB Test ML 30_50 Slot (1)" at bounding box center [1359, 218] width 270 height 41
type input "T"
type input "C"
type input "SETTINGS CHECK"
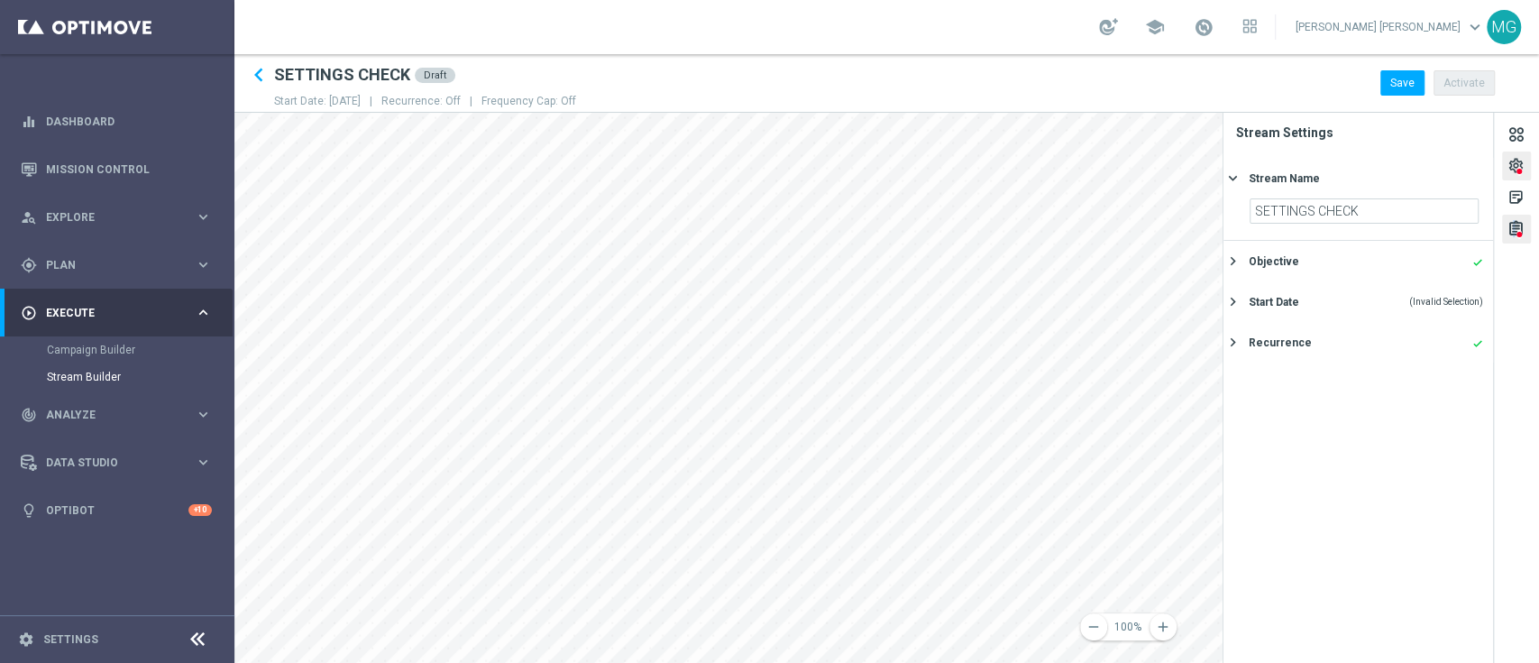
click at [1512, 233] on div "assignment" at bounding box center [1516, 231] width 17 height 23
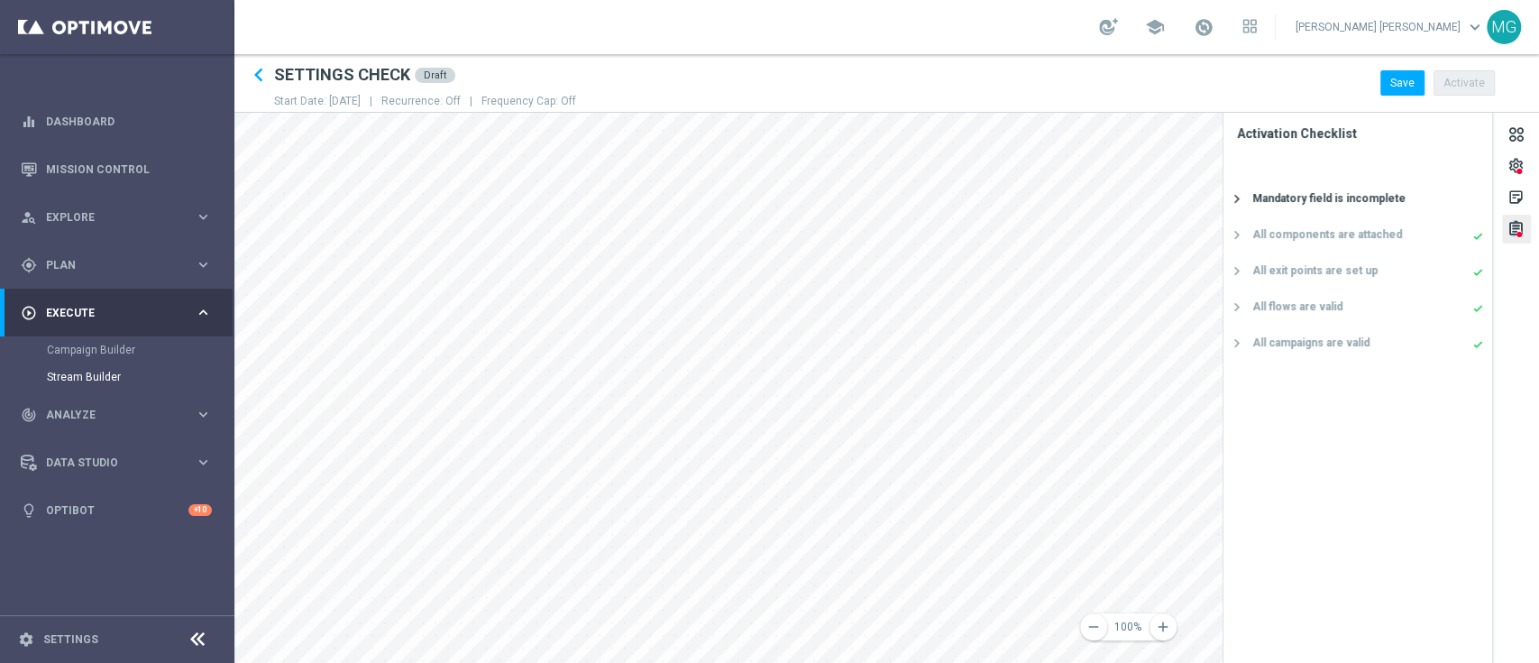
click at [1313, 197] on div "Mandatory field is incomplete" at bounding box center [1329, 198] width 153 height 16
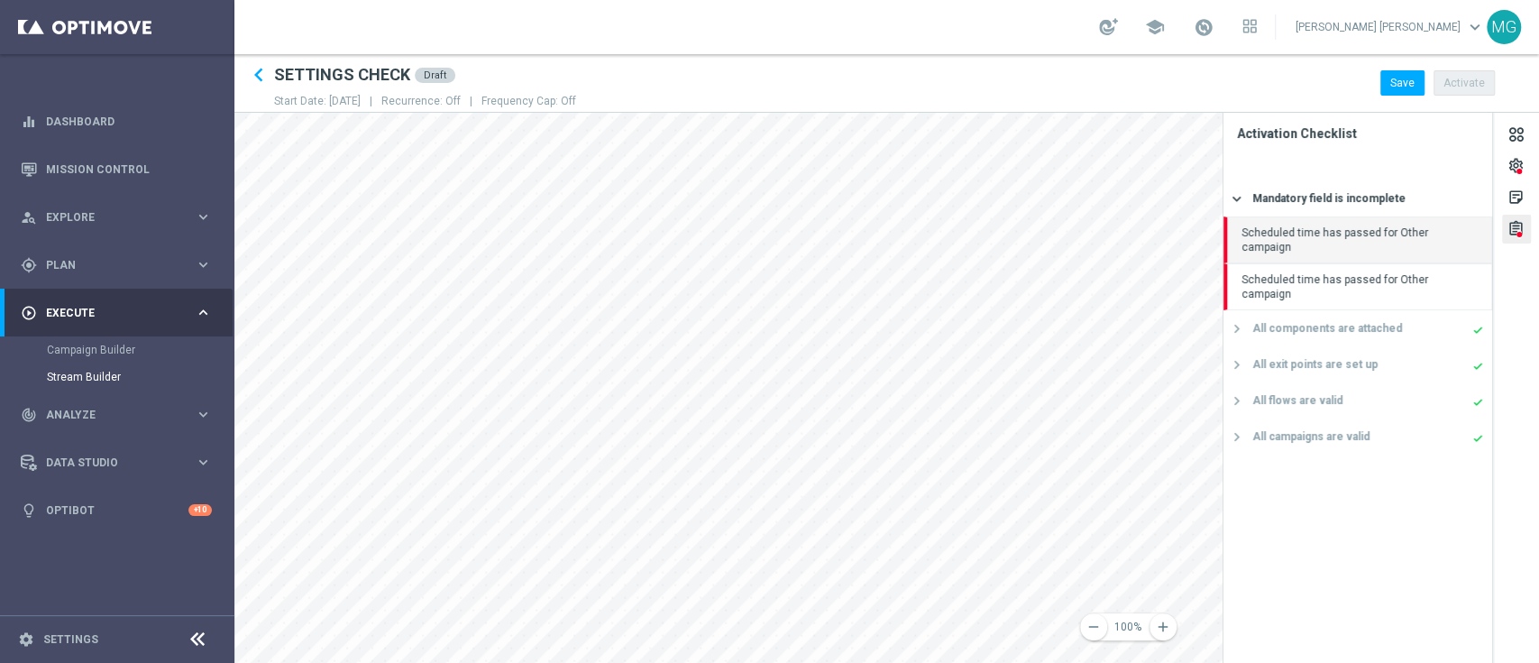
click at [1309, 227] on div "Scheduled time has passed for Other campaign" at bounding box center [1358, 239] width 269 height 47
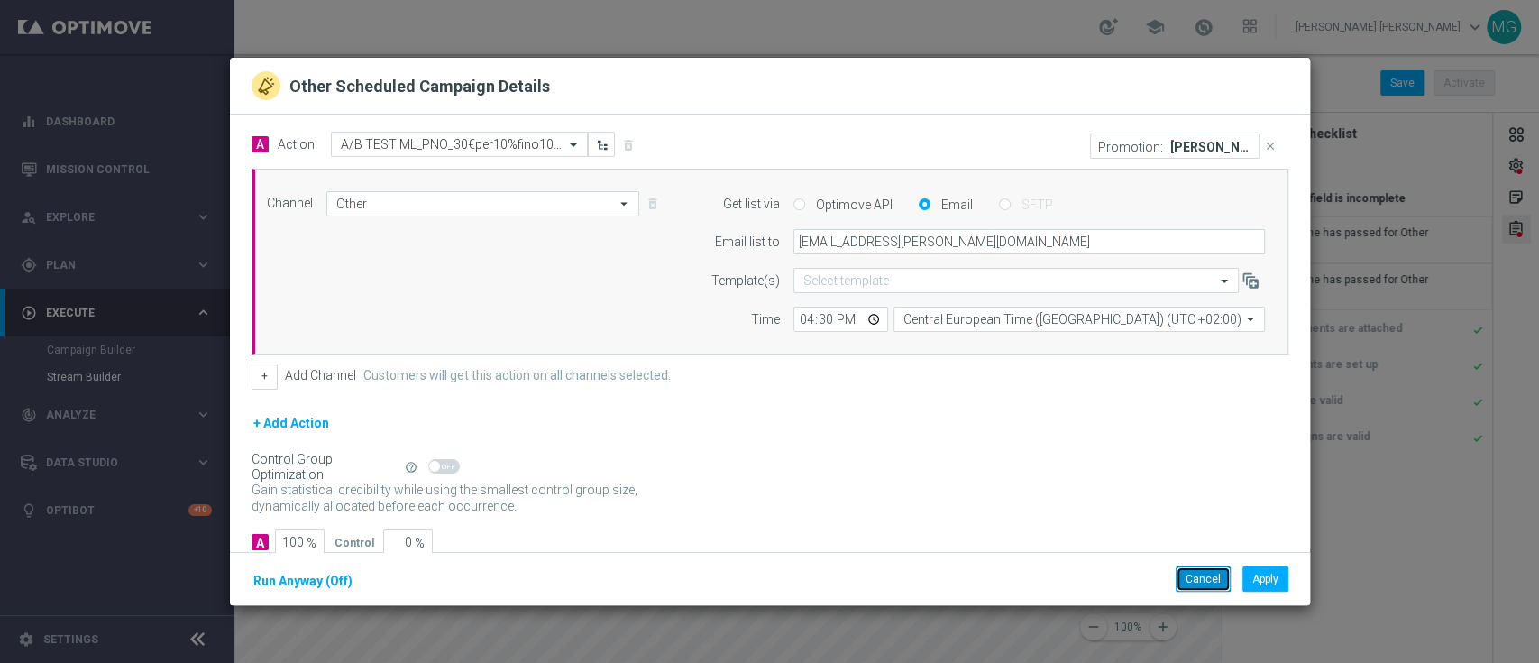
drag, startPoint x: 1191, startPoint y: 586, endPoint x: 1249, endPoint y: 516, distance: 91.0
click at [1191, 583] on button "Cancel" at bounding box center [1203, 578] width 55 height 25
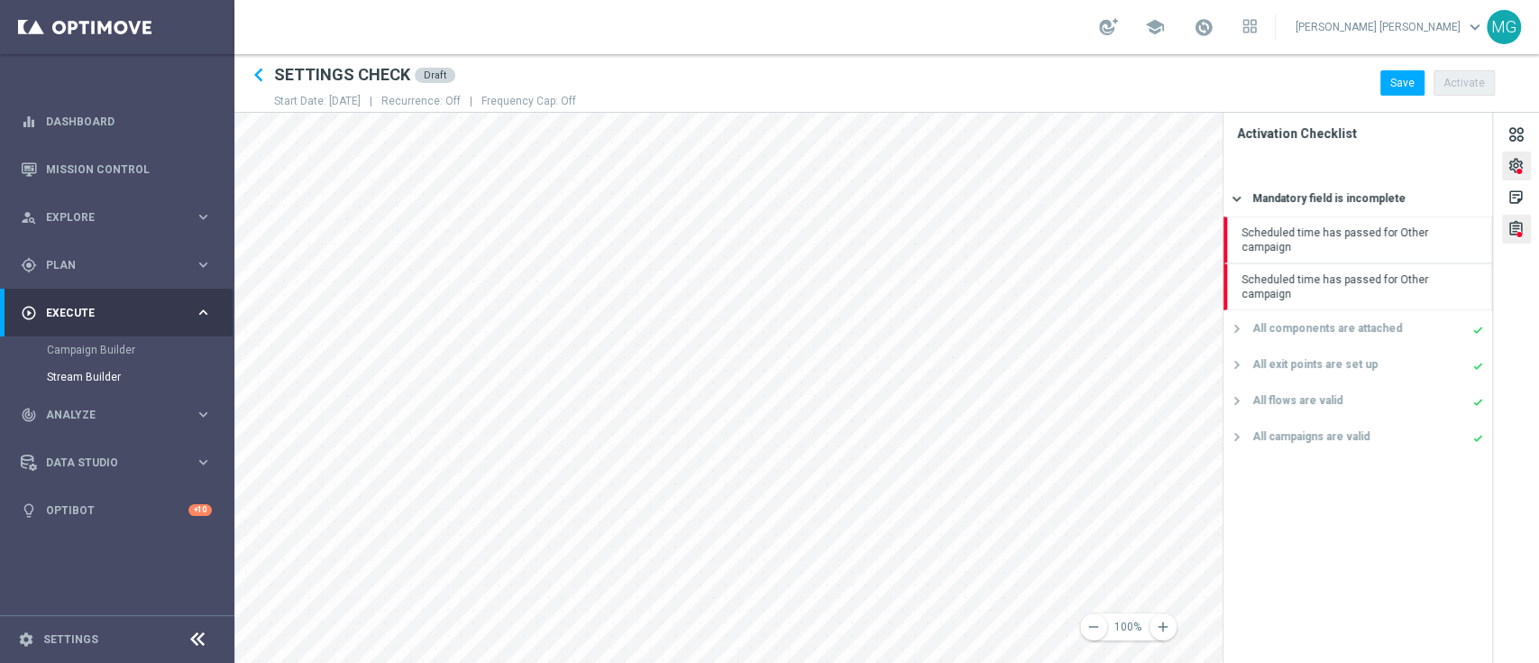
drag, startPoint x: 1529, startPoint y: 140, endPoint x: 1528, endPoint y: 155, distance: 15.4
click at [1529, 145] on div at bounding box center [1516, 134] width 29 height 29
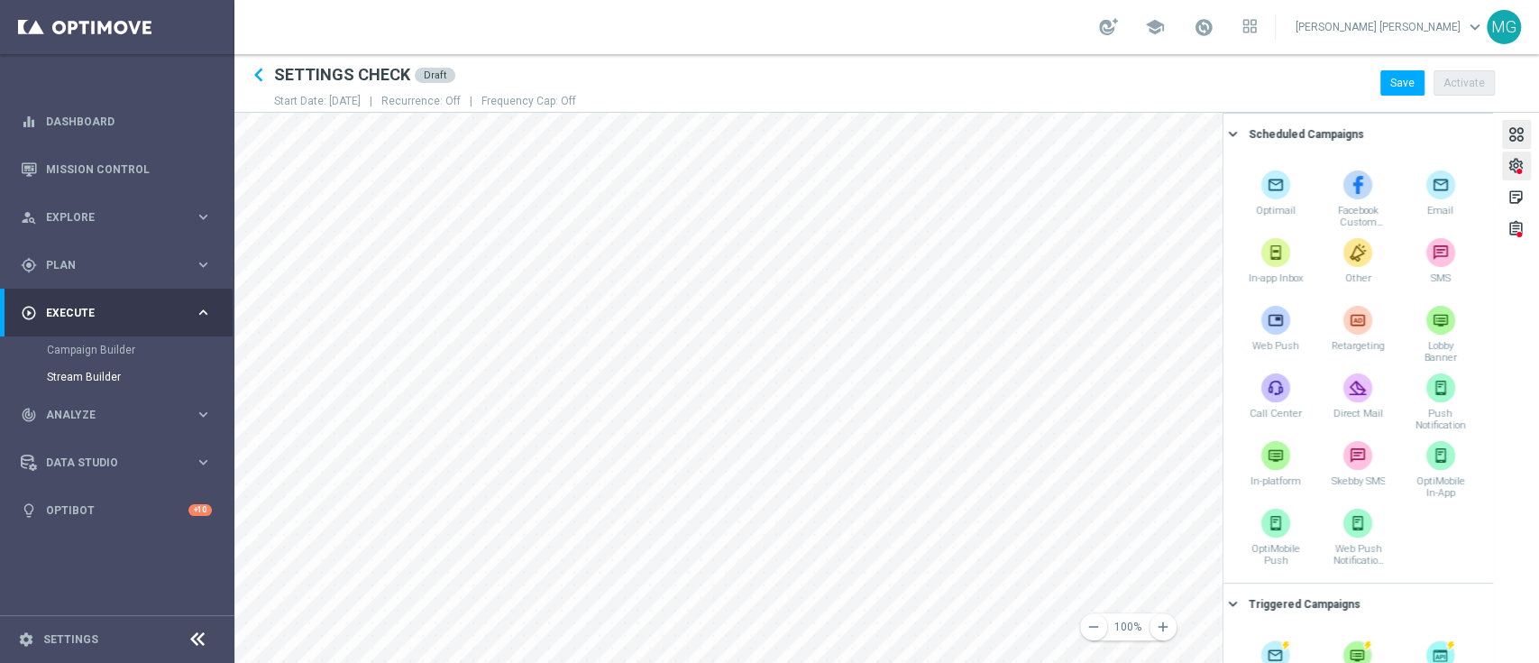
click at [1525, 163] on div "settings" at bounding box center [1516, 166] width 29 height 29
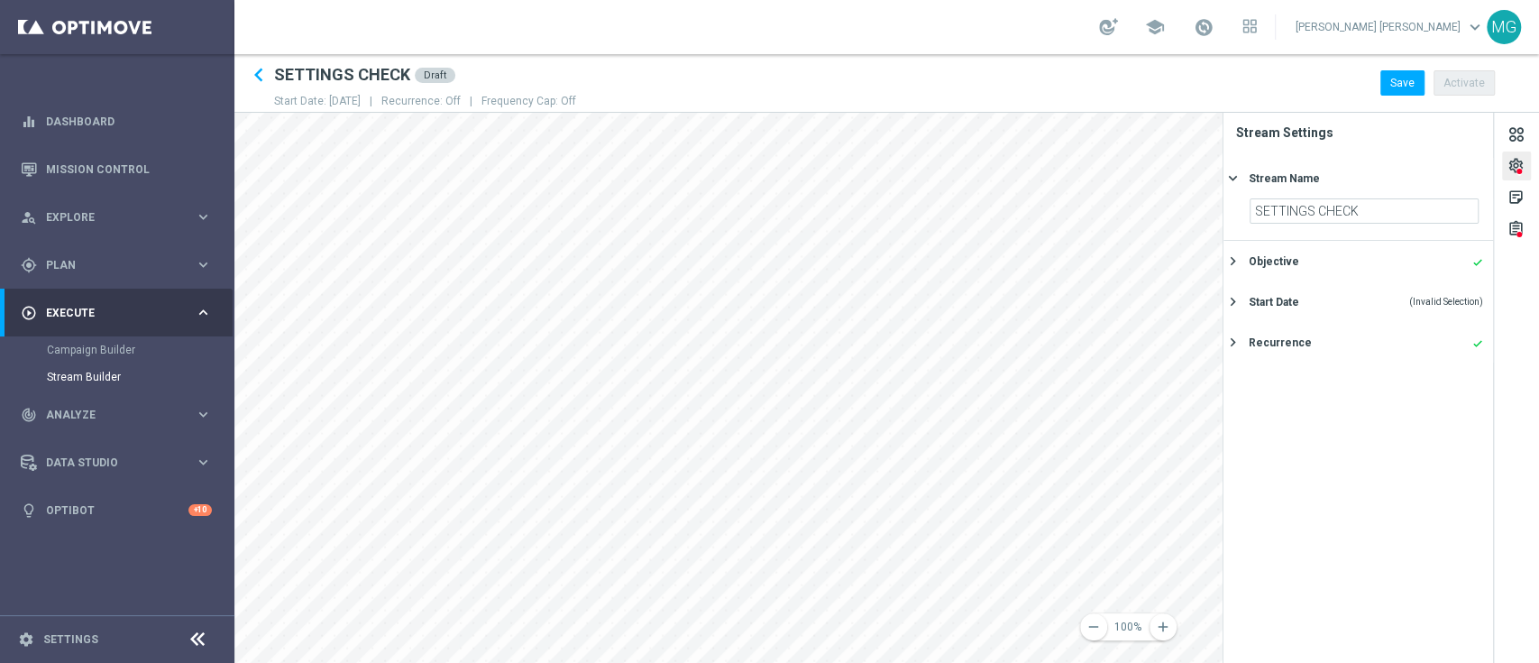
click at [1327, 298] on div "Start Date (Invalid Selection)" at bounding box center [1366, 302] width 234 height 16
click at [1468, 292] on icon "[DATE]" at bounding box center [1452, 290] width 53 height 20
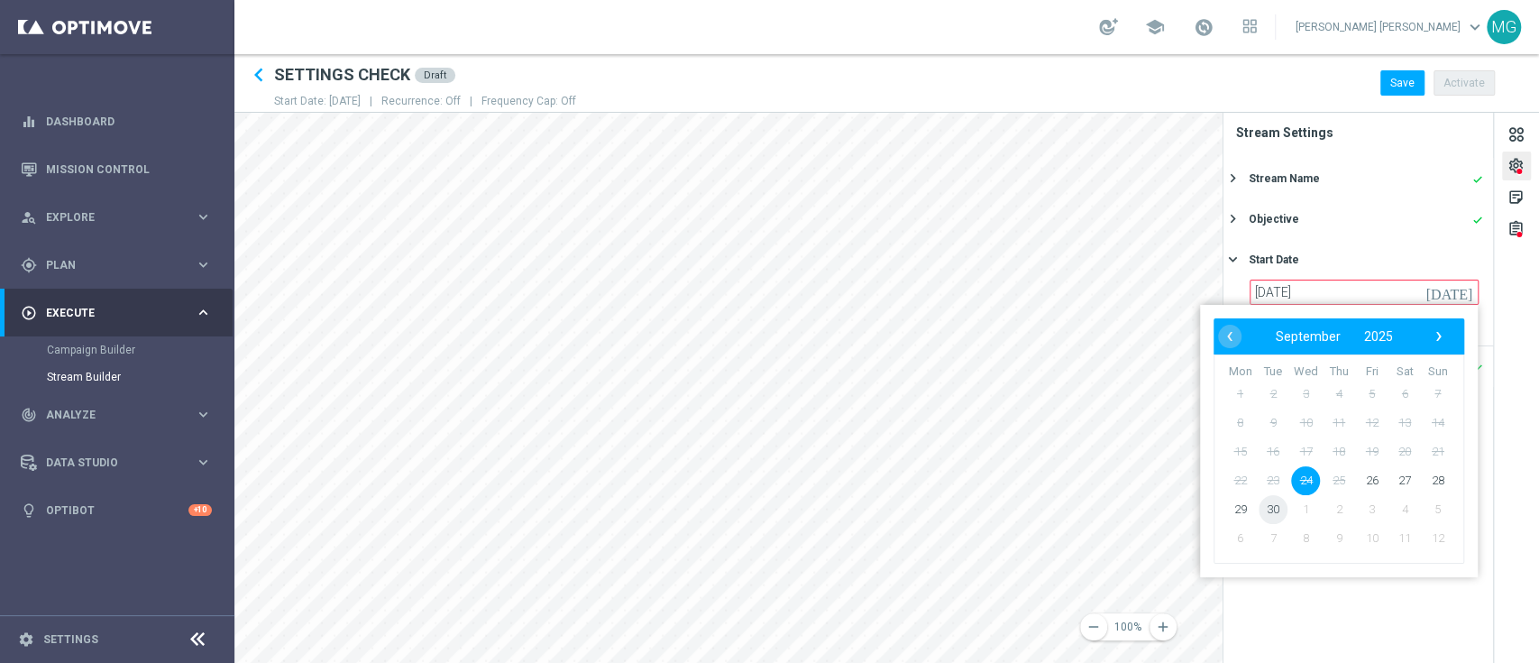
click at [1275, 501] on span "30" at bounding box center [1273, 509] width 29 height 29
type input "30 Sep 2025"
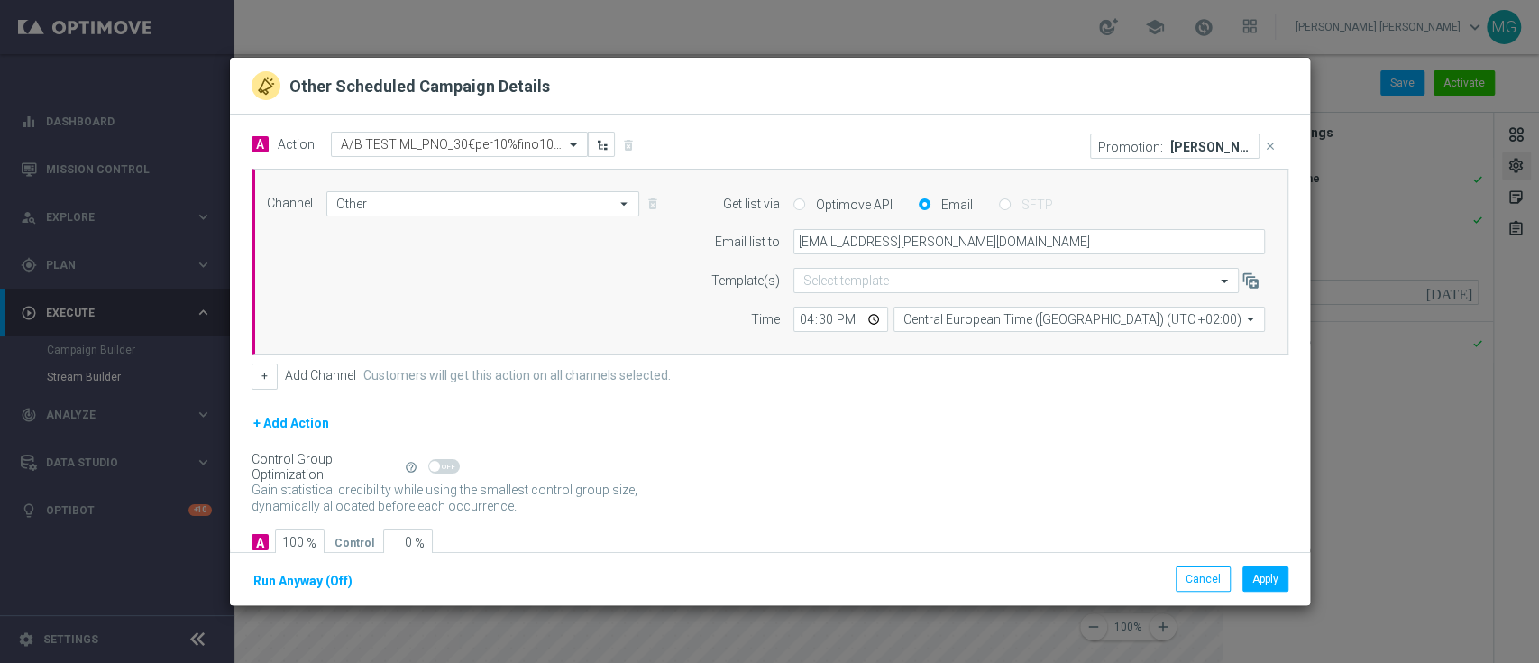
scroll to position [174, 0]
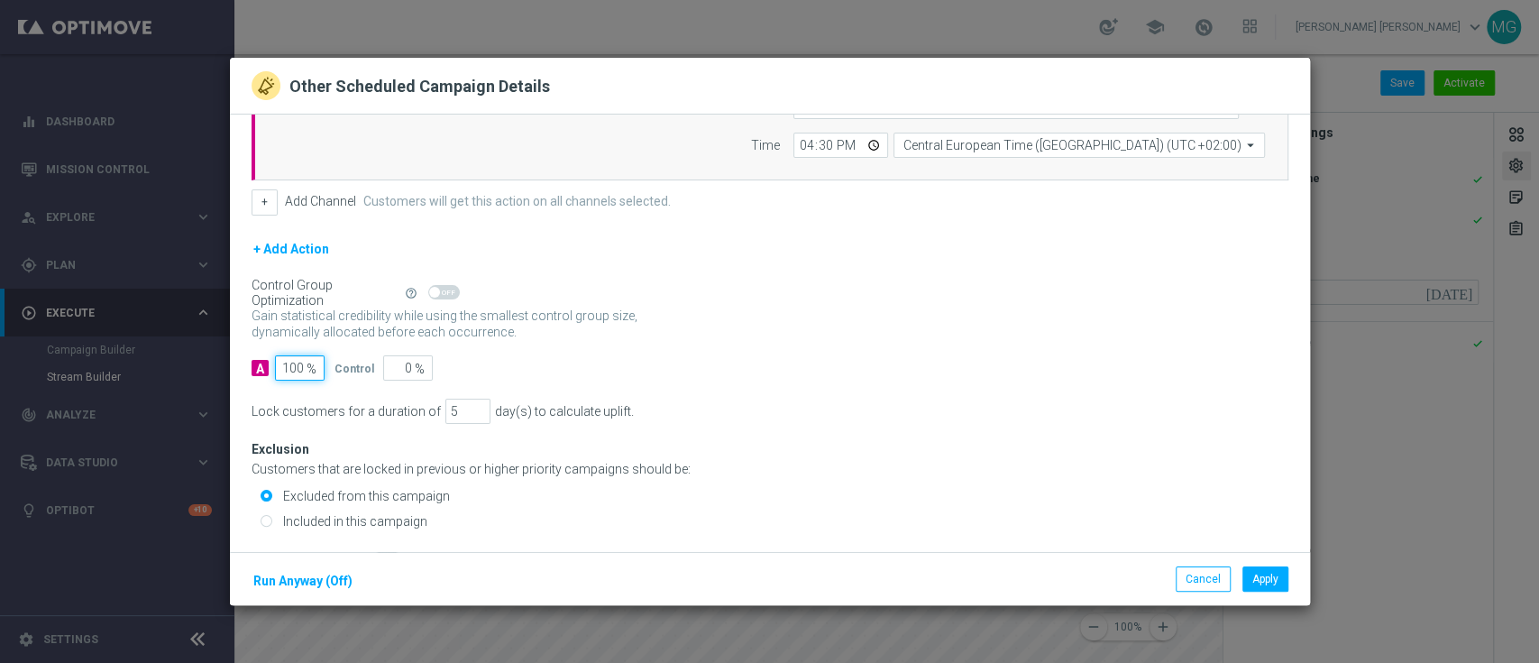
drag, startPoint x: 285, startPoint y: 368, endPoint x: 317, endPoint y: 373, distance: 32.9
click at [317, 373] on input "100" at bounding box center [300, 367] width 50 height 25
type input "90"
type input "10"
type input "90"
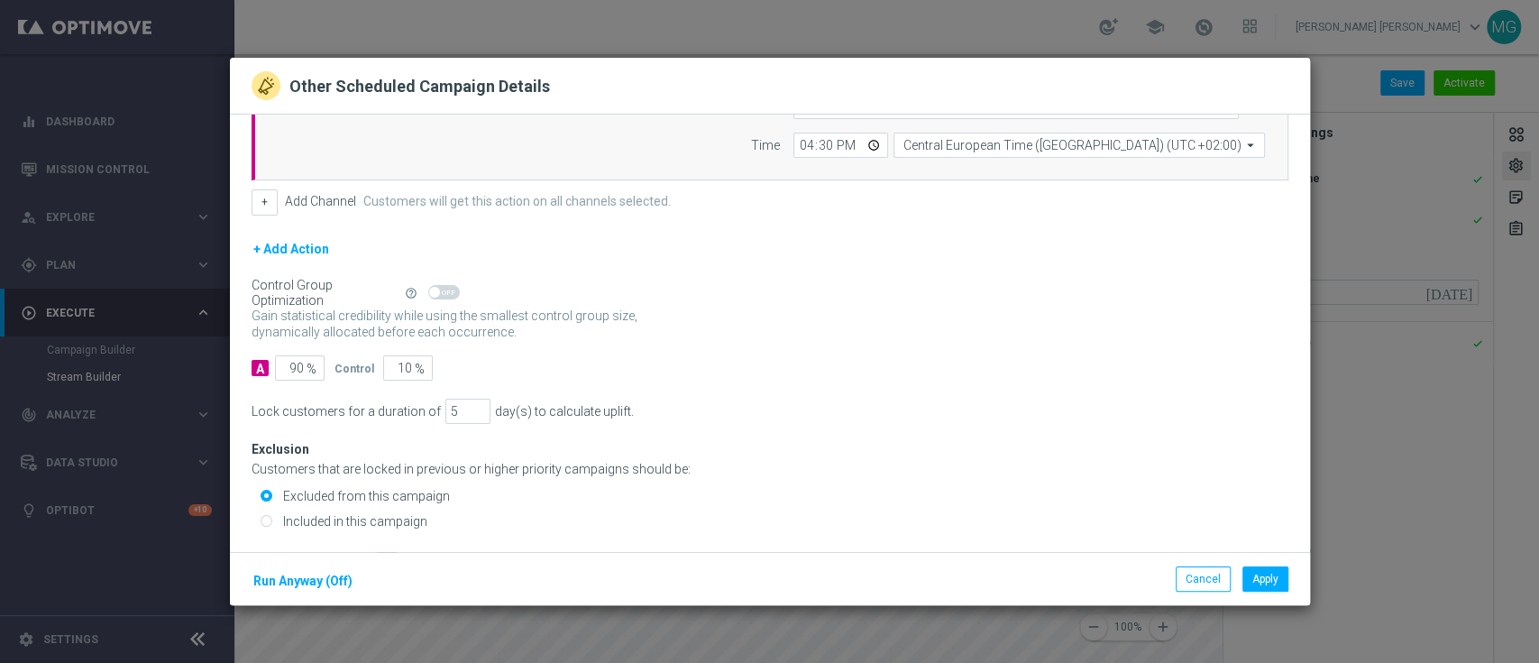
click at [735, 364] on div "A 90 % Control 10 %" at bounding box center [770, 367] width 1037 height 25
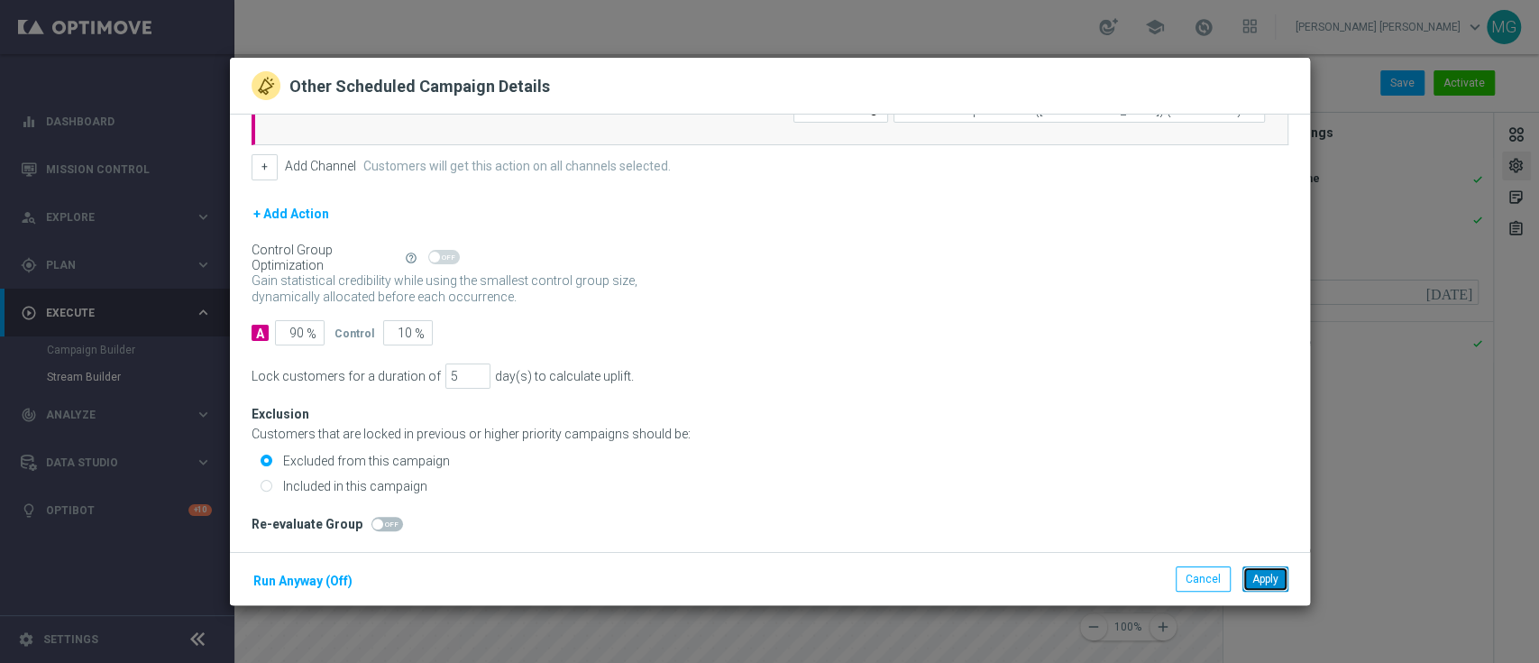
click at [1265, 574] on button "Apply" at bounding box center [1266, 578] width 46 height 25
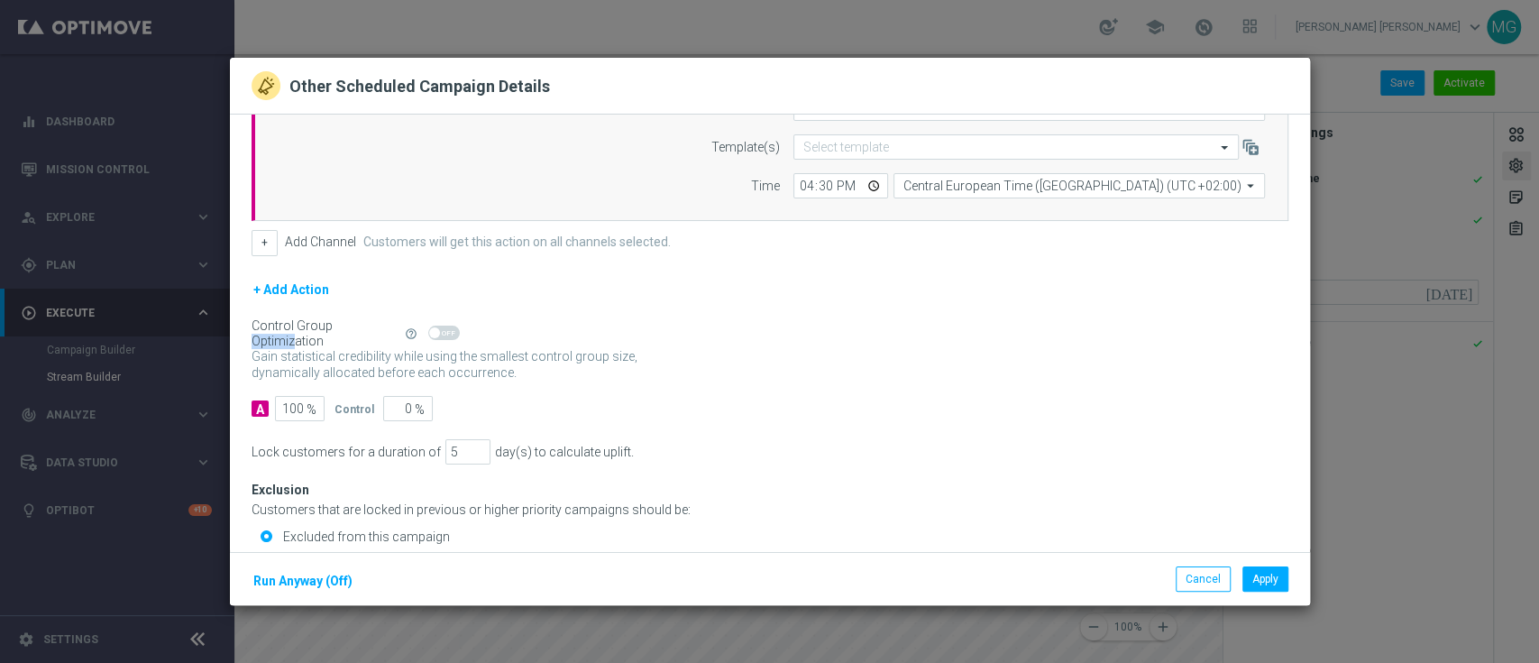
scroll to position [149, 0]
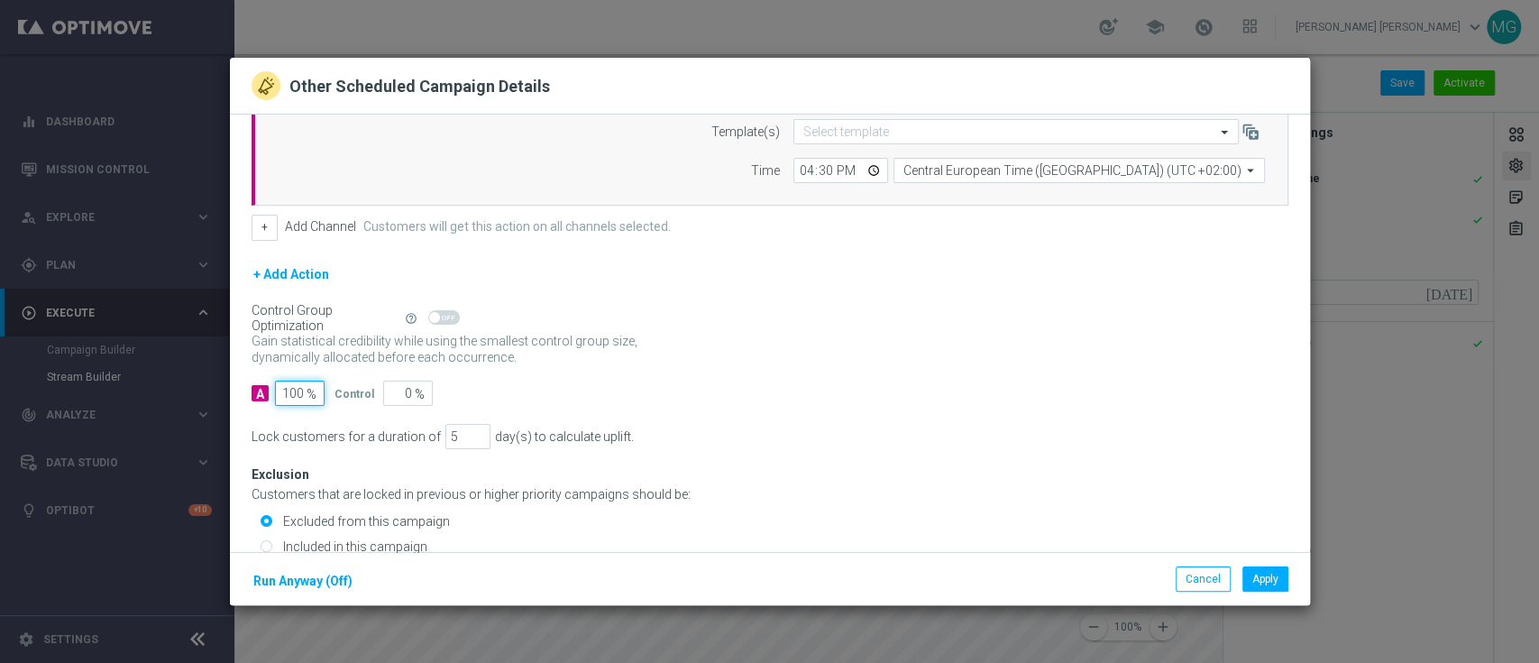
drag, startPoint x: 288, startPoint y: 392, endPoint x: 307, endPoint y: 393, distance: 19.0
click at [307, 393] on div "100 %" at bounding box center [297, 393] width 45 height 25
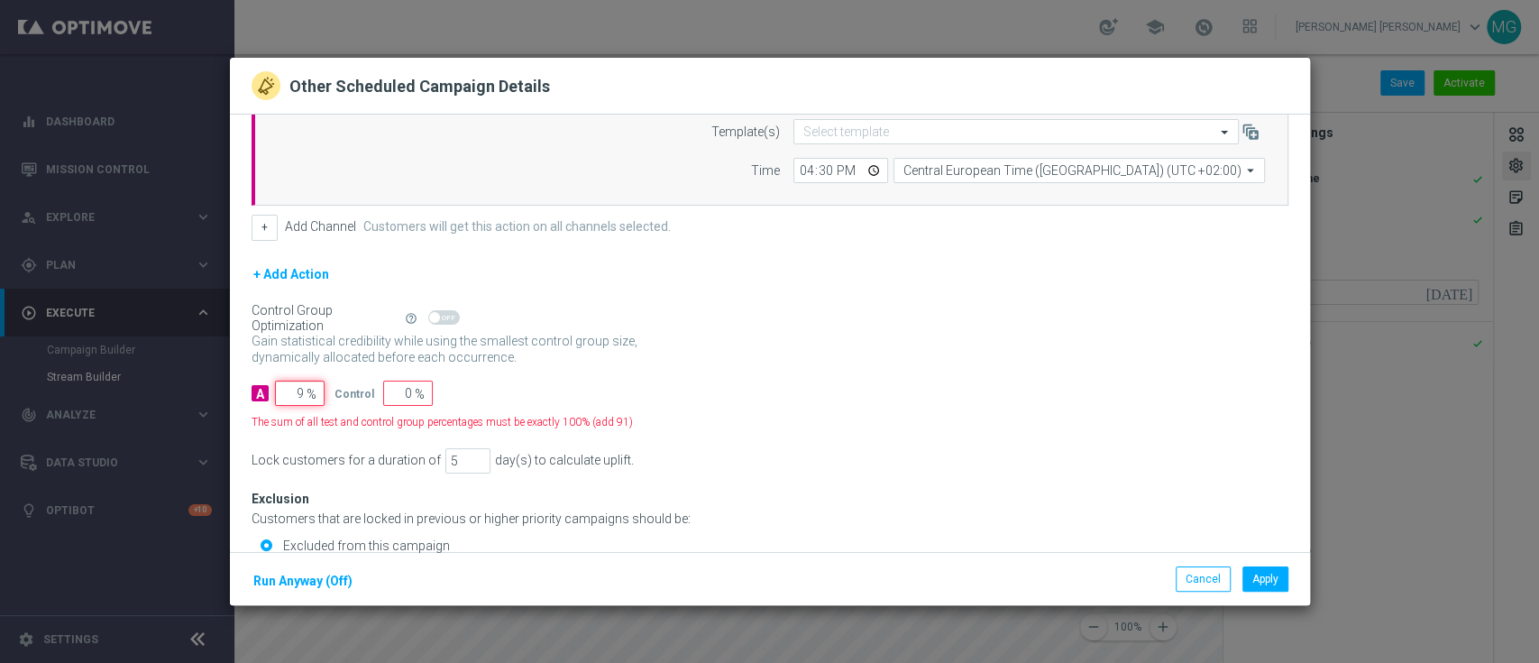
type input "90"
type input "10"
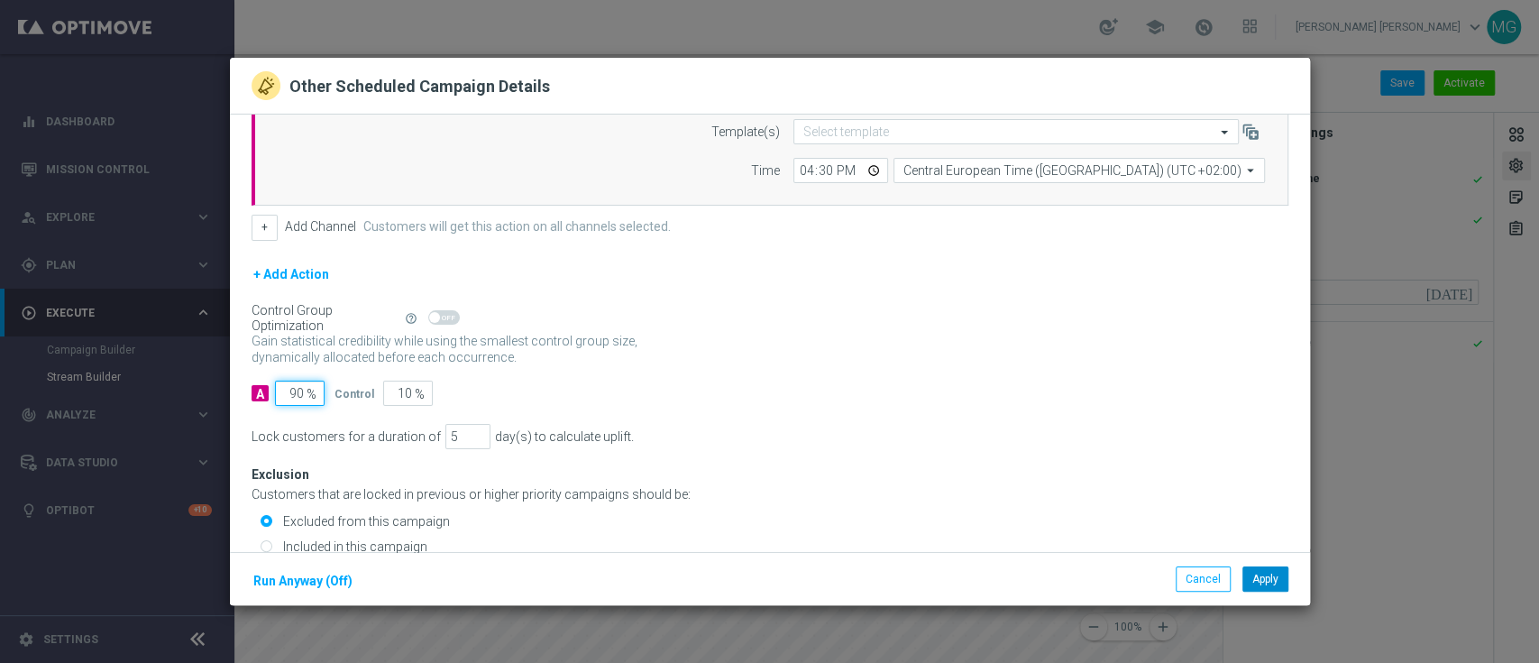
type input "90"
click at [1264, 580] on button "Apply" at bounding box center [1266, 578] width 46 height 25
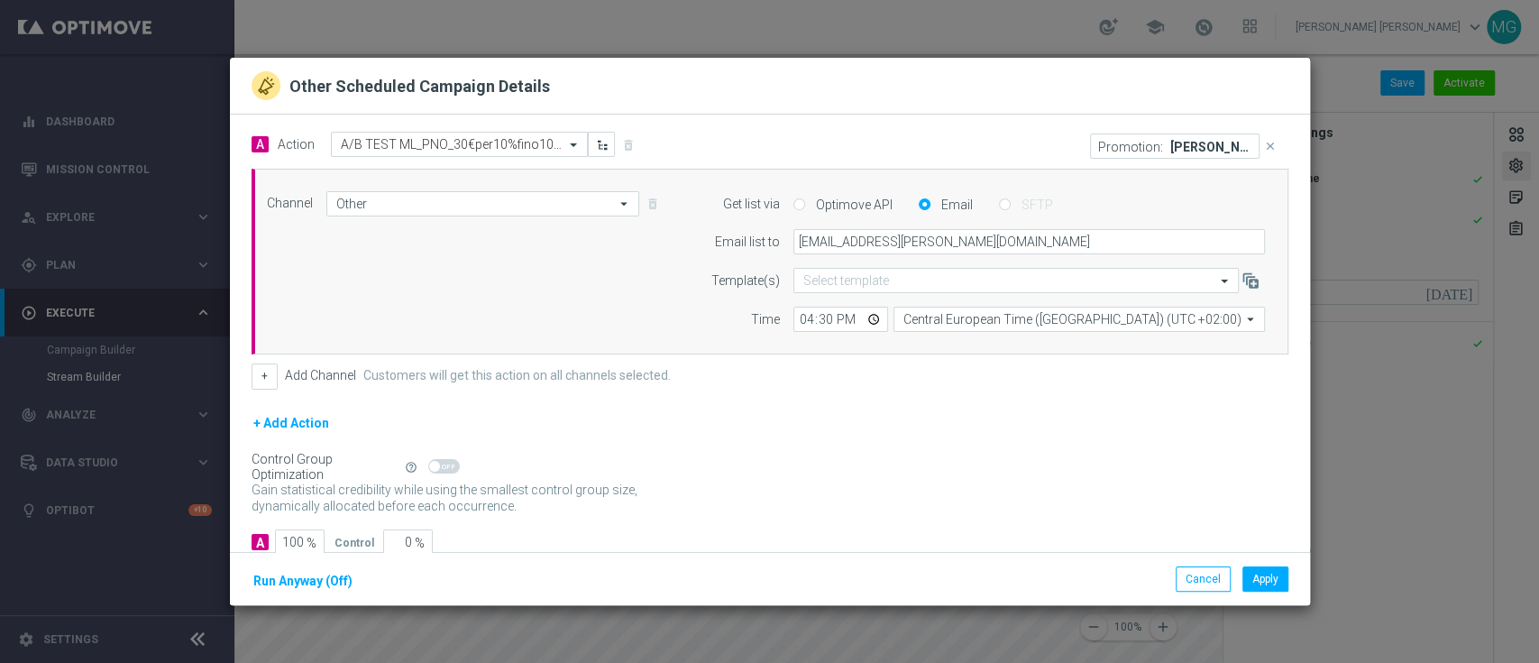
scroll to position [168, 0]
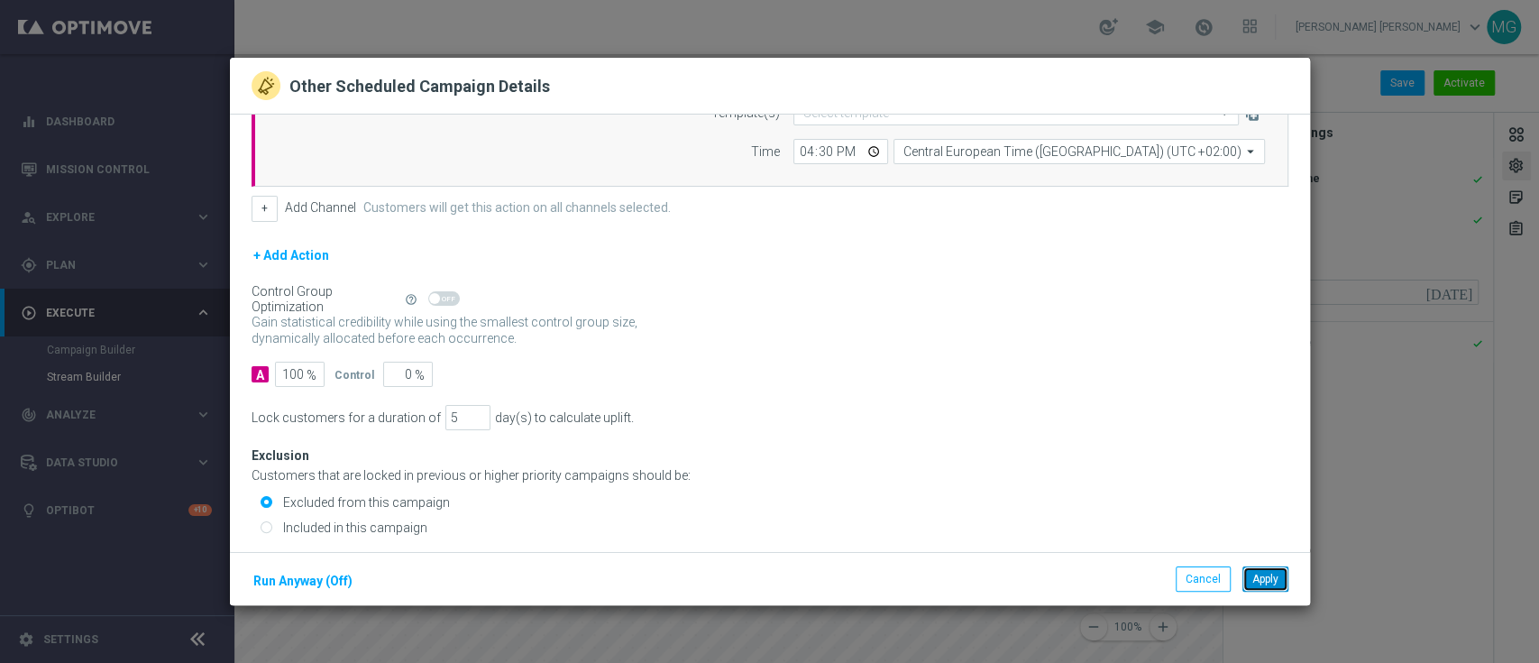
click at [1272, 585] on button "Apply" at bounding box center [1266, 578] width 46 height 25
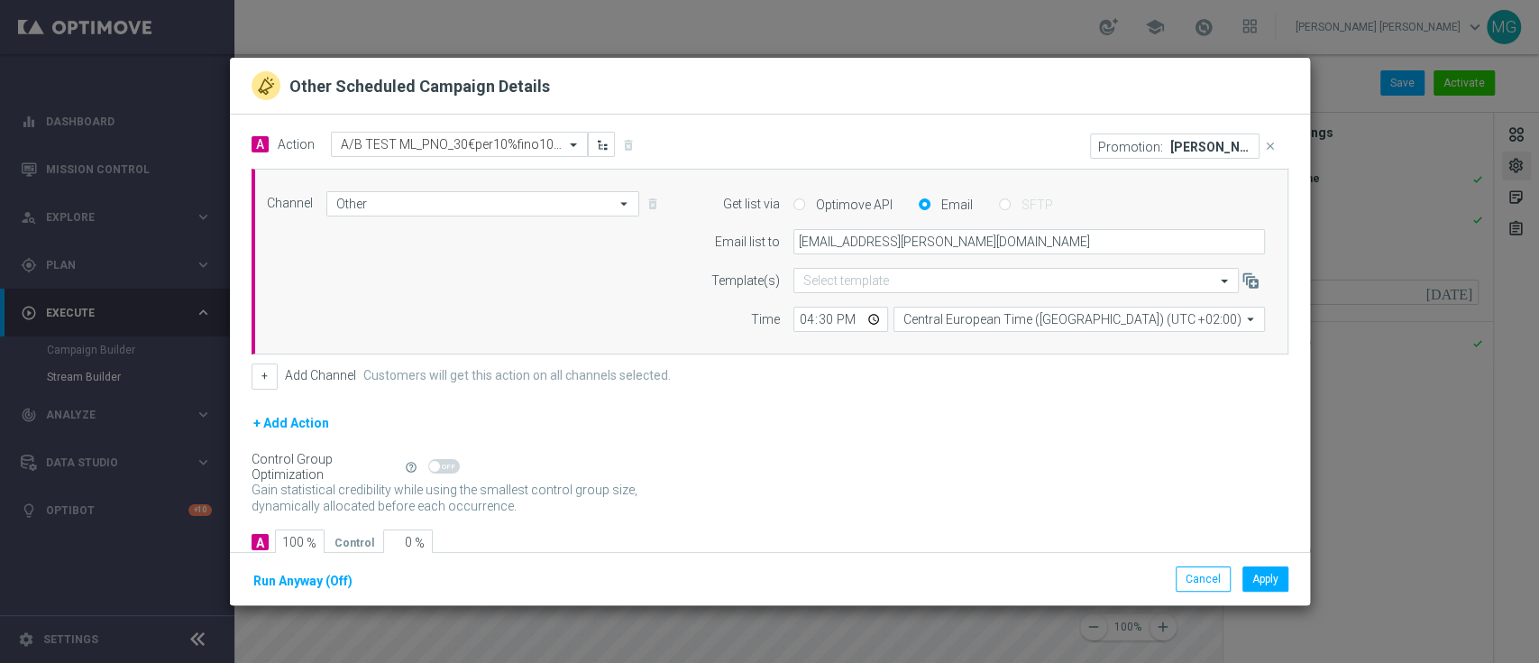
scroll to position [209, 0]
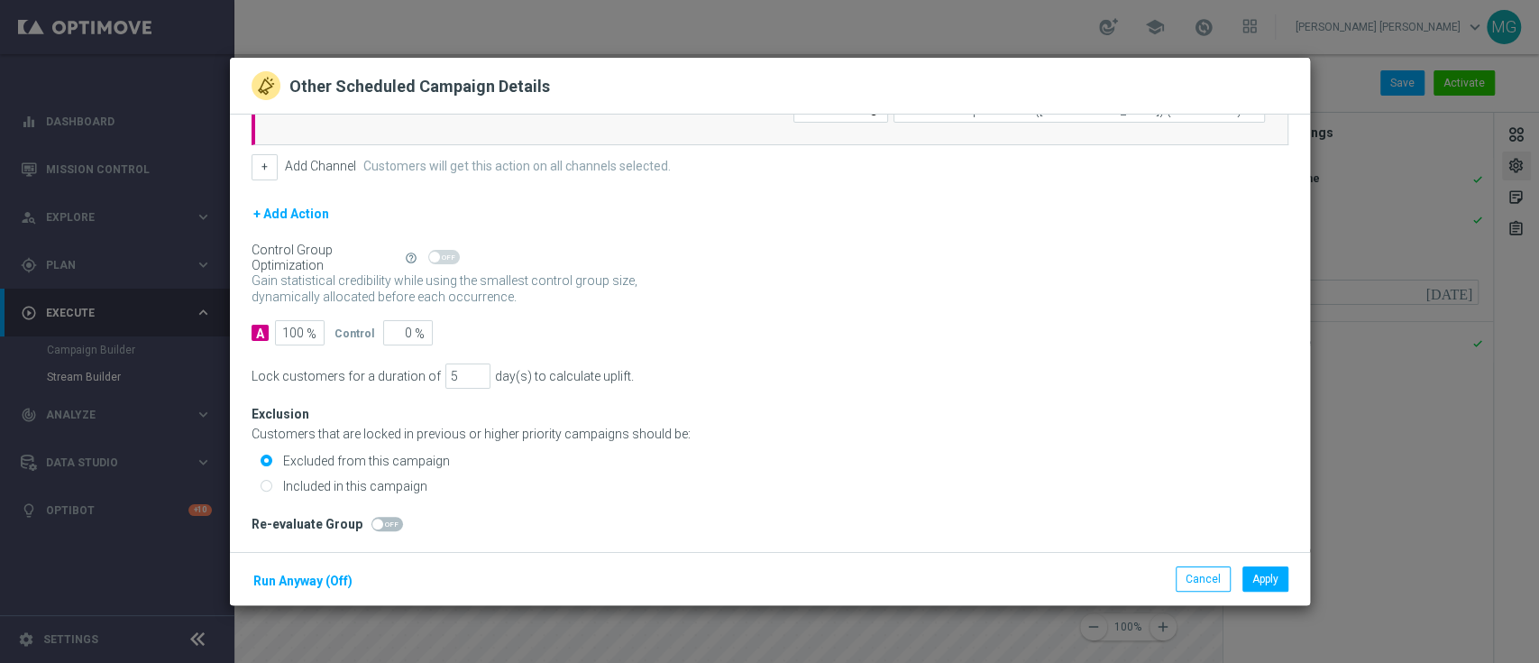
click at [270, 485] on input "Included in this campaign" at bounding box center [267, 488] width 12 height 12
radio input "true"
click at [1253, 576] on button "Apply" at bounding box center [1266, 578] width 46 height 25
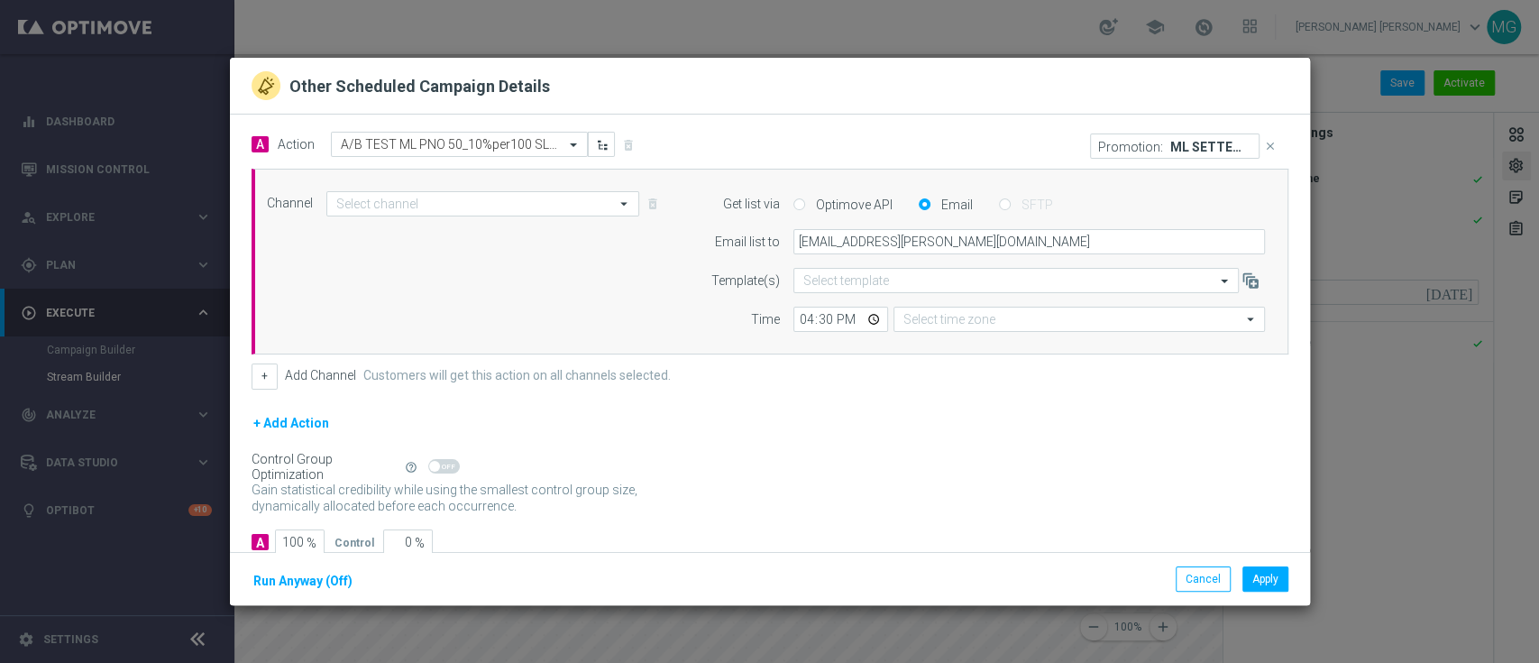
click at [952, 451] on div "+ Add Action" at bounding box center [770, 434] width 1037 height 45
type input "Other"
type input "Central European Time ([GEOGRAPHIC_DATA]) (UTC +02:00)"
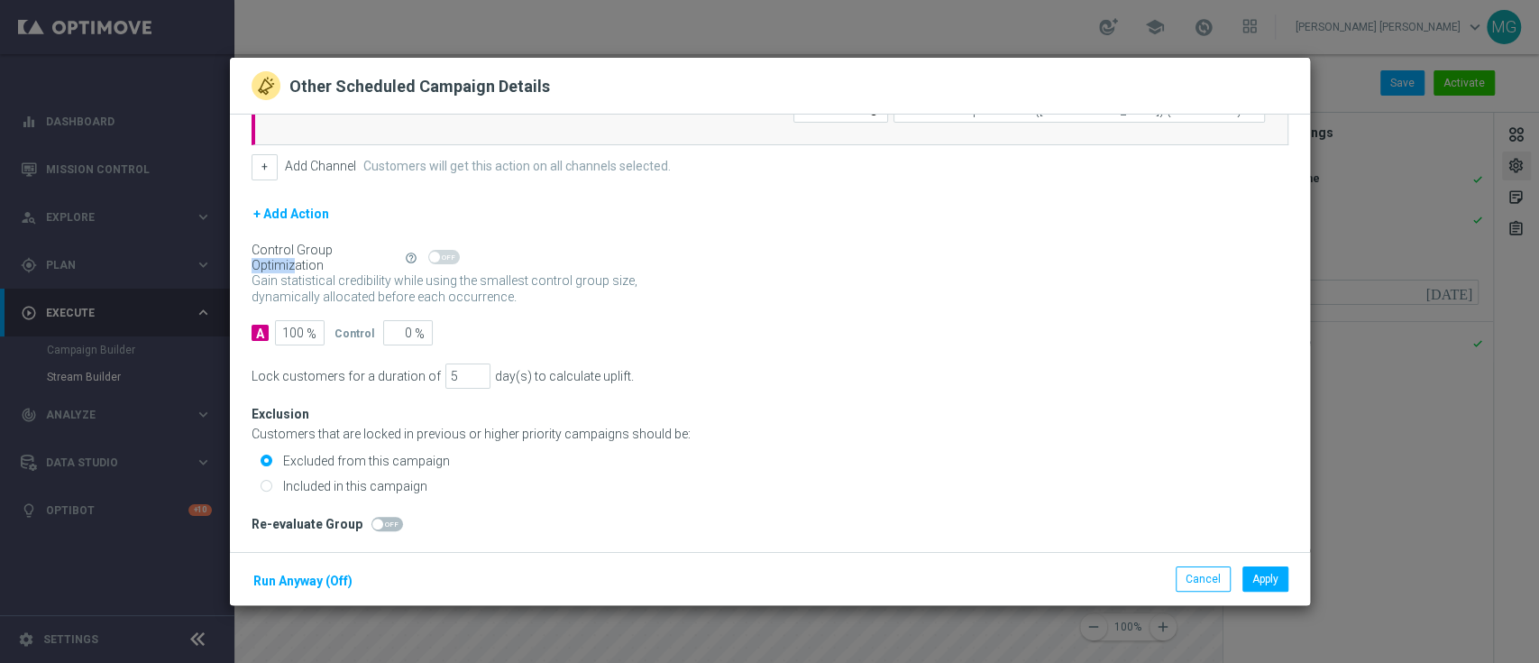
click at [263, 487] on input "Included in this campaign" at bounding box center [267, 488] width 12 height 12
radio input "true"
click at [1277, 581] on button "Apply" at bounding box center [1266, 578] width 46 height 25
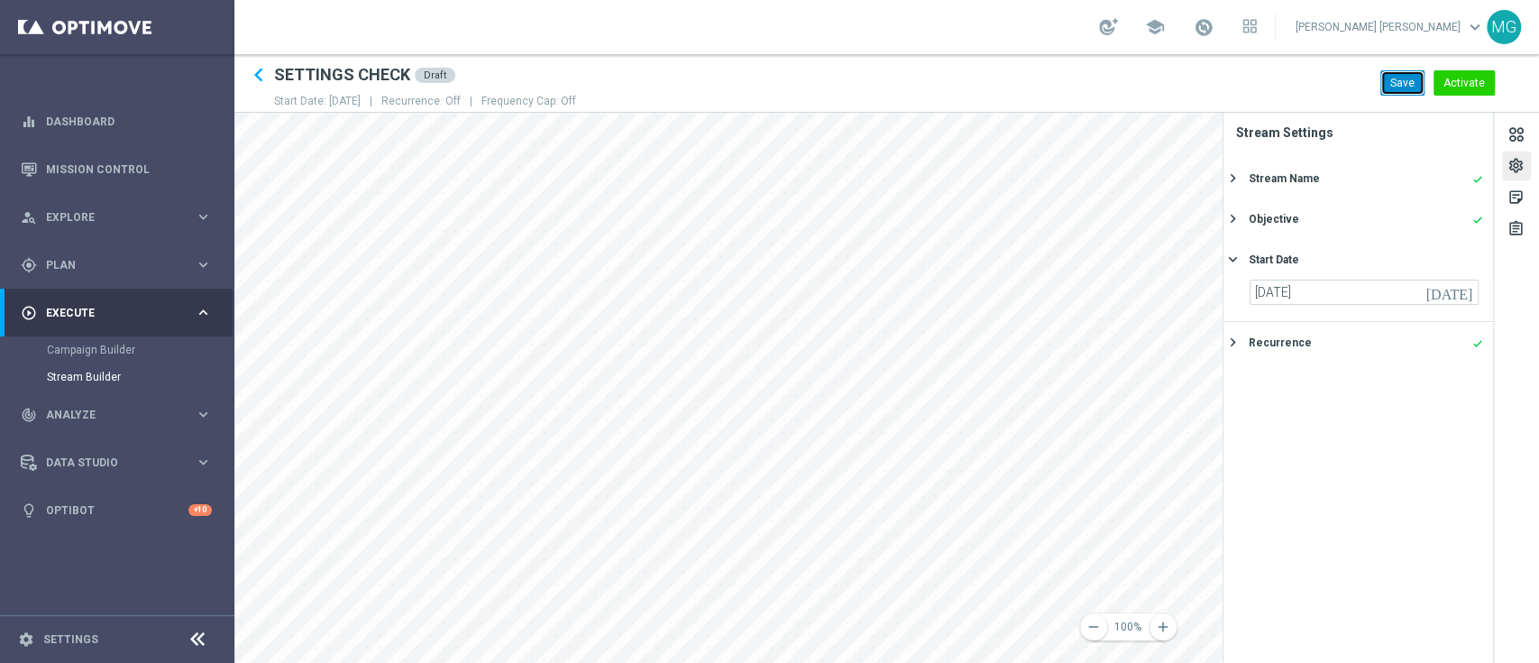
click at [1398, 86] on button "Save" at bounding box center [1403, 82] width 44 height 25
drag, startPoint x: 336, startPoint y: 78, endPoint x: 403, endPoint y: 78, distance: 66.7
click at [403, 78] on h2 "SETTINGS CHECK" at bounding box center [342, 75] width 136 height 22
copy h2 "SETTINGS CHECK"
